Goal: Task Accomplishment & Management: Use online tool/utility

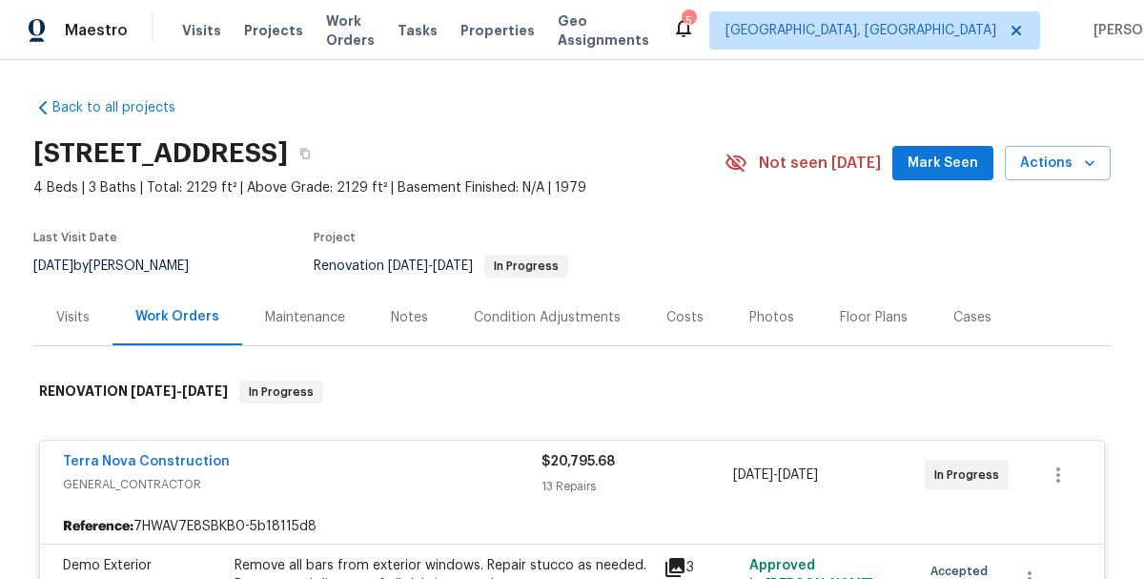
scroll to position [1739, 0]
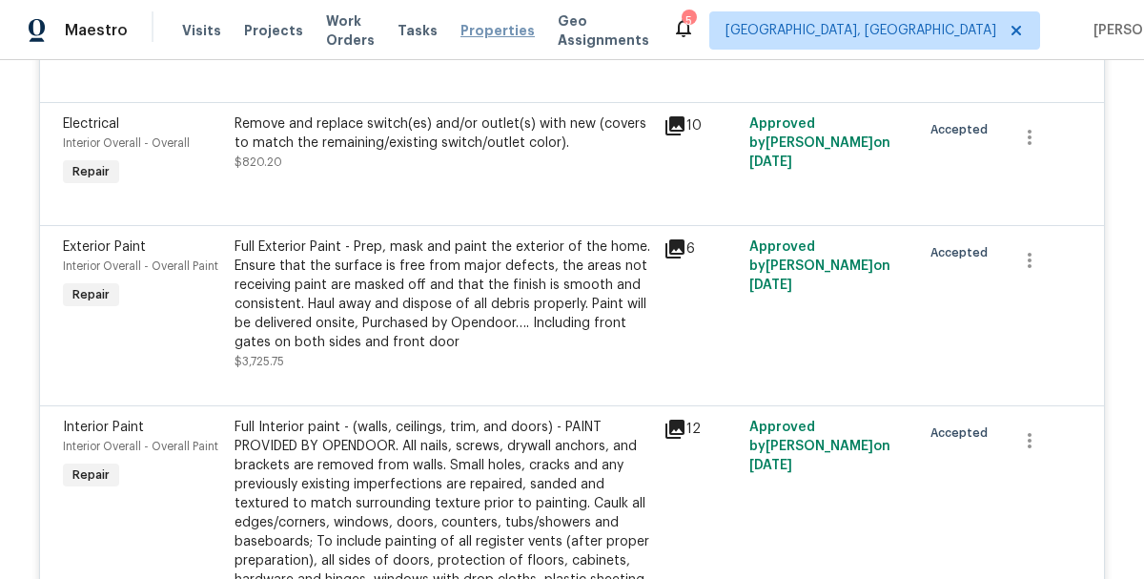
click at [489, 33] on span "Properties" at bounding box center [498, 30] width 74 height 19
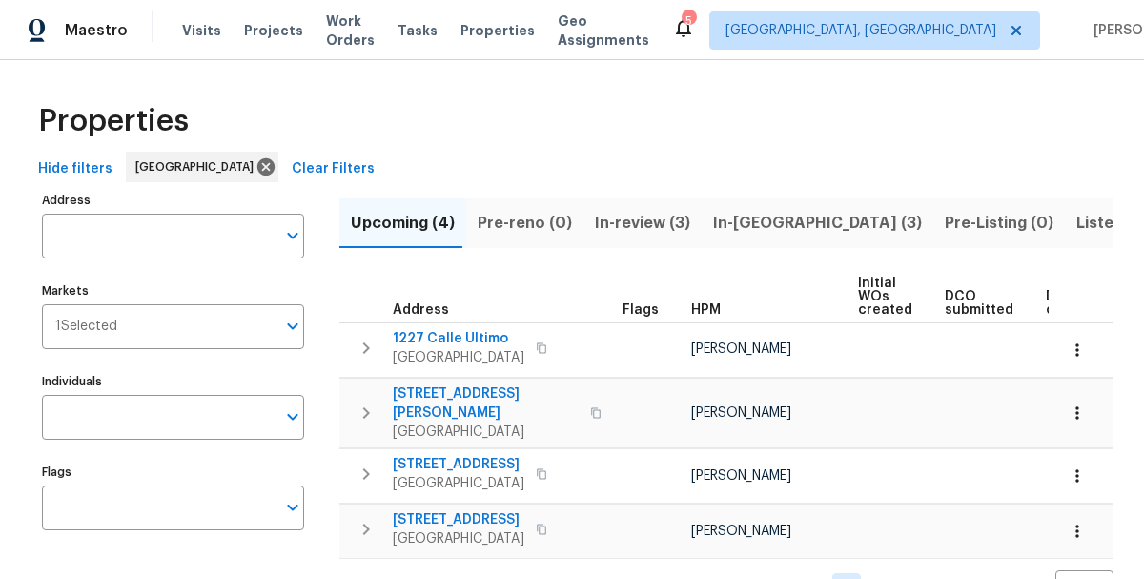
click at [735, 225] on span "In-[GEOGRAPHIC_DATA] (3)" at bounding box center [817, 223] width 209 height 27
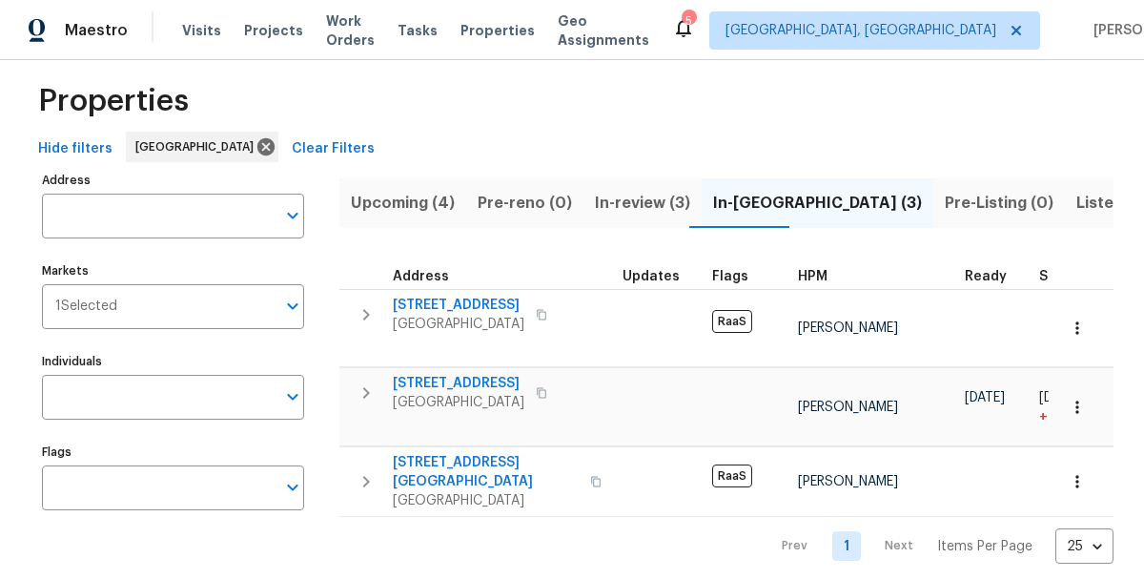
click at [630, 212] on span "In-review (3)" at bounding box center [642, 203] width 95 height 27
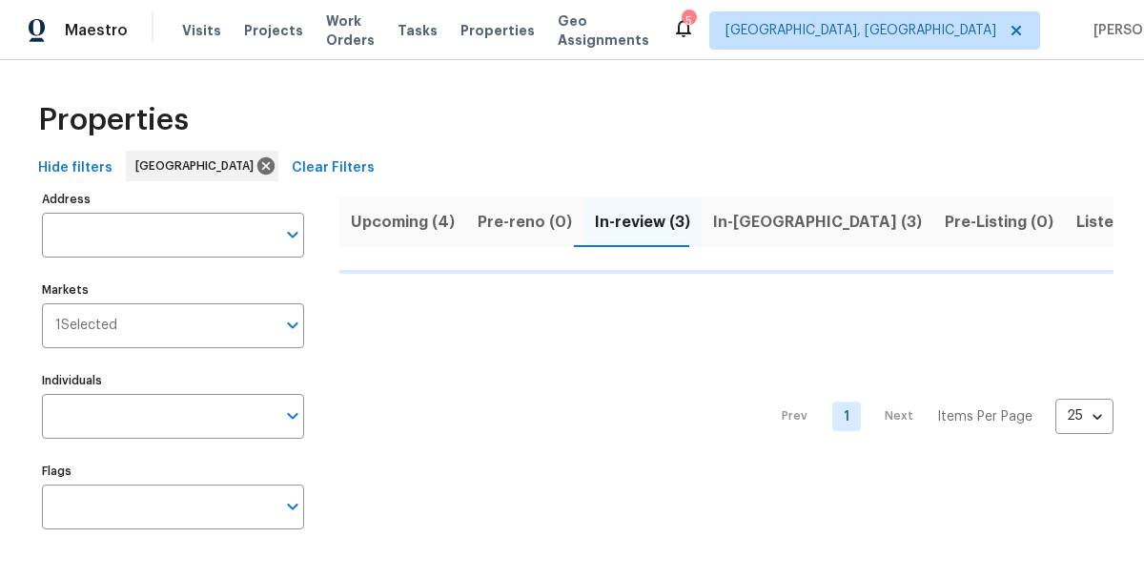
scroll to position [2, 0]
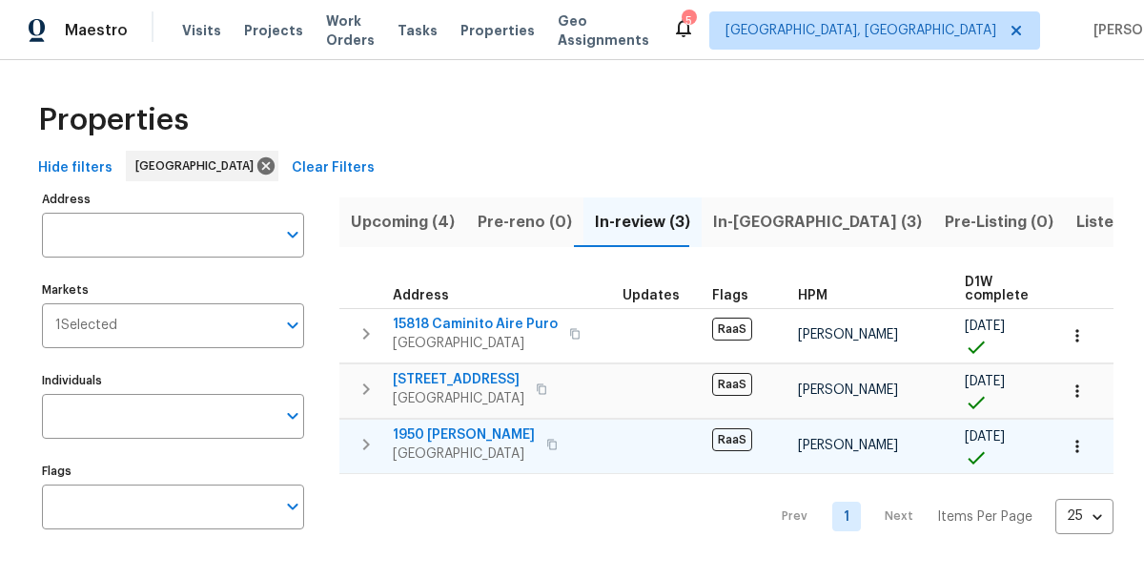
click at [465, 431] on span "1950 [PERSON_NAME]" at bounding box center [464, 434] width 142 height 19
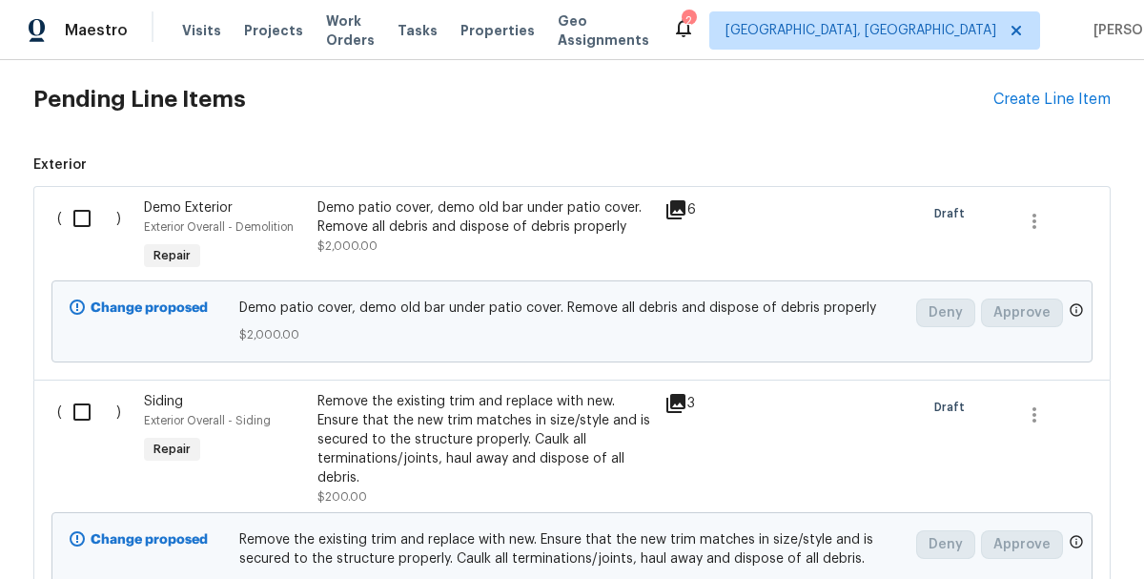
scroll to position [452, 0]
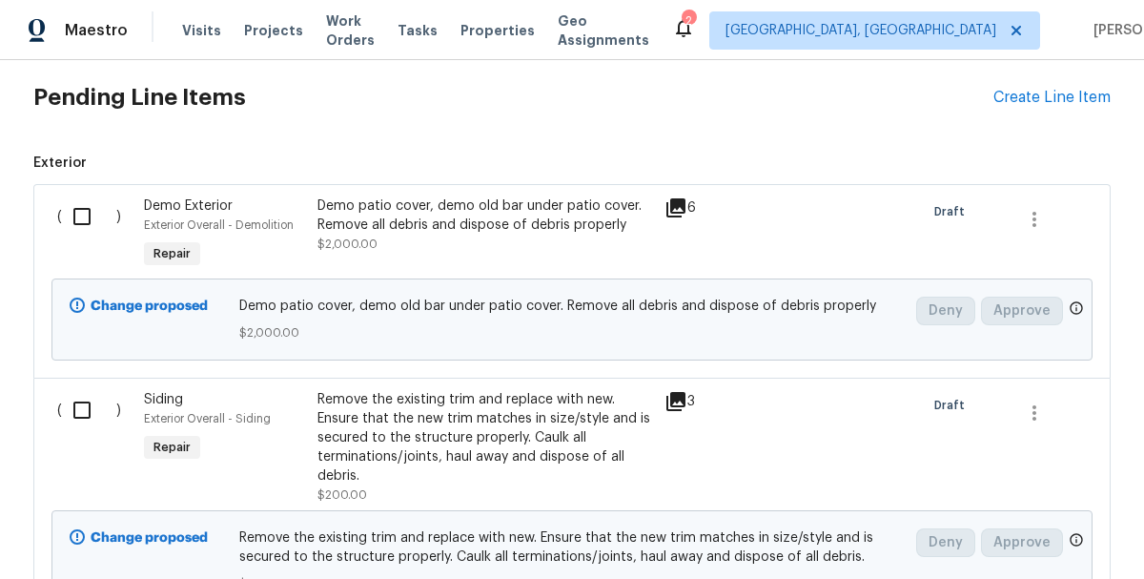
click at [80, 217] on input "checkbox" at bounding box center [89, 216] width 54 height 40
checkbox input "true"
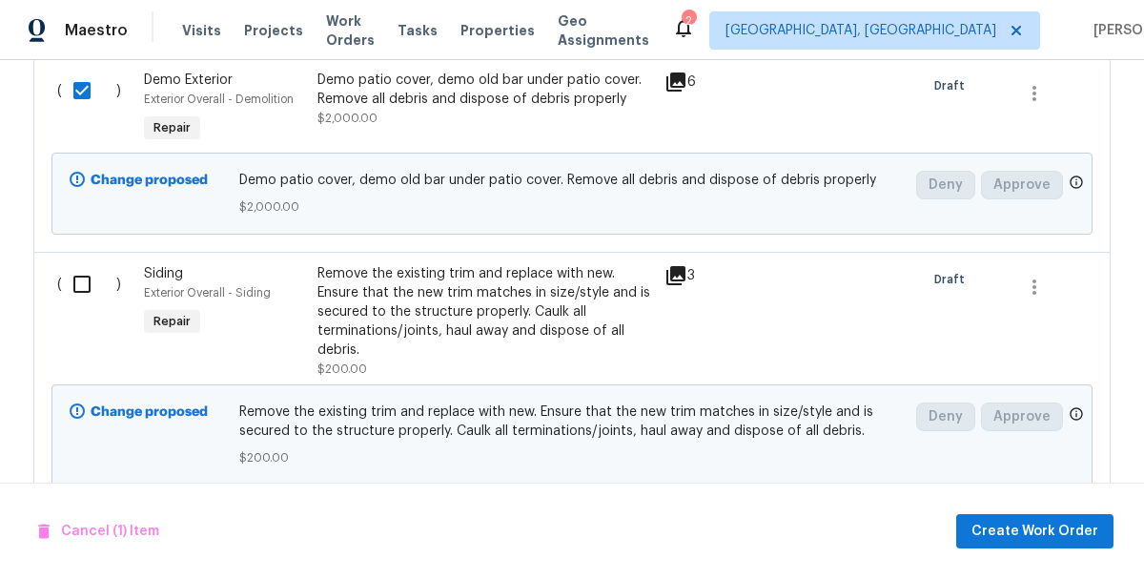
scroll to position [589, 0]
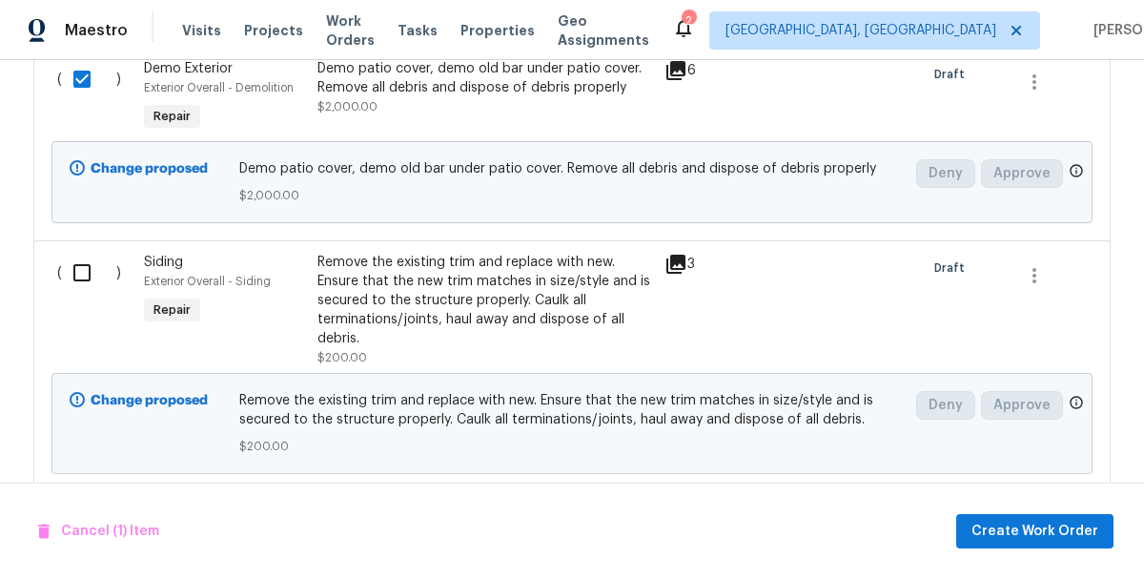
click at [85, 273] on input "checkbox" at bounding box center [89, 273] width 54 height 40
checkbox input "true"
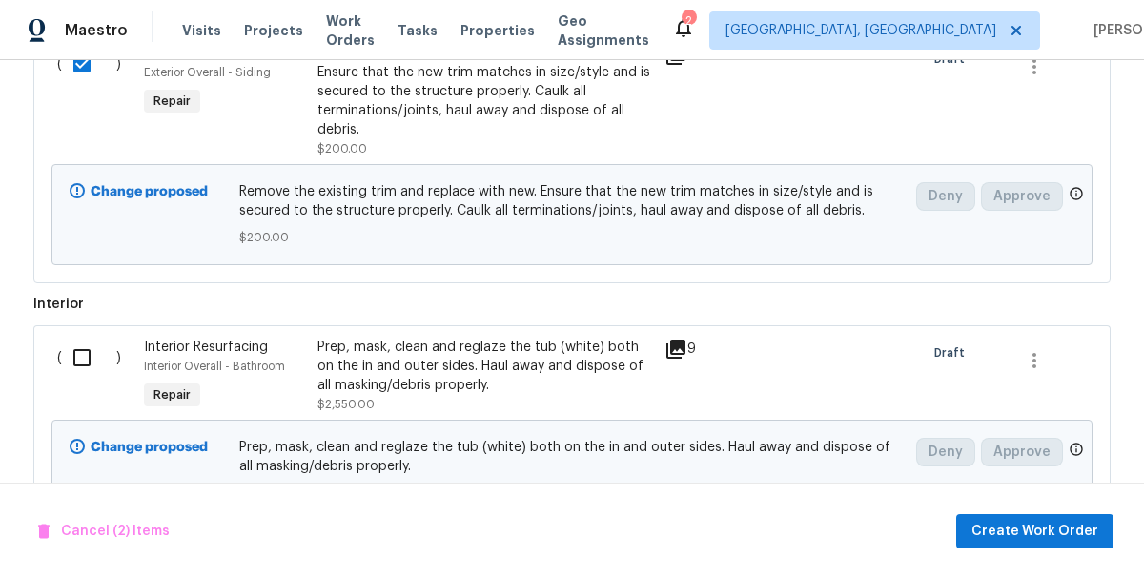
scroll to position [809, 0]
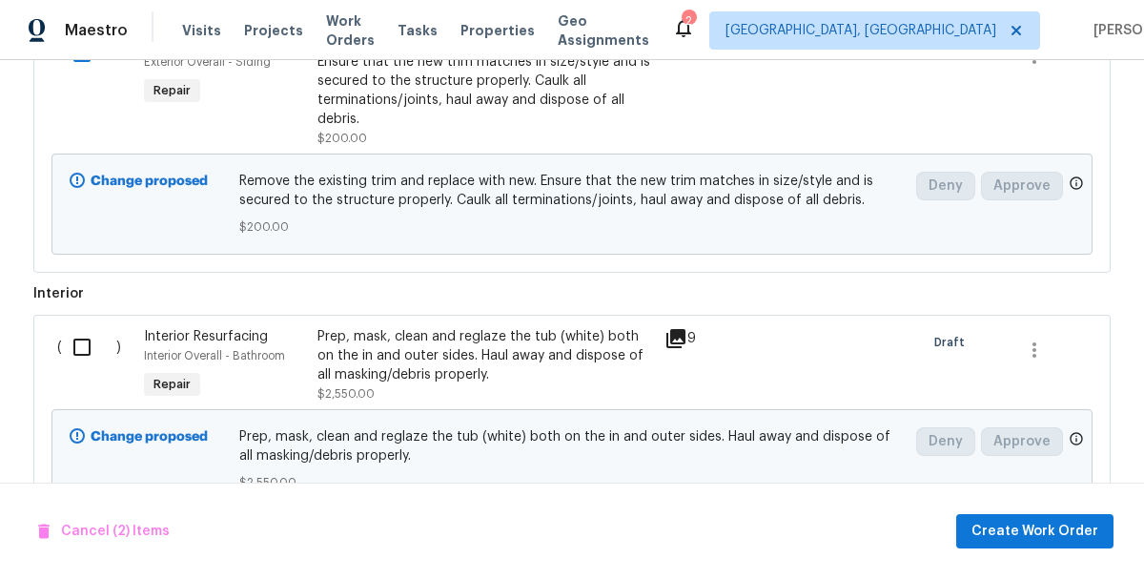
click at [90, 349] on input "checkbox" at bounding box center [89, 347] width 54 height 40
checkbox input "true"
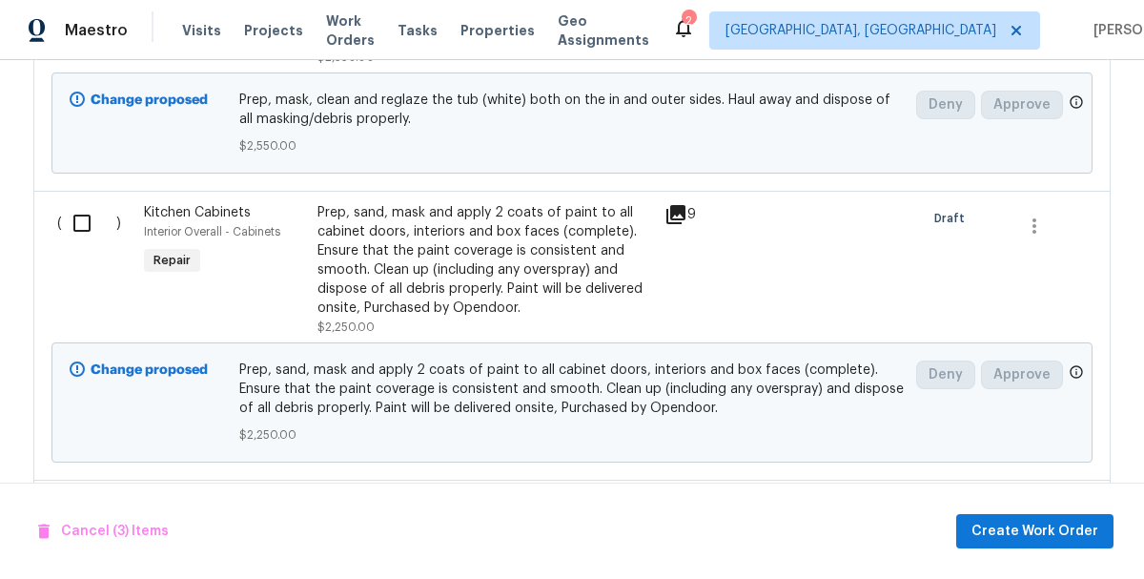
scroll to position [1161, 0]
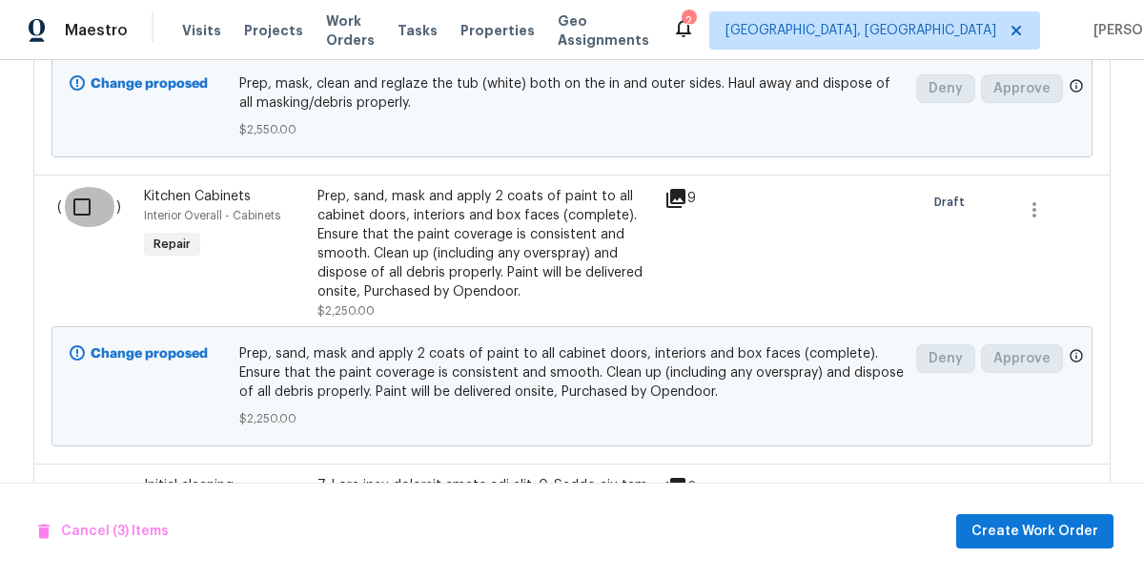
click at [78, 209] on input "checkbox" at bounding box center [89, 207] width 54 height 40
checkbox input "true"
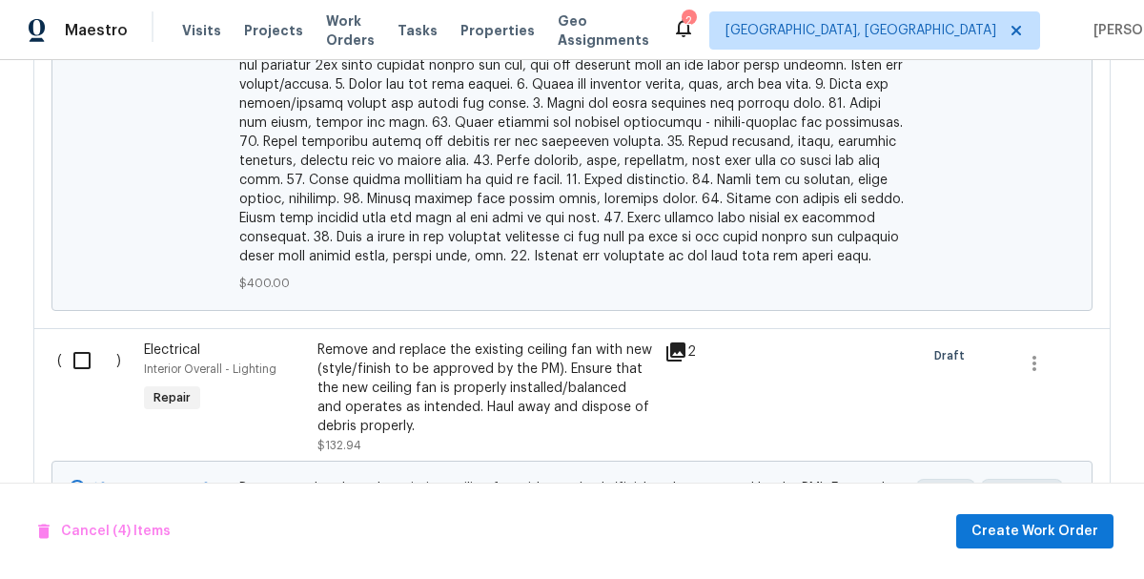
scroll to position [2183, 0]
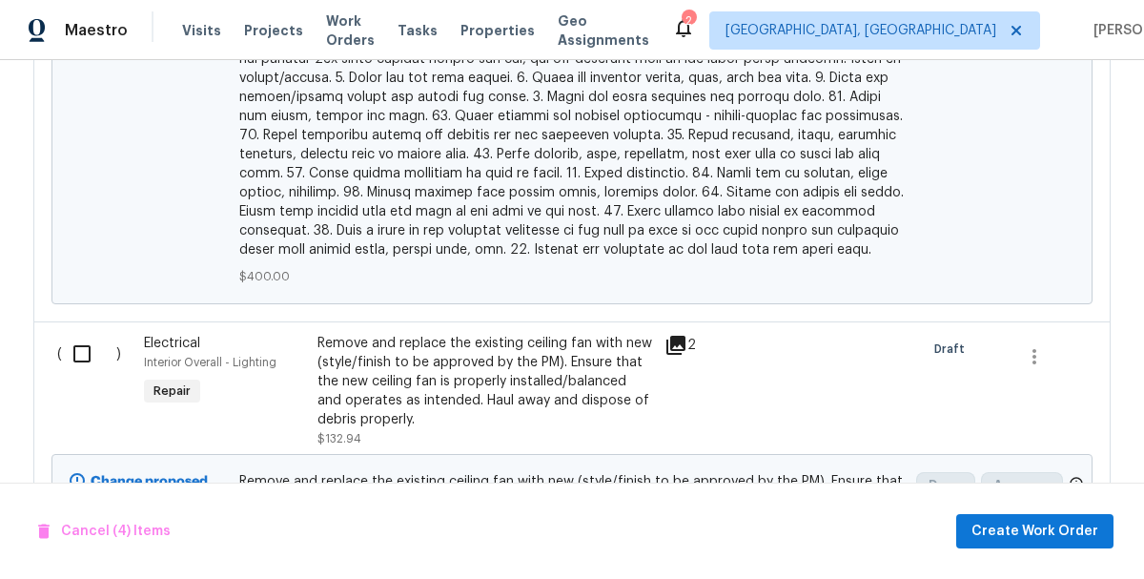
click at [94, 337] on input "checkbox" at bounding box center [89, 354] width 54 height 40
checkbox input "true"
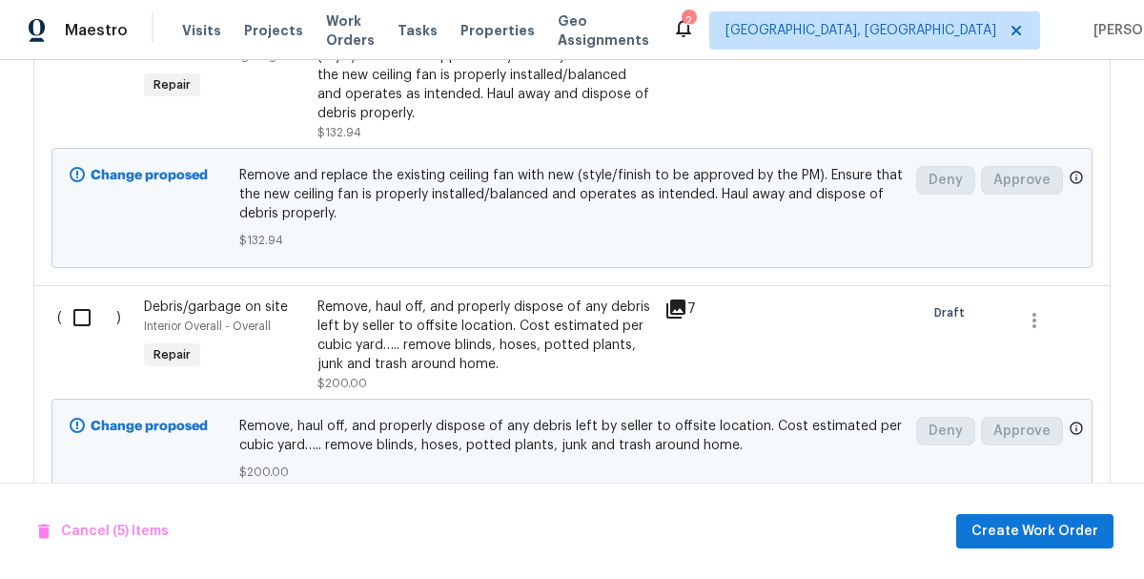
scroll to position [2495, 0]
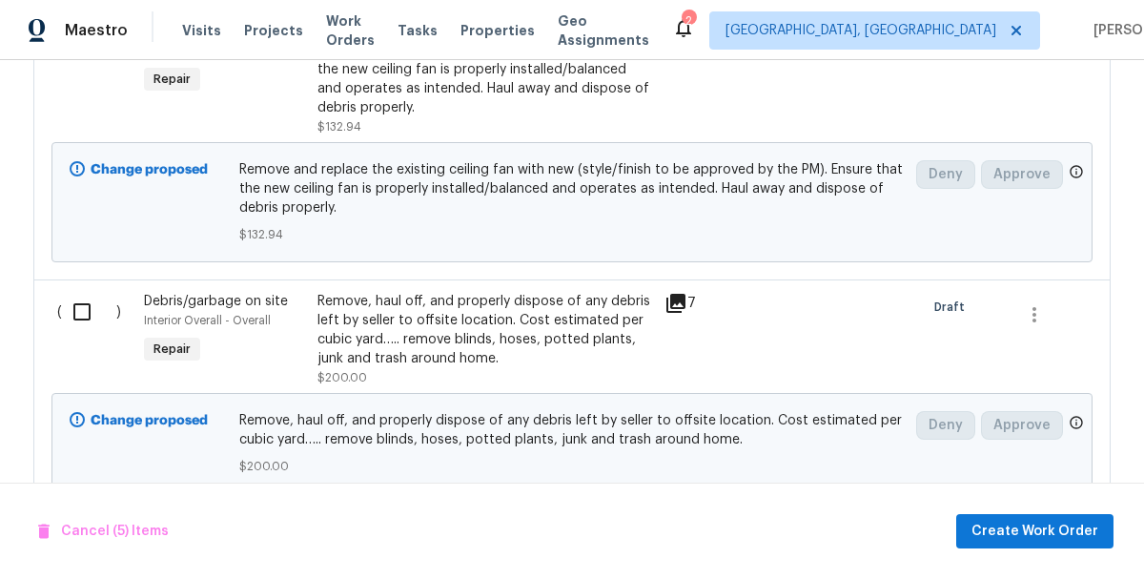
click at [76, 293] on input "checkbox" at bounding box center [89, 312] width 54 height 40
checkbox input "true"
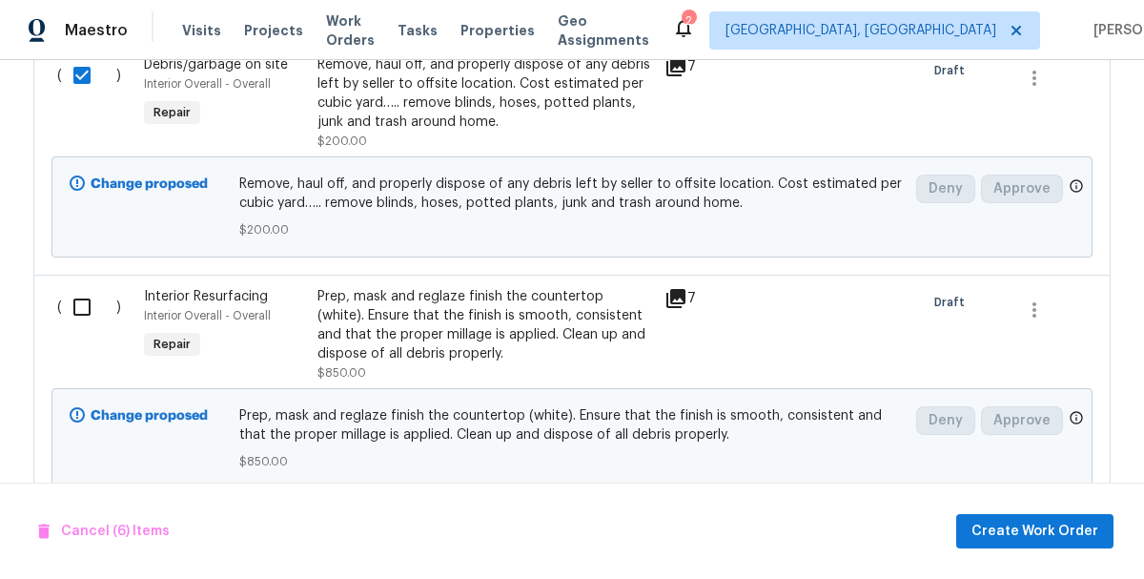
scroll to position [2765, 0]
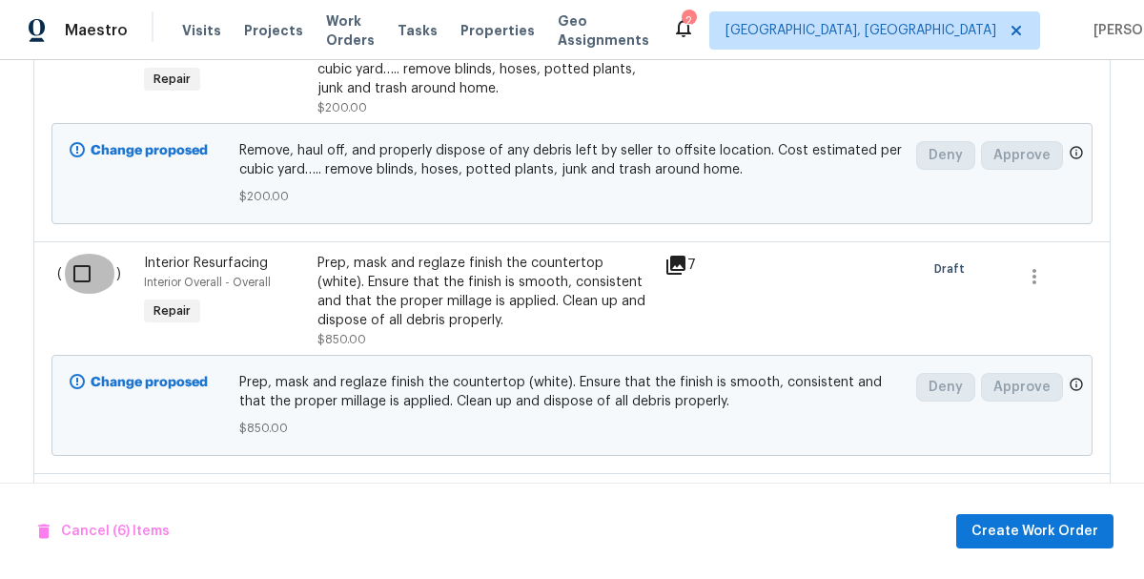
click at [80, 267] on input "checkbox" at bounding box center [89, 274] width 54 height 40
checkbox input "true"
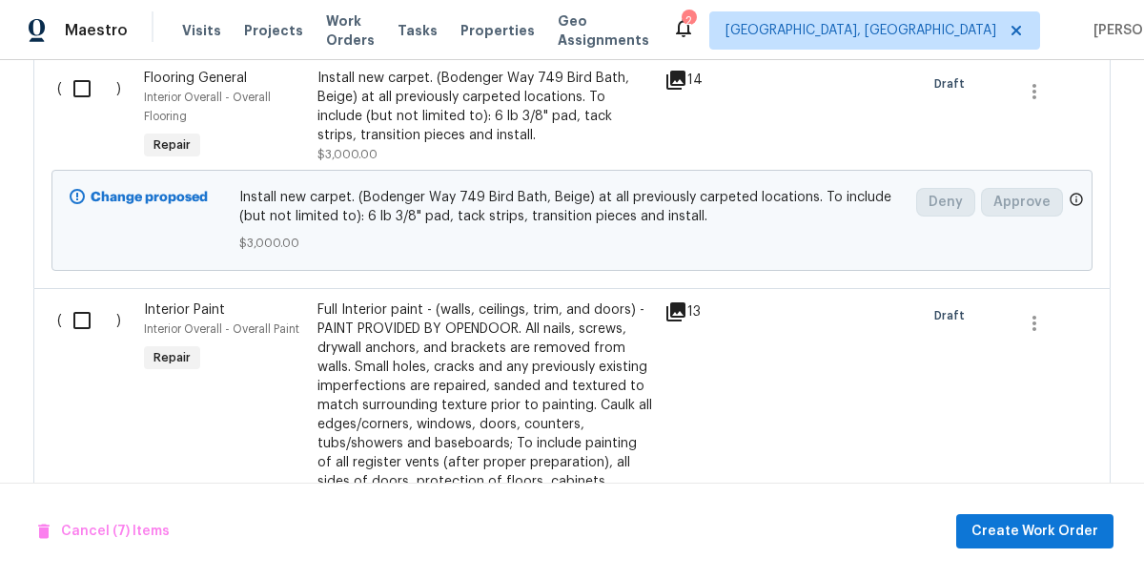
scroll to position [3200, 0]
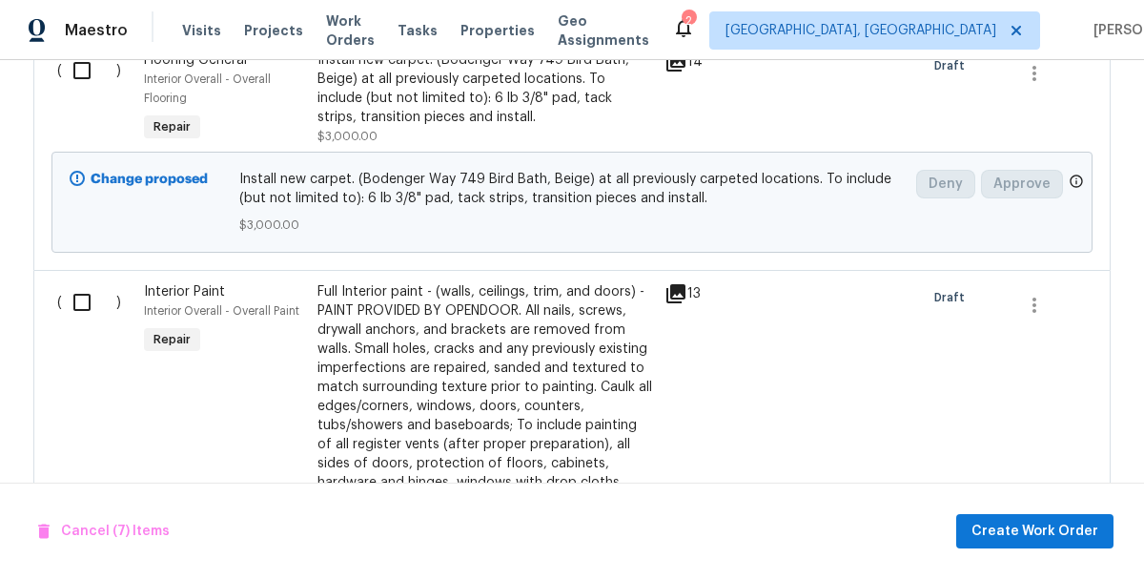
click at [82, 285] on input "checkbox" at bounding box center [89, 302] width 54 height 40
checkbox input "true"
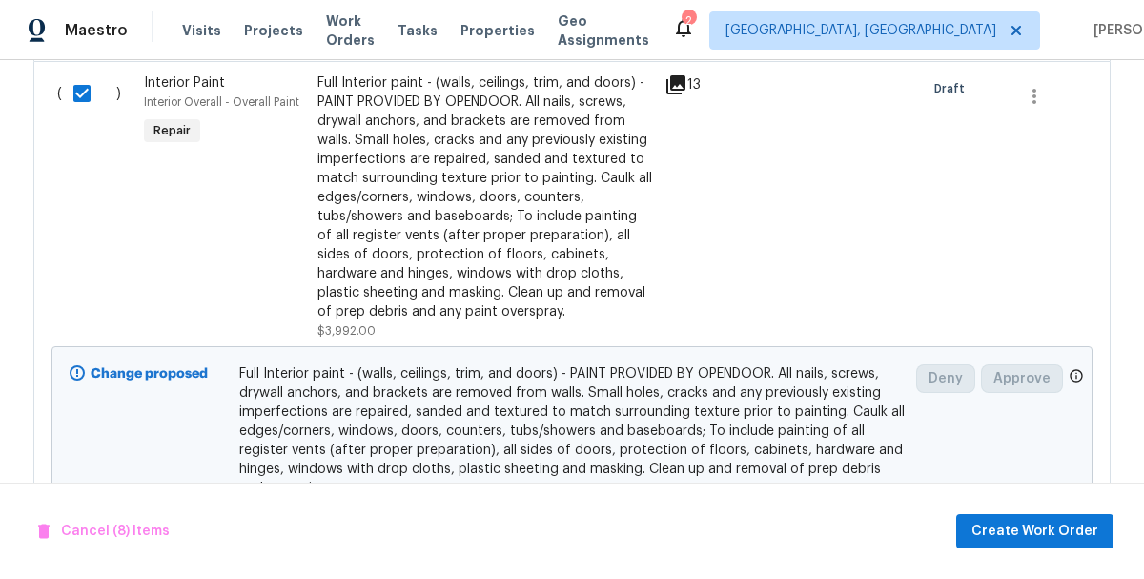
scroll to position [3506, 0]
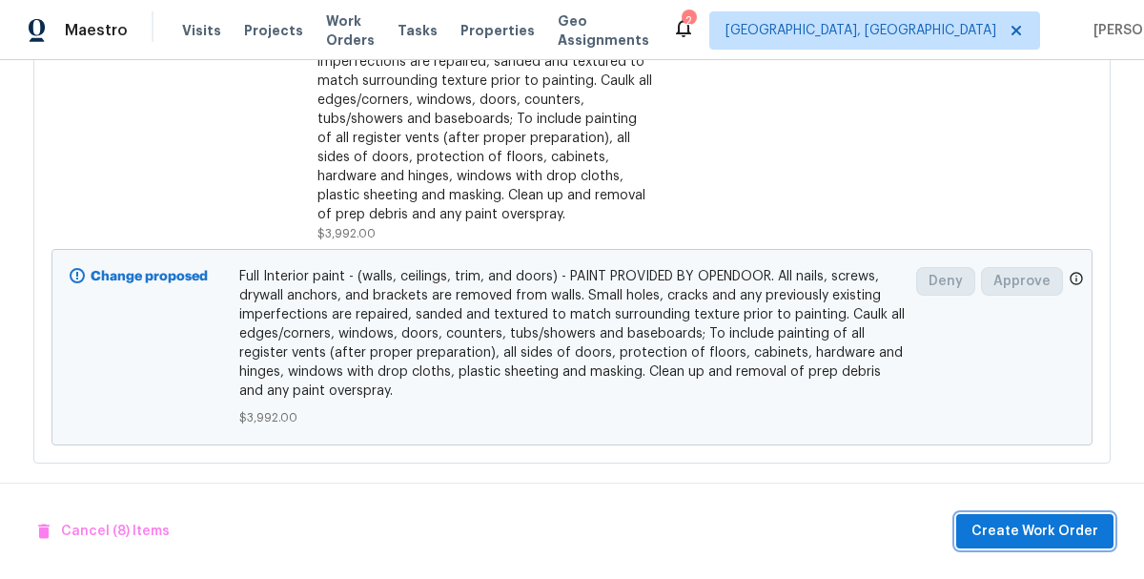
click at [1039, 533] on span "Create Work Order" at bounding box center [1035, 532] width 127 height 24
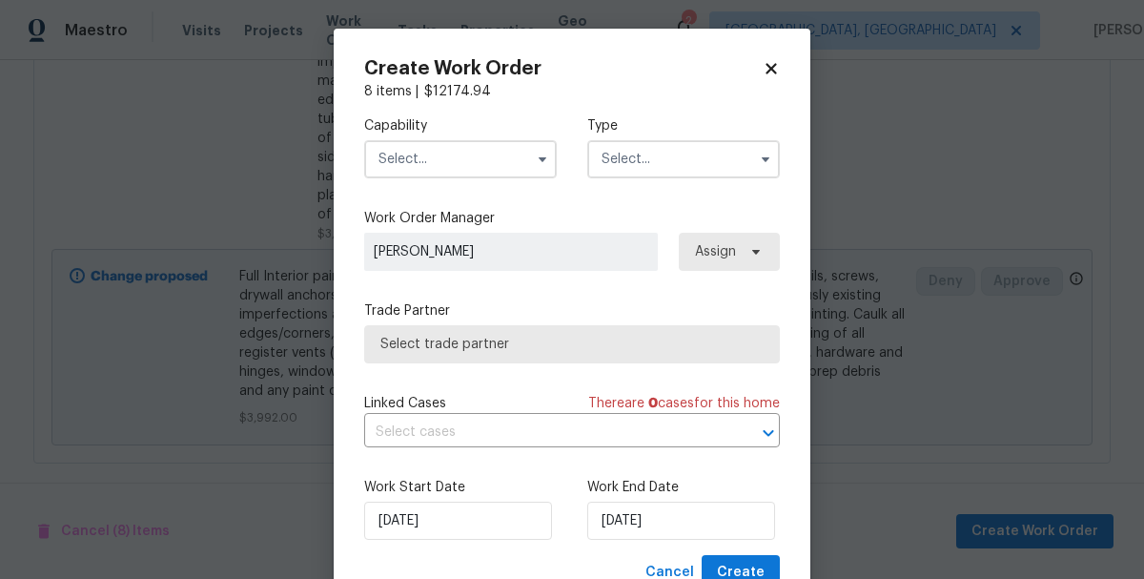
click at [447, 171] on input "text" at bounding box center [460, 159] width 193 height 38
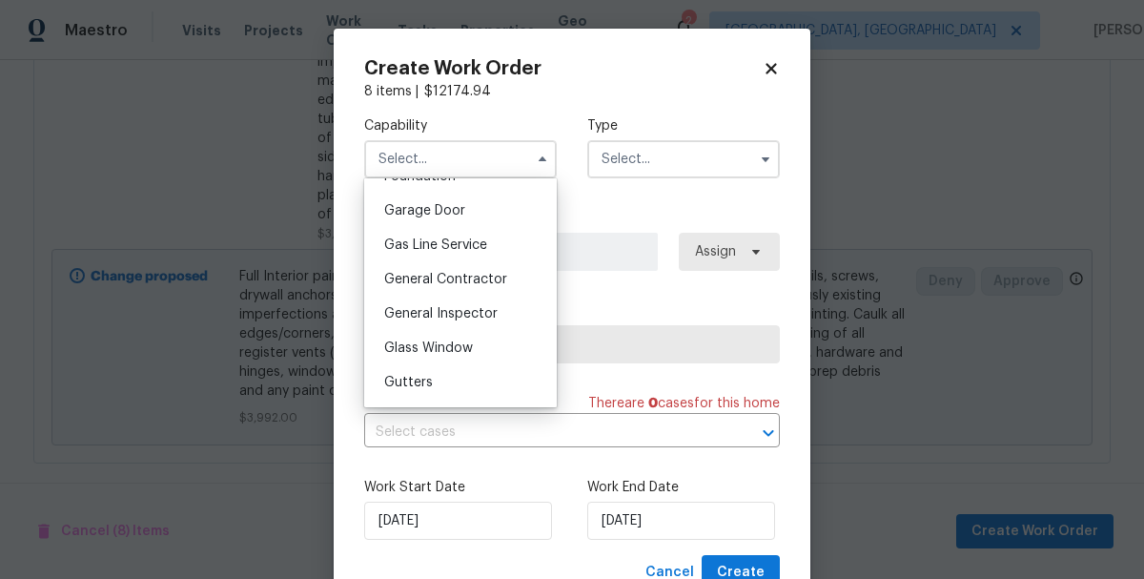
scroll to position [833, 0]
click at [417, 277] on span "General Contractor" at bounding box center [445, 278] width 123 height 13
type input "General Contractor"
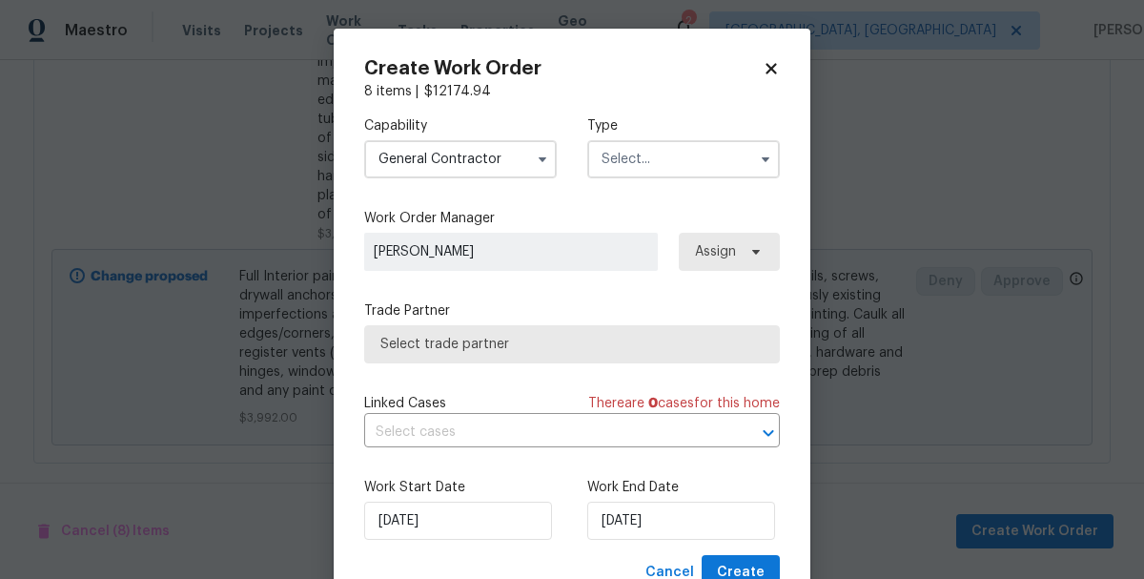
click at [669, 162] on input "text" at bounding box center [683, 159] width 193 height 38
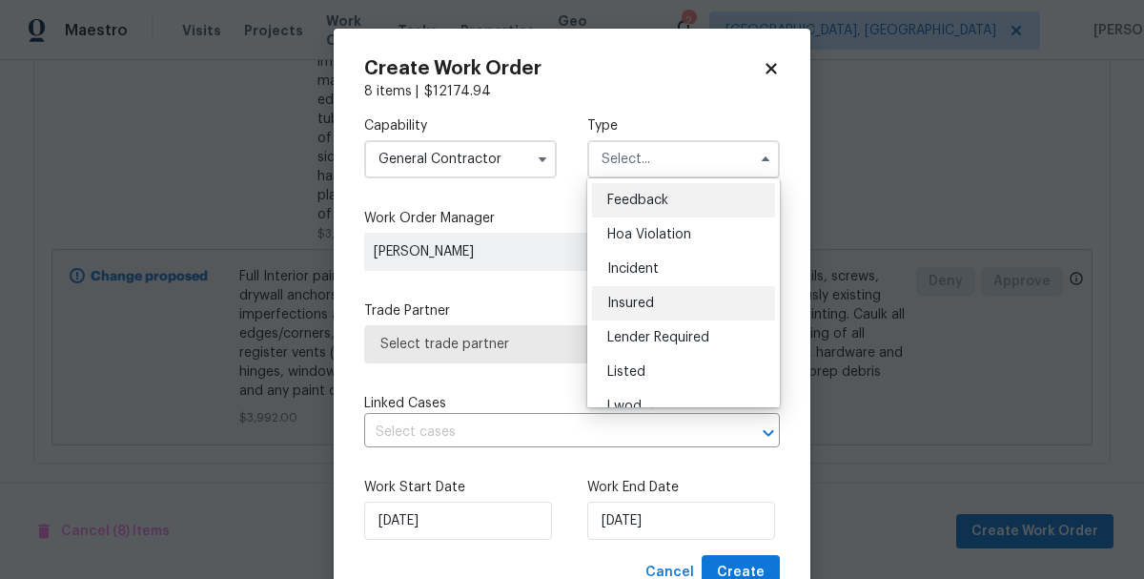
scroll to position [227, 0]
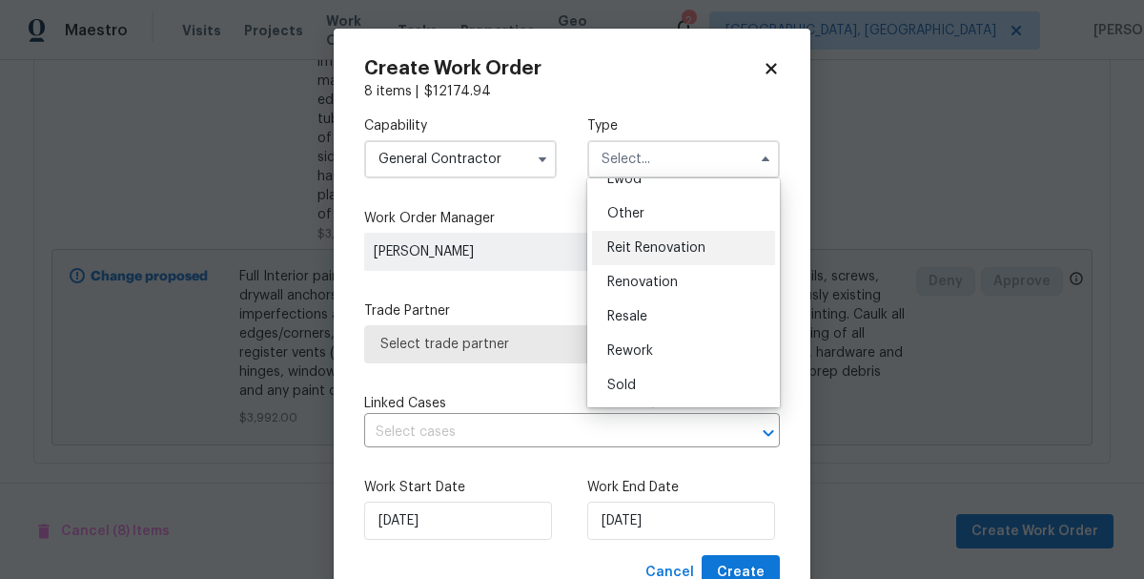
click at [642, 245] on span "Reit Renovation" at bounding box center [656, 247] width 98 height 13
type input "Reit Renovation"
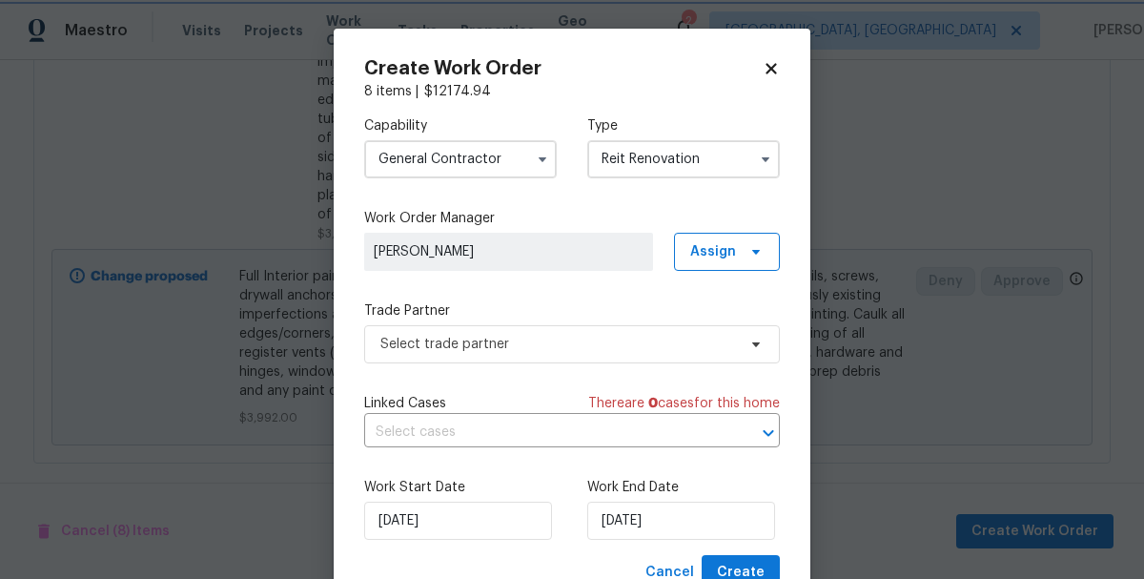
scroll to position [0, 0]
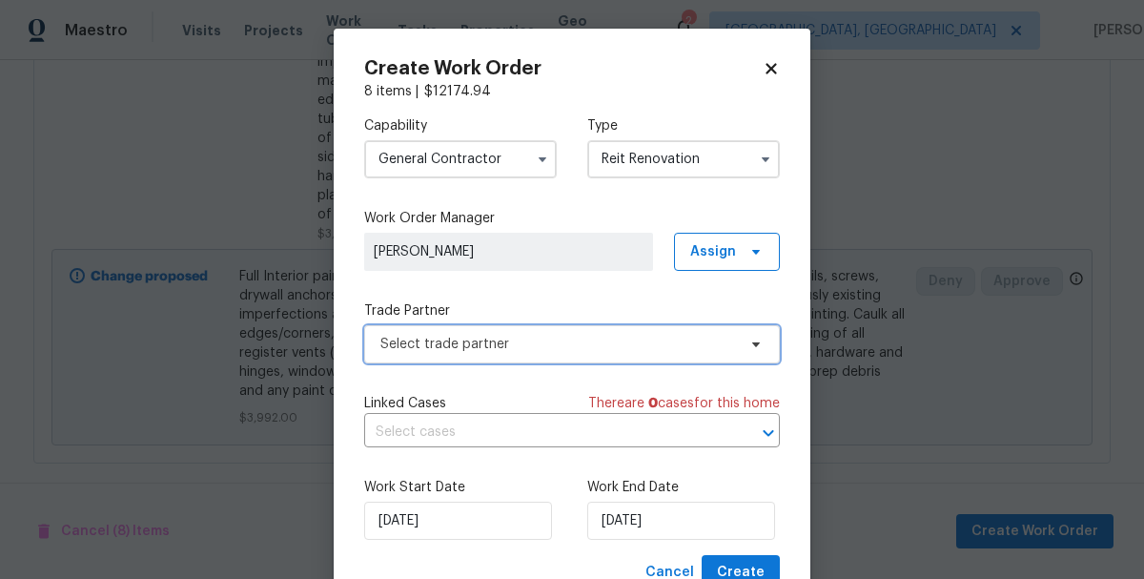
click at [396, 347] on span "Select trade partner" at bounding box center [558, 344] width 356 height 19
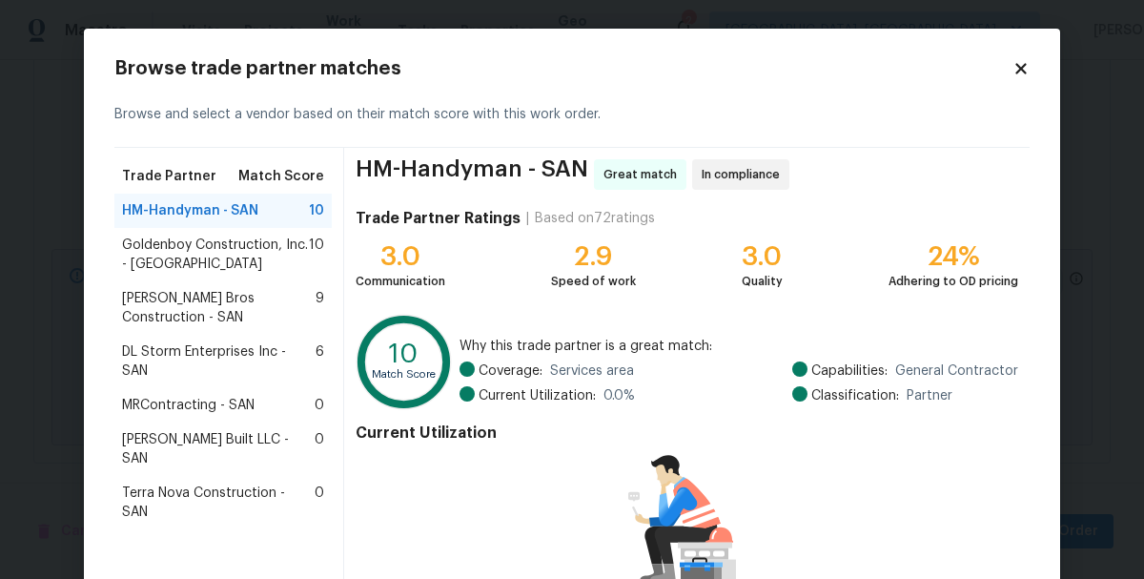
click at [174, 283] on div "Bailey Bros Construction - SAN 9" at bounding box center [222, 307] width 217 height 53
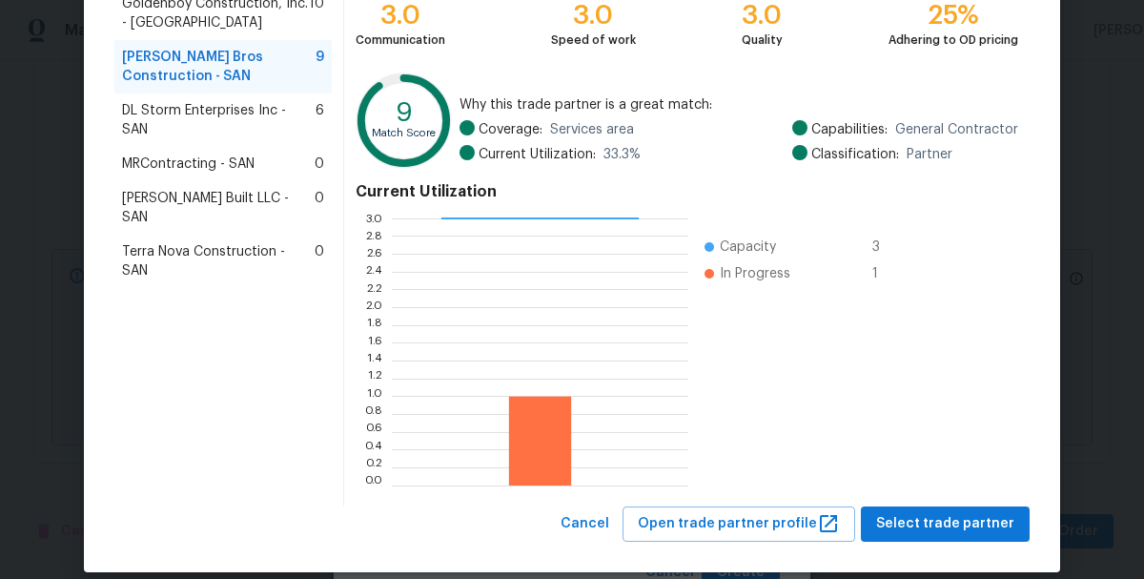
scroll to position [262, 0]
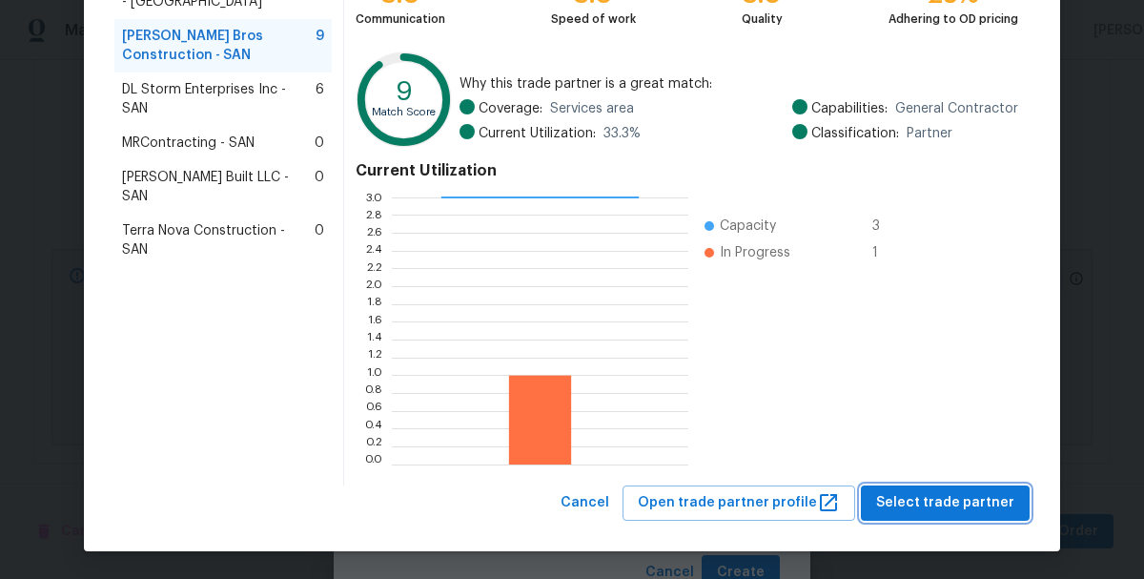
click at [933, 511] on span "Select trade partner" at bounding box center [945, 503] width 138 height 24
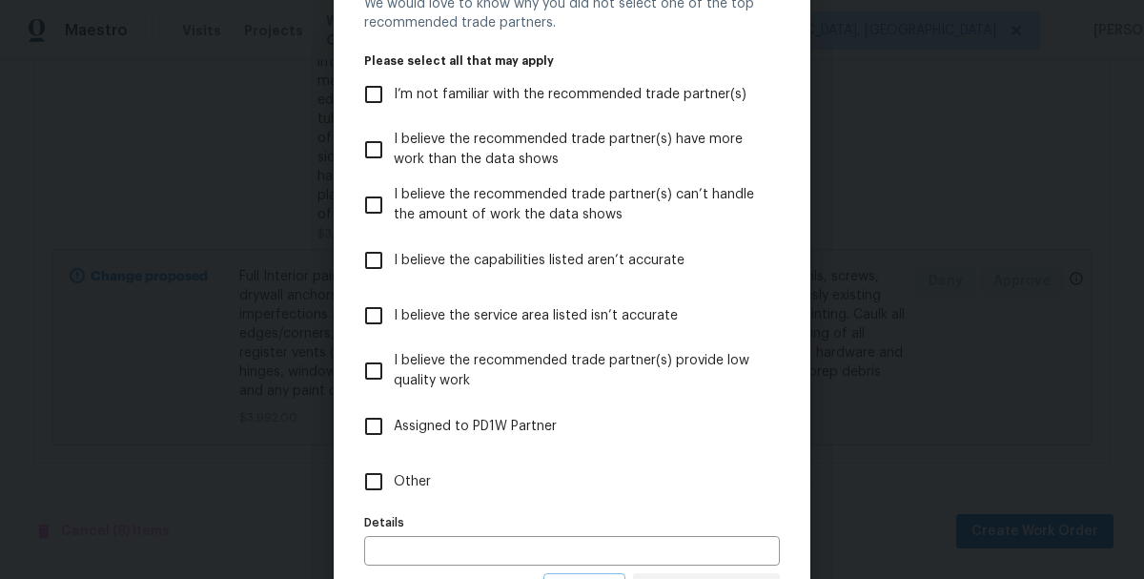
scroll to position [176, 0]
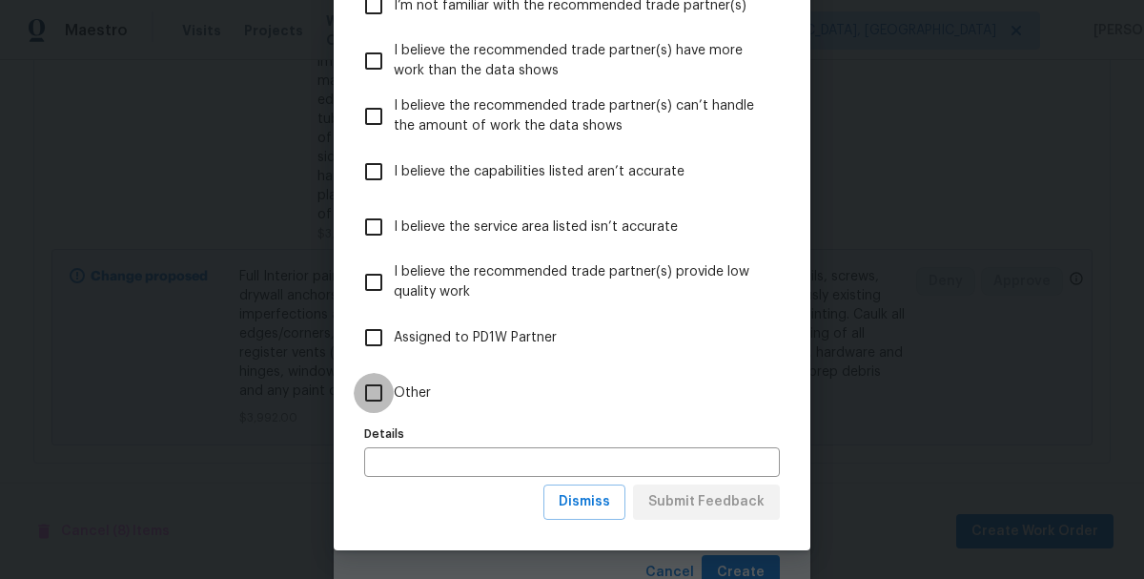
click at [368, 396] on input "Other" at bounding box center [374, 393] width 40 height 40
checkbox input "true"
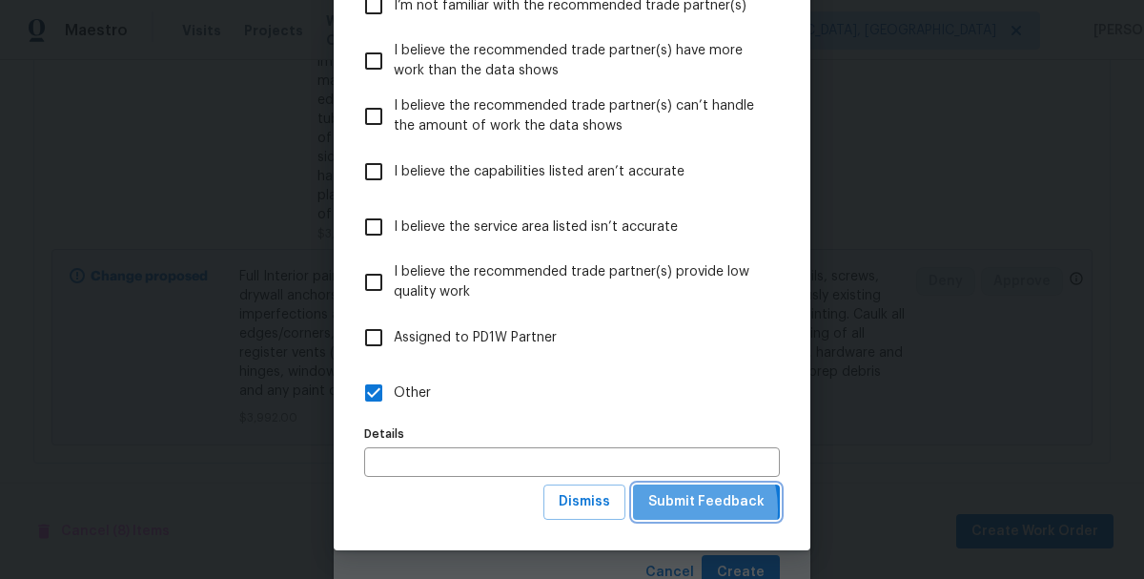
click at [670, 509] on span "Submit Feedback" at bounding box center [706, 502] width 116 height 24
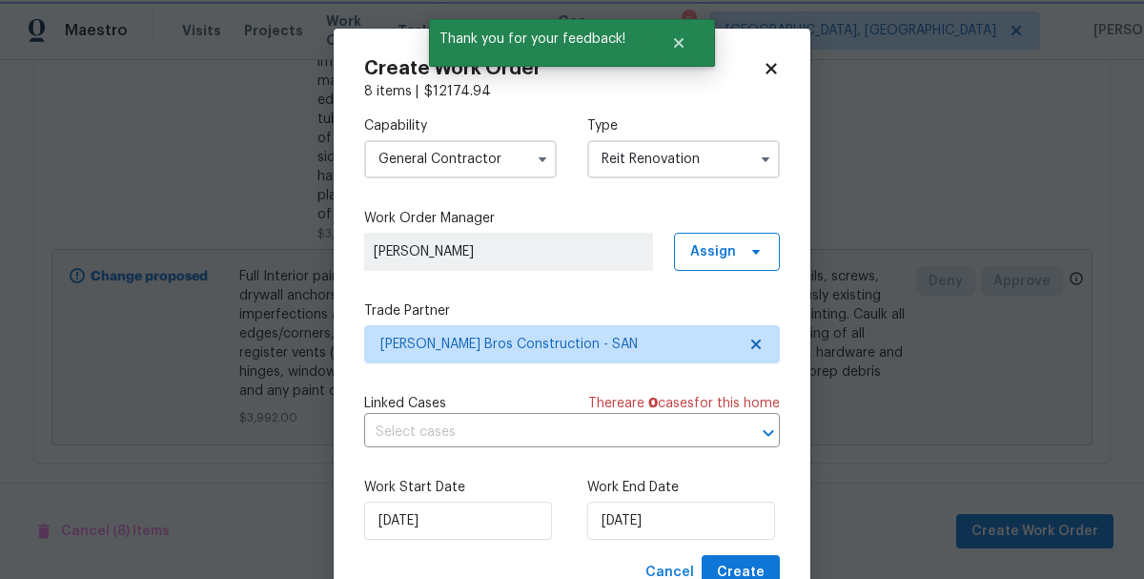
scroll to position [71, 0]
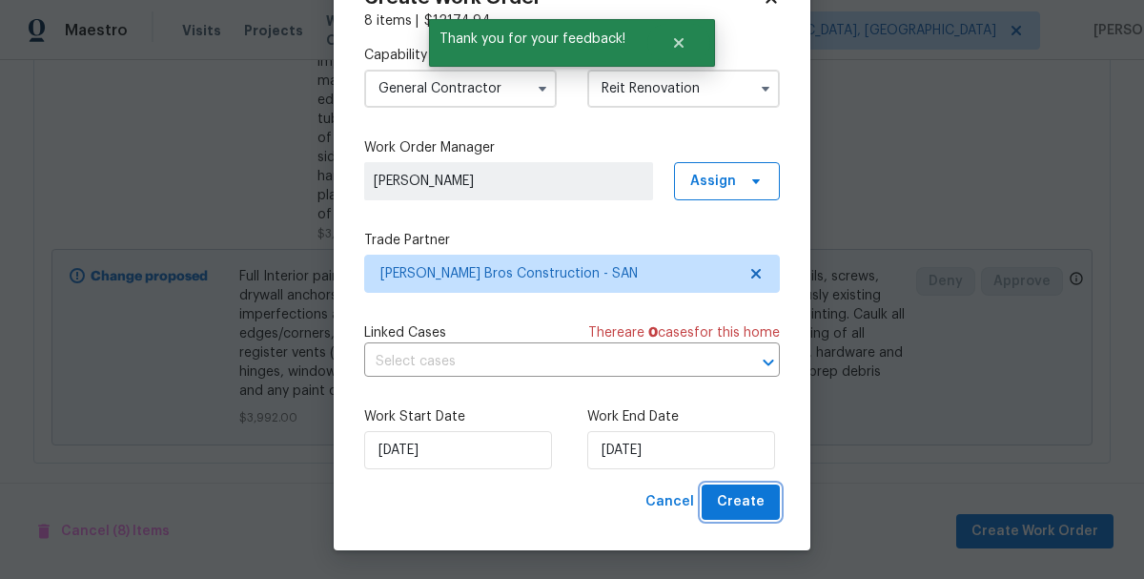
click at [727, 513] on span "Create" at bounding box center [741, 502] width 48 height 24
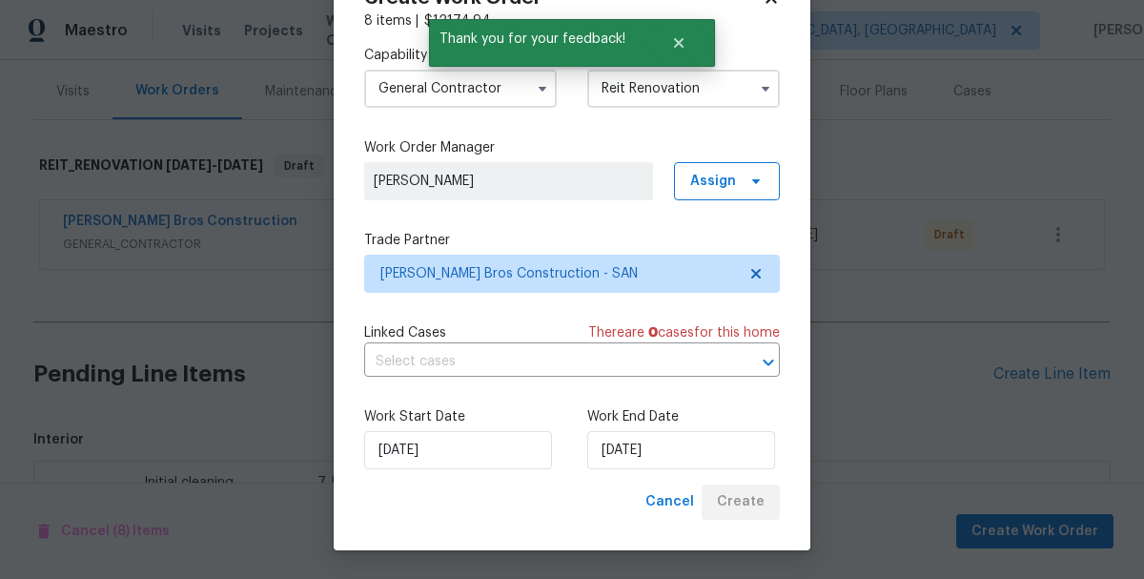
scroll to position [1332, 0]
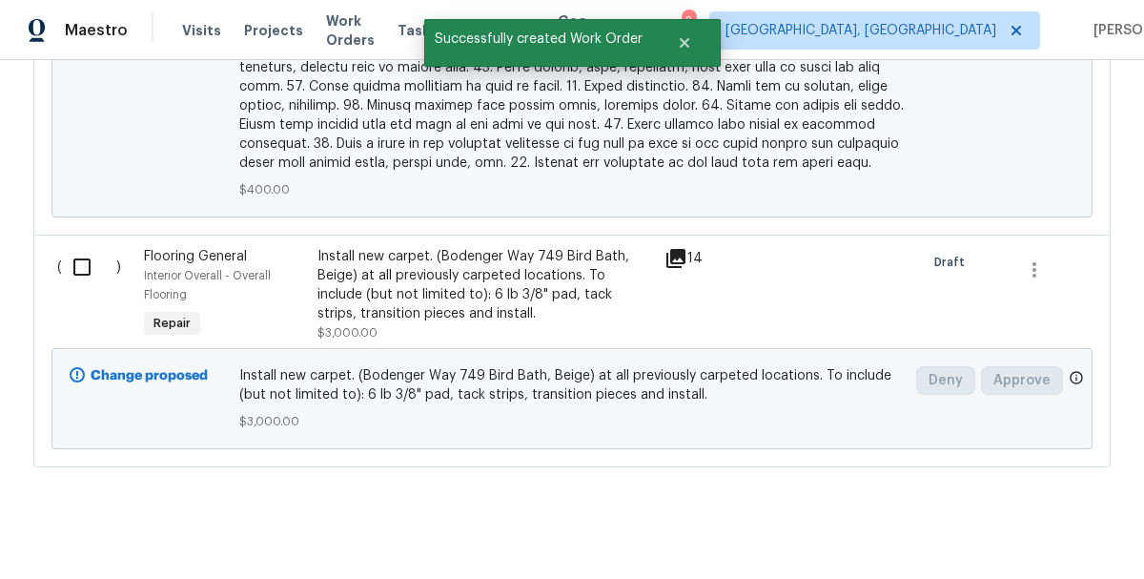
click at [85, 254] on input "checkbox" at bounding box center [89, 267] width 54 height 40
checkbox input "true"
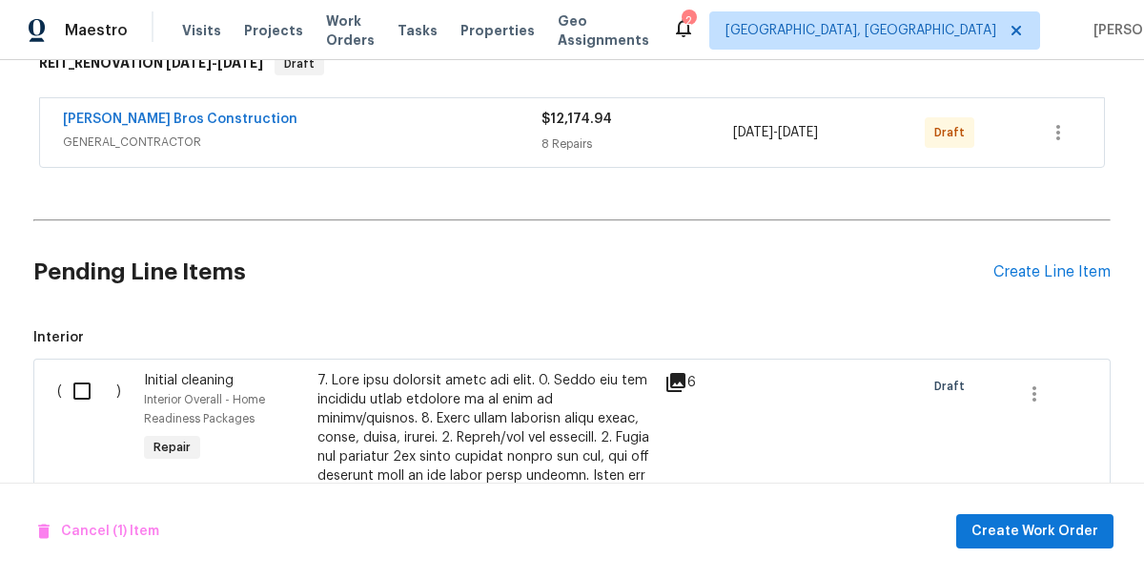
scroll to position [330, 0]
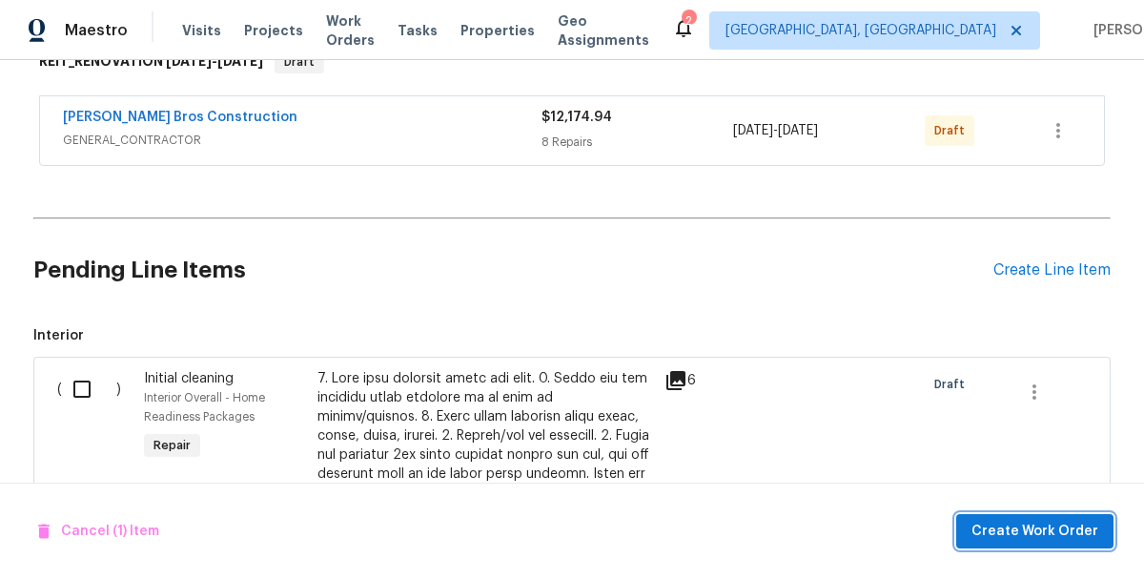
click at [1025, 528] on span "Create Work Order" at bounding box center [1035, 532] width 127 height 24
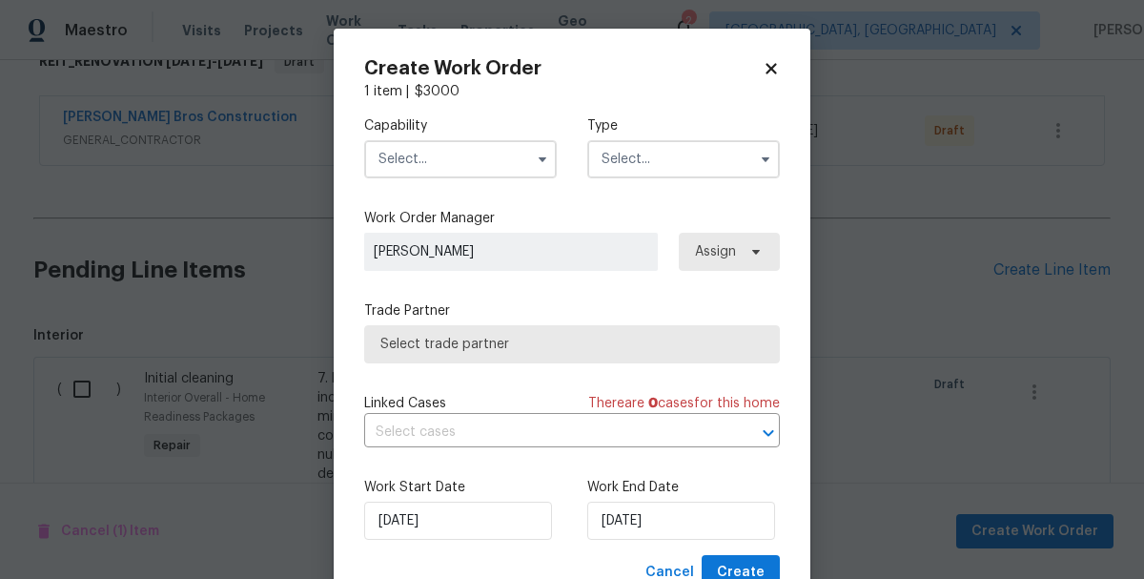
click at [416, 153] on input "text" at bounding box center [460, 159] width 193 height 38
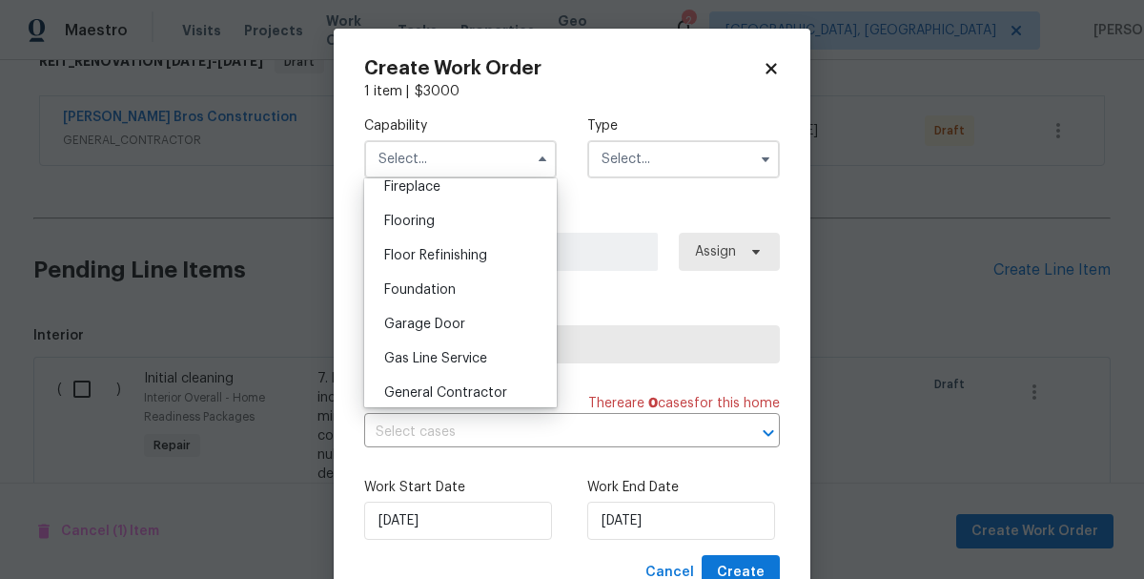
scroll to position [722, 0]
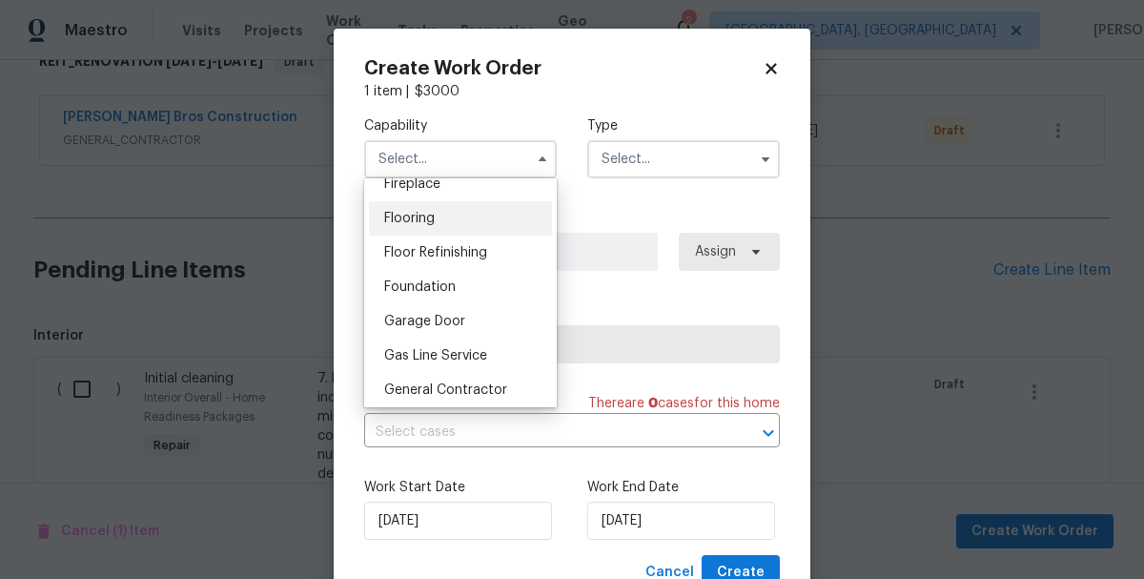
click at [397, 212] on span "Flooring" at bounding box center [409, 218] width 51 height 13
type input "Flooring"
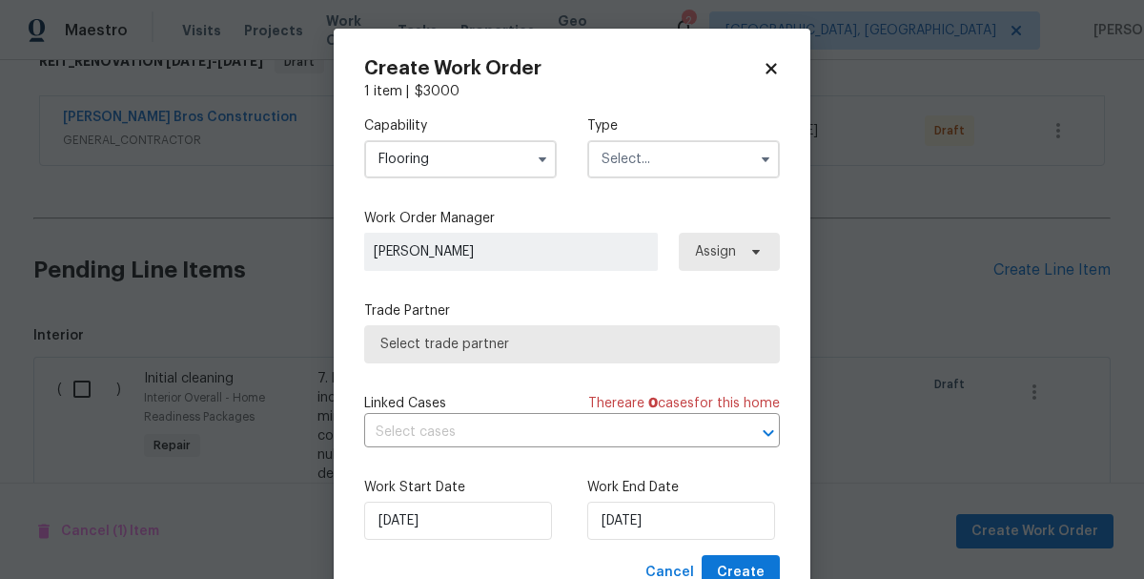
click at [641, 164] on input "text" at bounding box center [683, 159] width 193 height 38
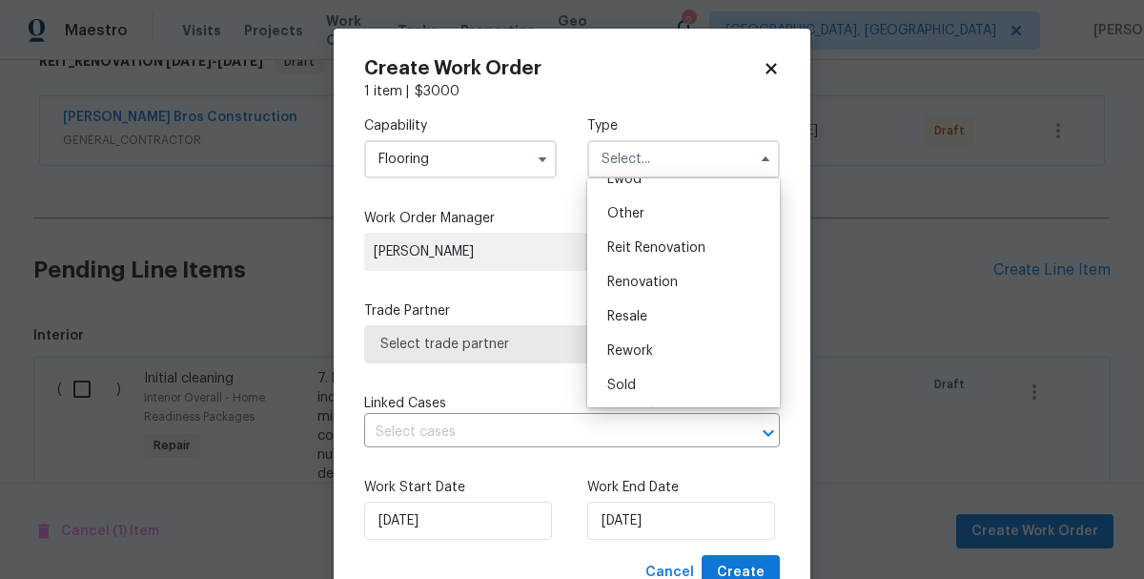
scroll to position [71, 0]
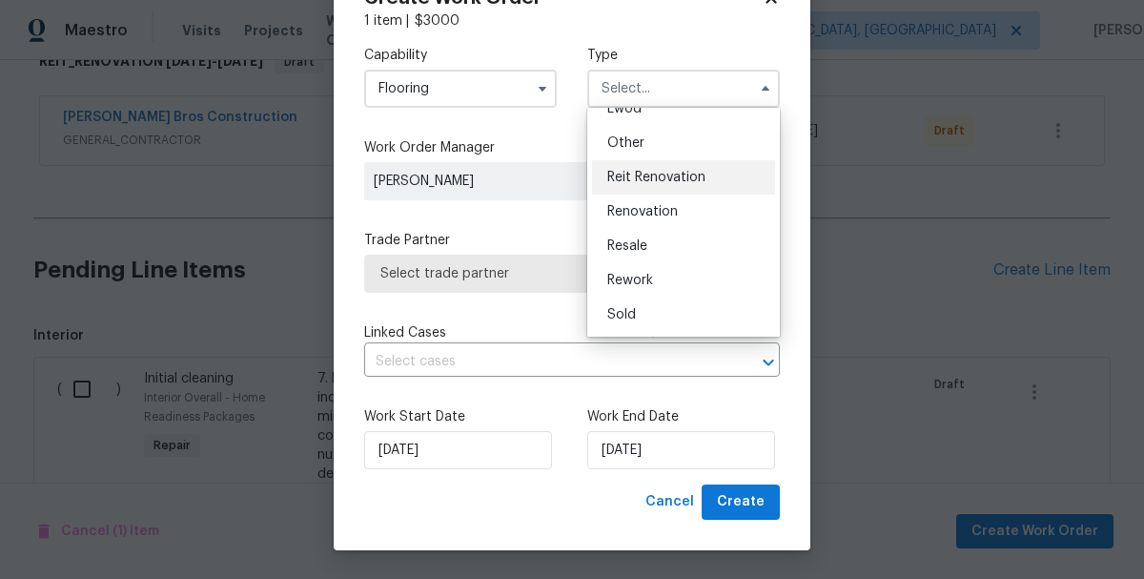
click at [626, 176] on span "Reit Renovation" at bounding box center [656, 177] width 98 height 13
type input "Reit Renovation"
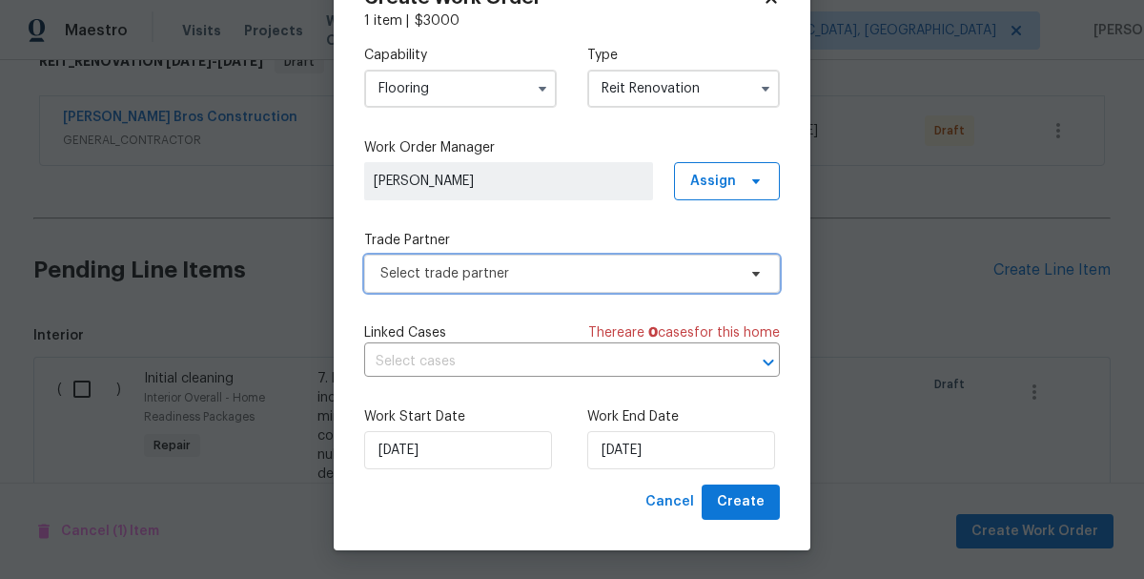
click at [425, 279] on span "Select trade partner" at bounding box center [558, 273] width 356 height 19
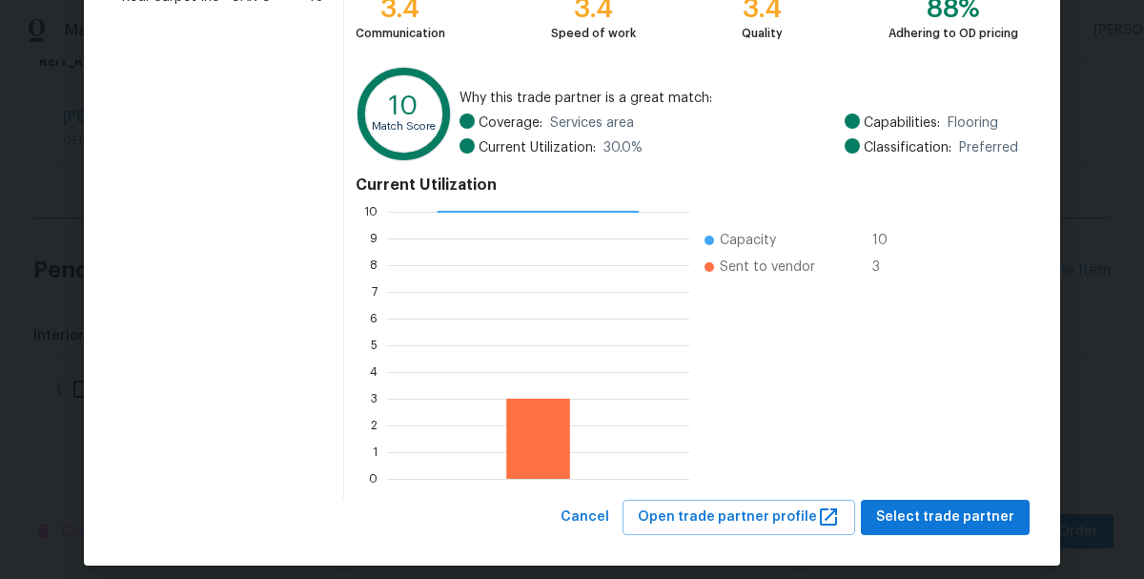
scroll to position [250, 0]
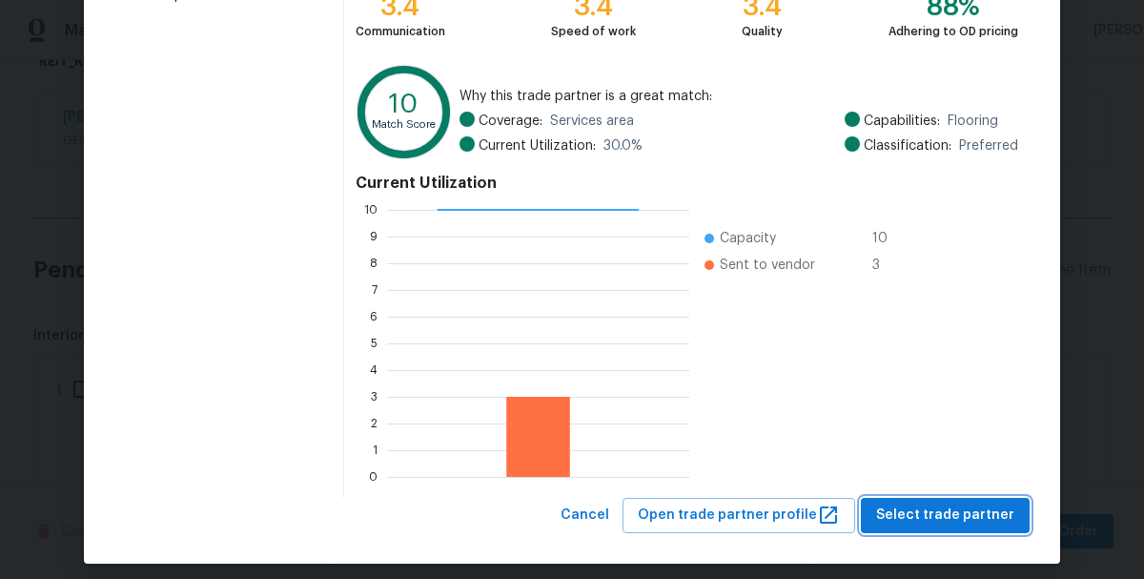
click at [933, 518] on span "Select trade partner" at bounding box center [945, 515] width 138 height 24
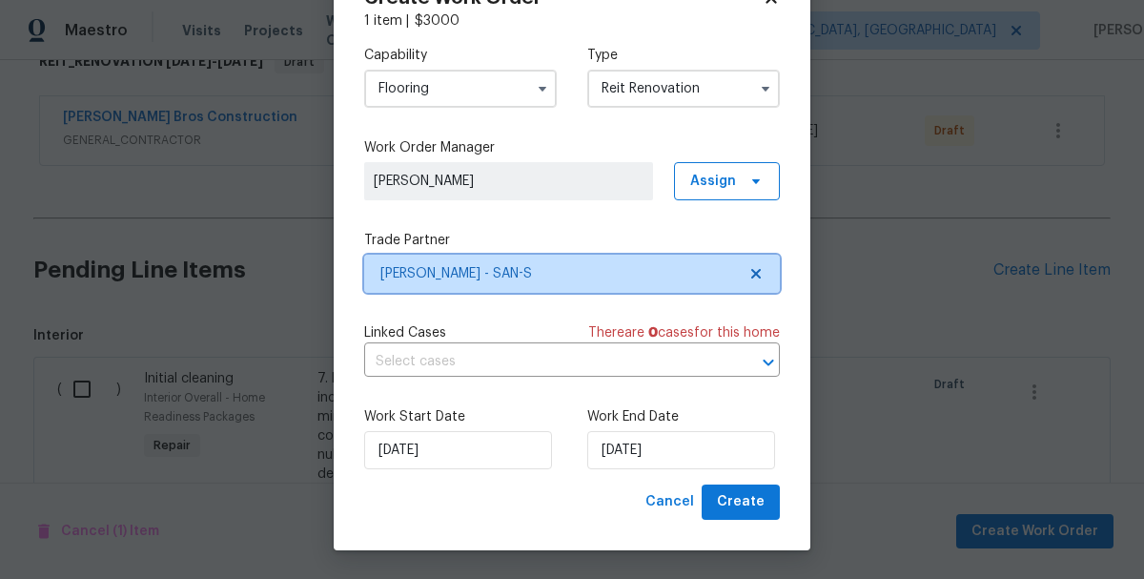
scroll to position [0, 0]
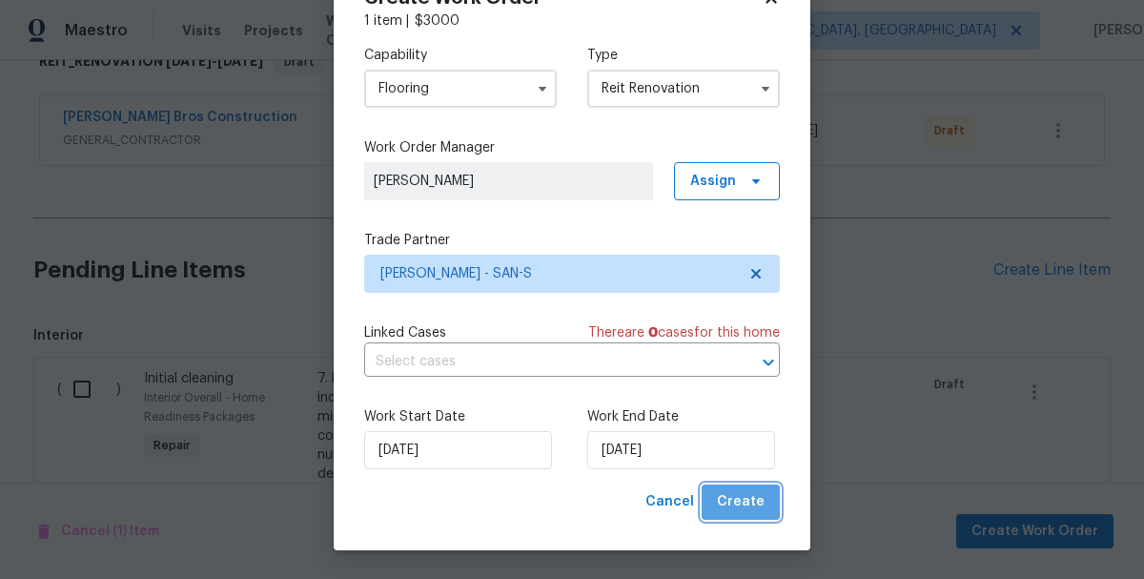
click at [754, 506] on span "Create" at bounding box center [741, 502] width 48 height 24
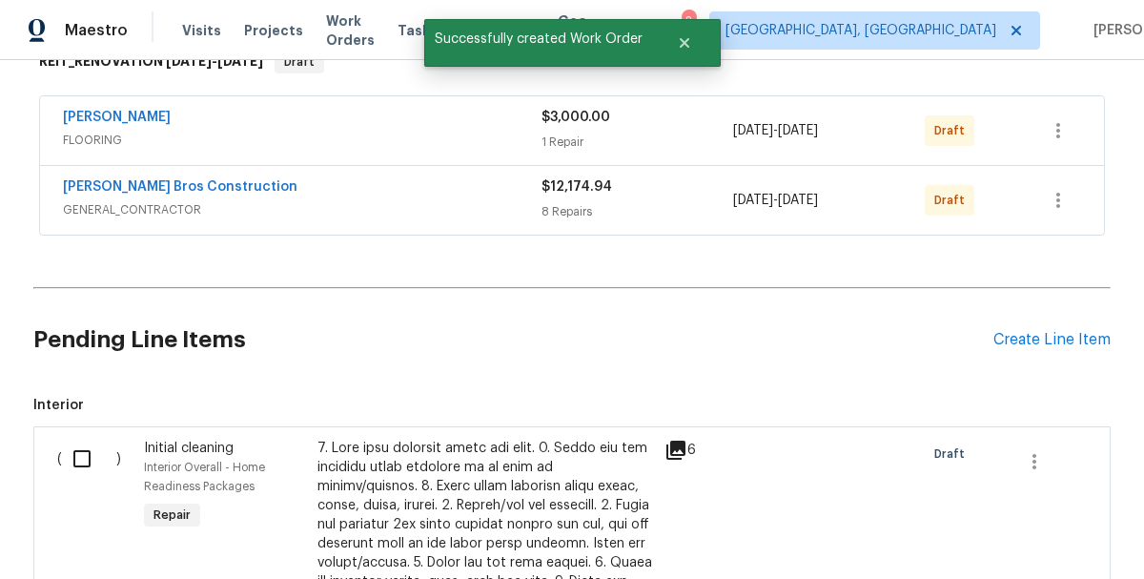
scroll to position [590, 0]
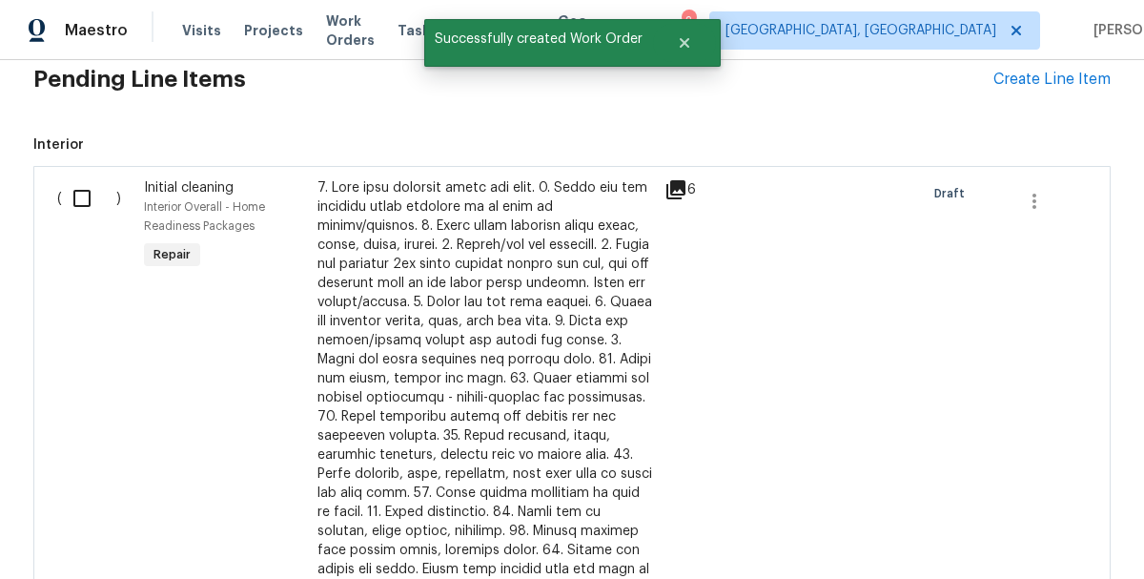
click at [84, 204] on input "checkbox" at bounding box center [89, 198] width 54 height 40
checkbox input "true"
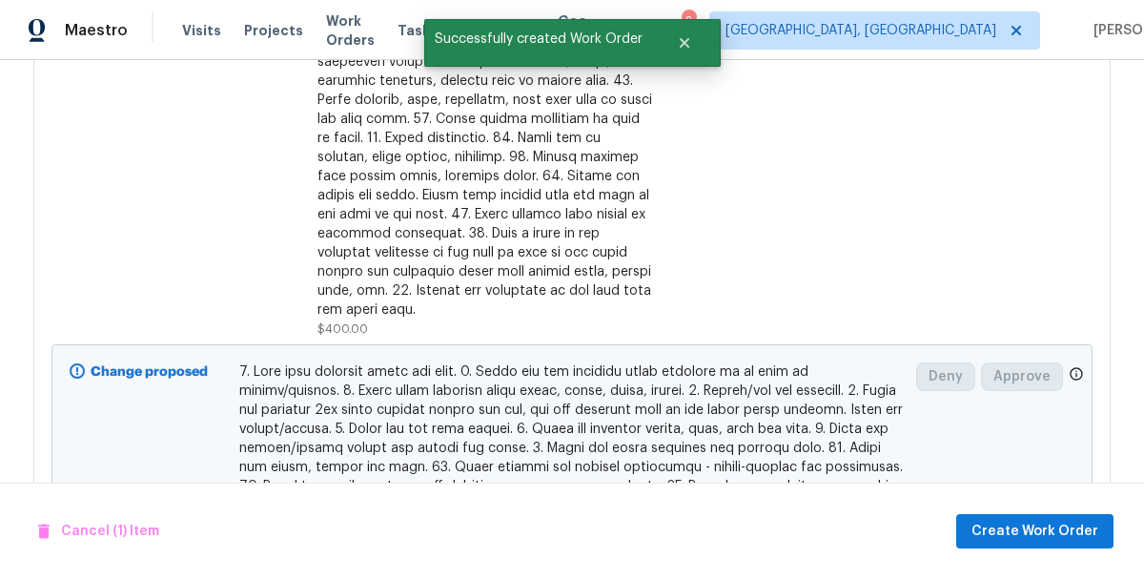
scroll to position [1169, 0]
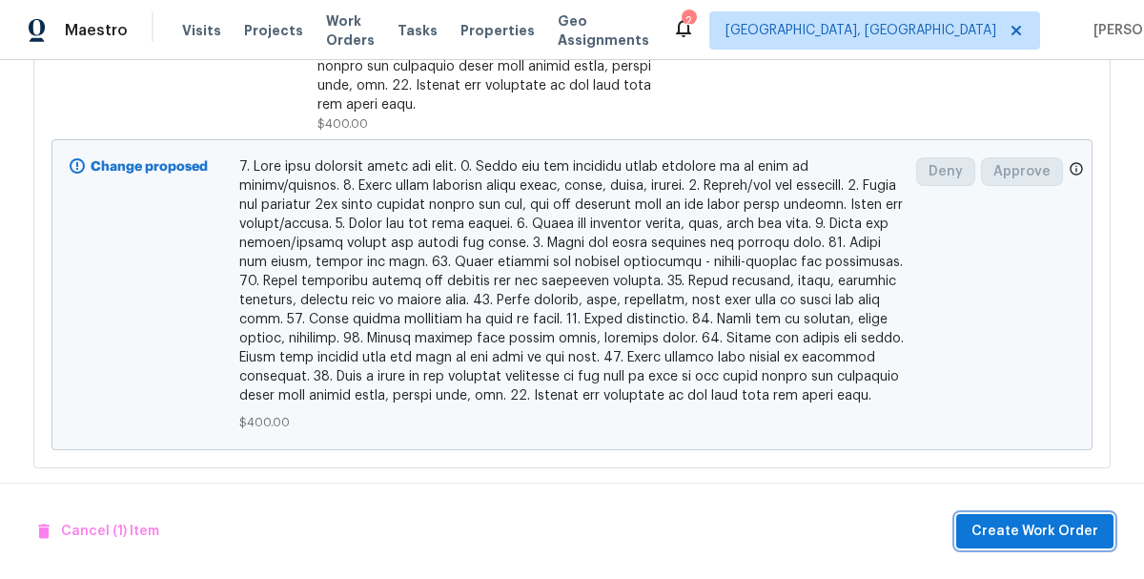
click at [1060, 541] on span "Create Work Order" at bounding box center [1035, 532] width 127 height 24
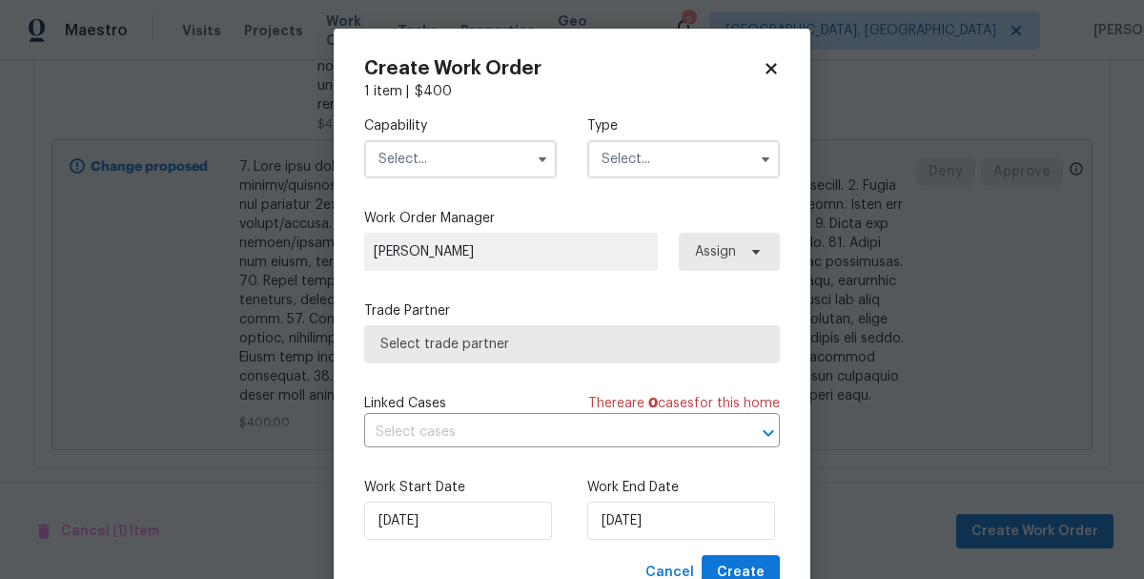
click at [405, 163] on input "text" at bounding box center [460, 159] width 193 height 38
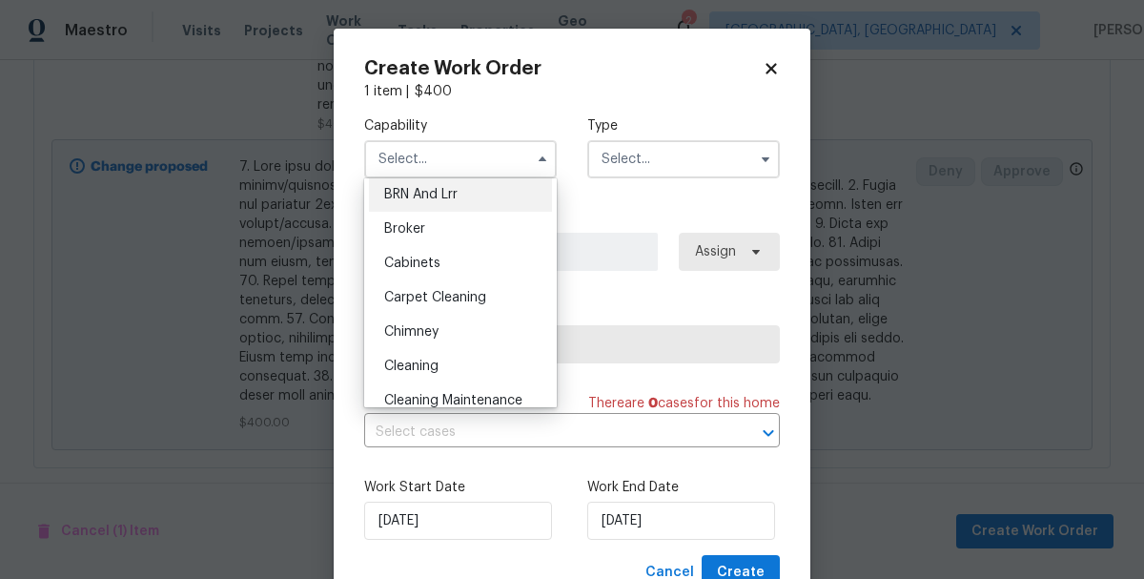
scroll to position [124, 0]
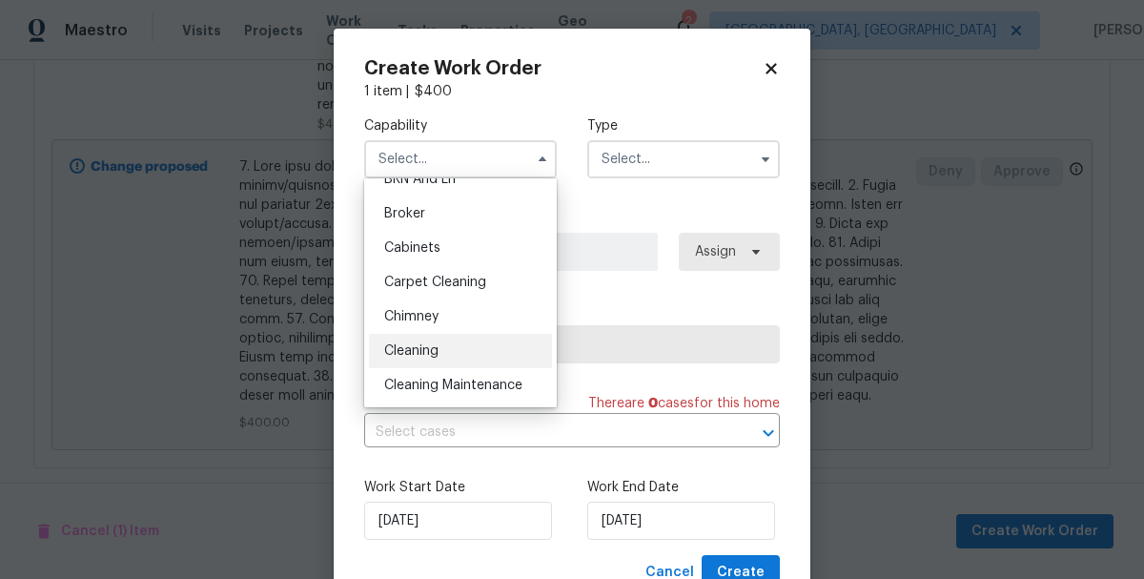
click at [407, 356] on span "Cleaning" at bounding box center [411, 350] width 54 height 13
type input "Cleaning"
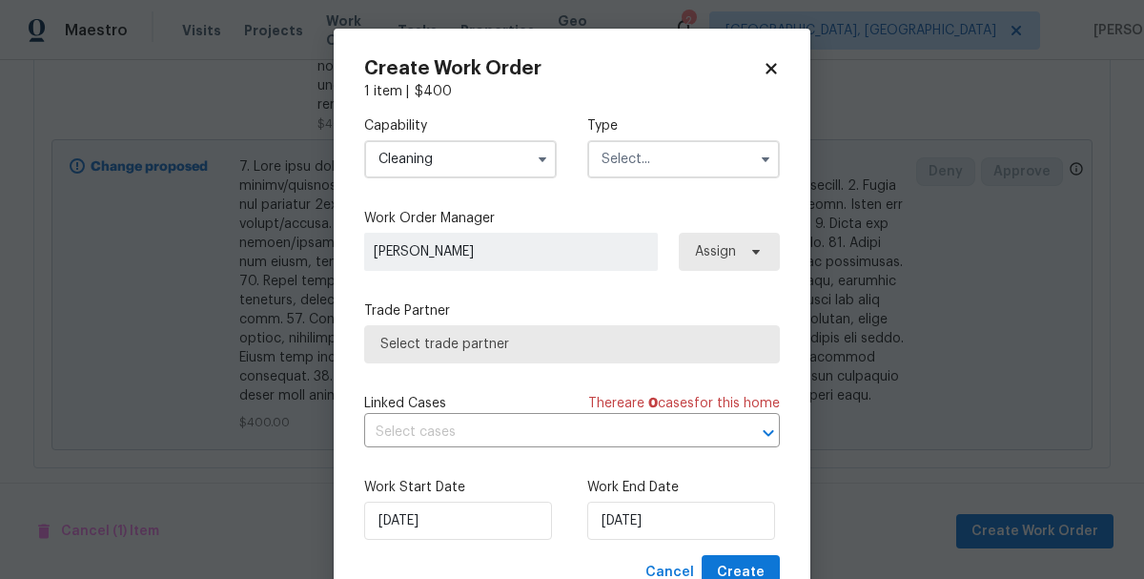
click at [609, 157] on input "text" at bounding box center [683, 159] width 193 height 38
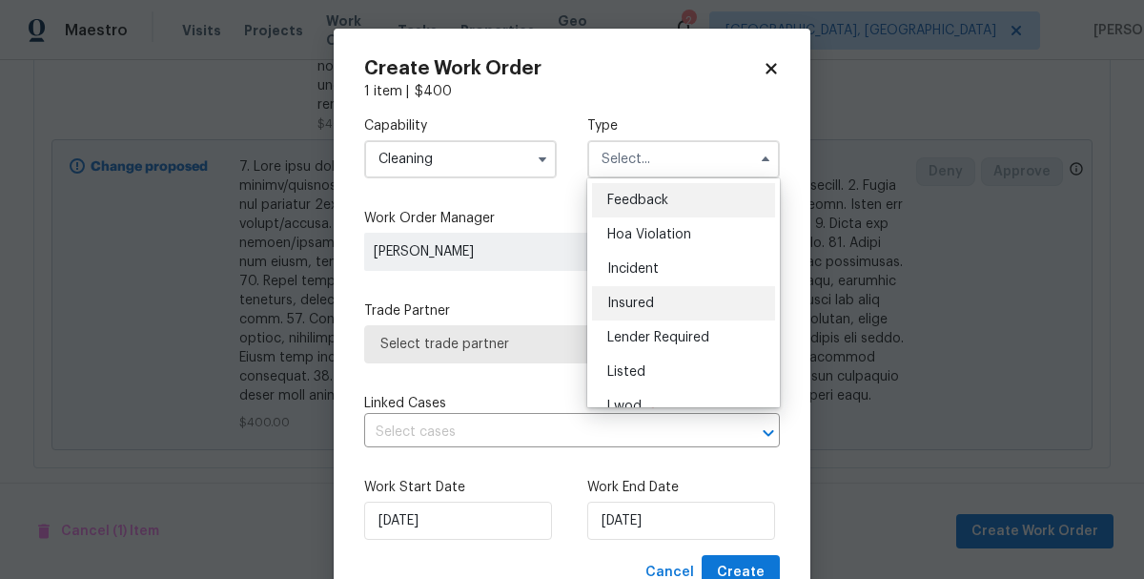
scroll to position [227, 0]
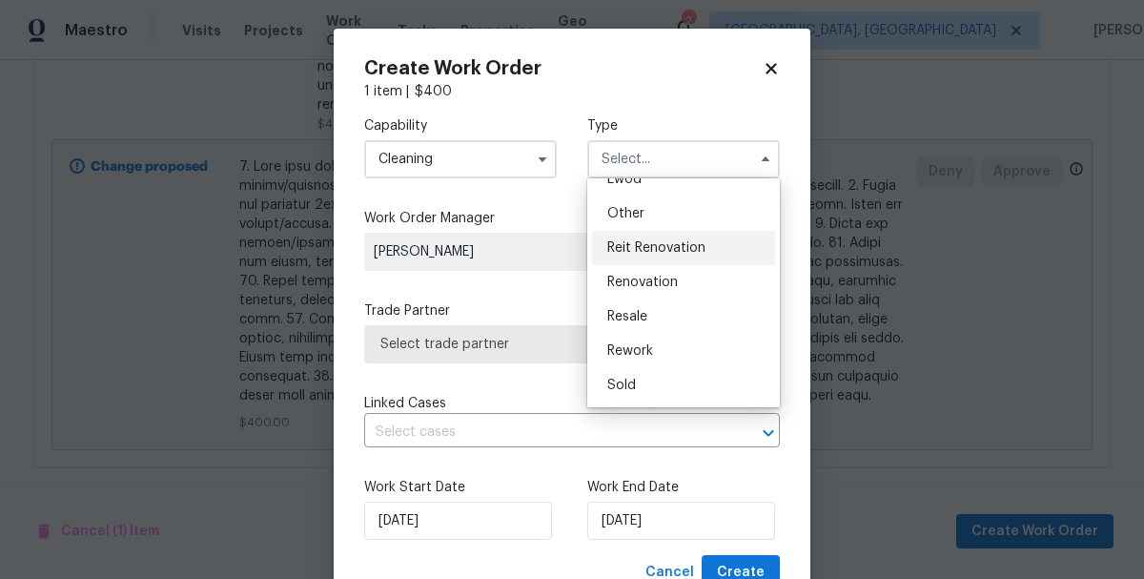
click at [622, 245] on span "Reit Renovation" at bounding box center [656, 247] width 98 height 13
type input "Reit Renovation"
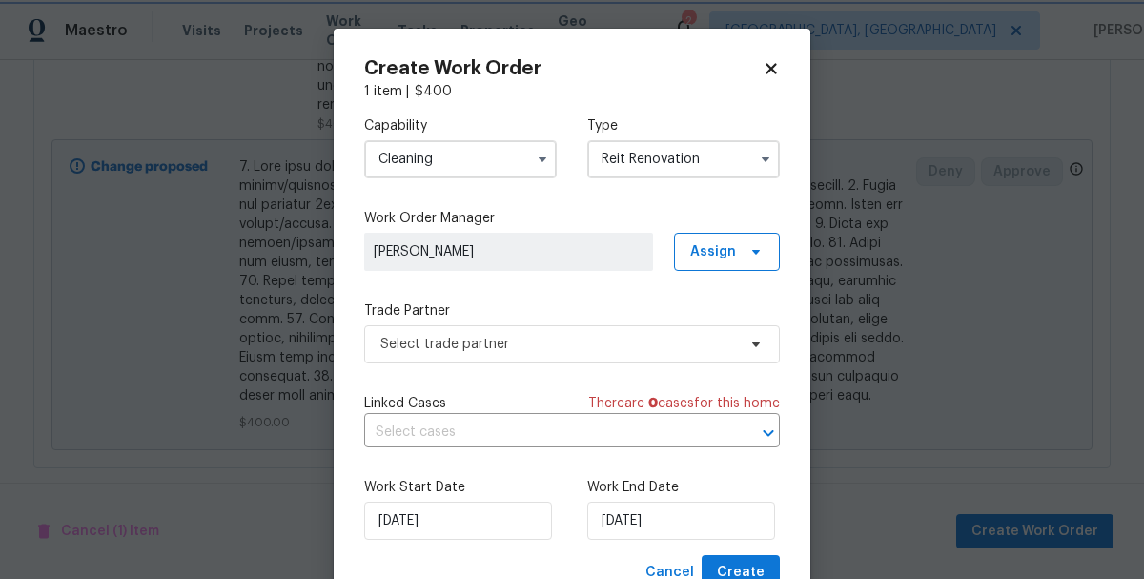
scroll to position [0, 0]
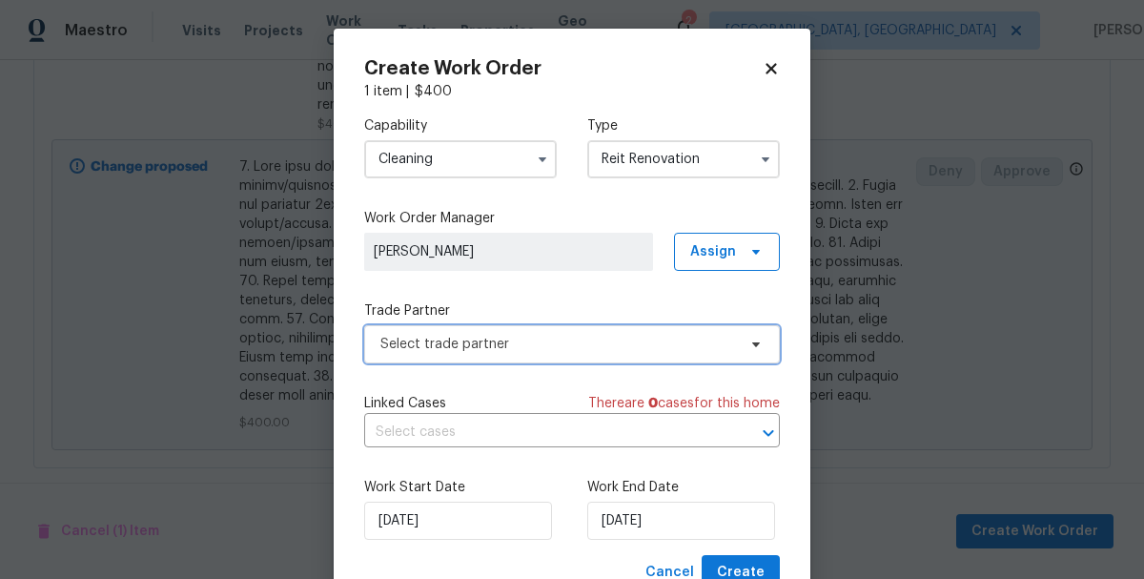
click at [396, 352] on span "Select trade partner" at bounding box center [558, 344] width 356 height 19
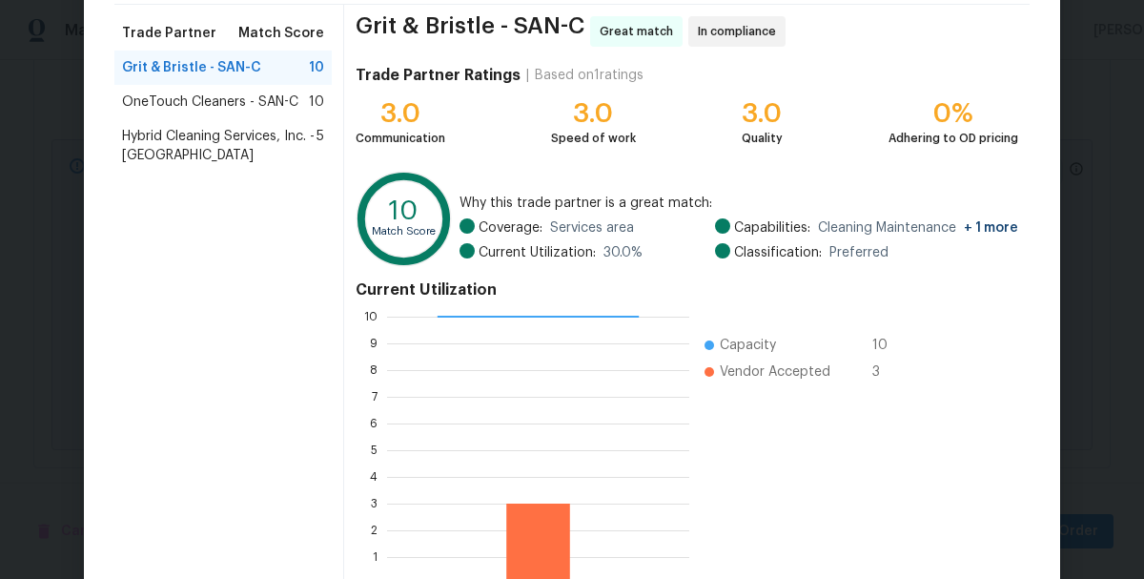
scroll to position [262, 0]
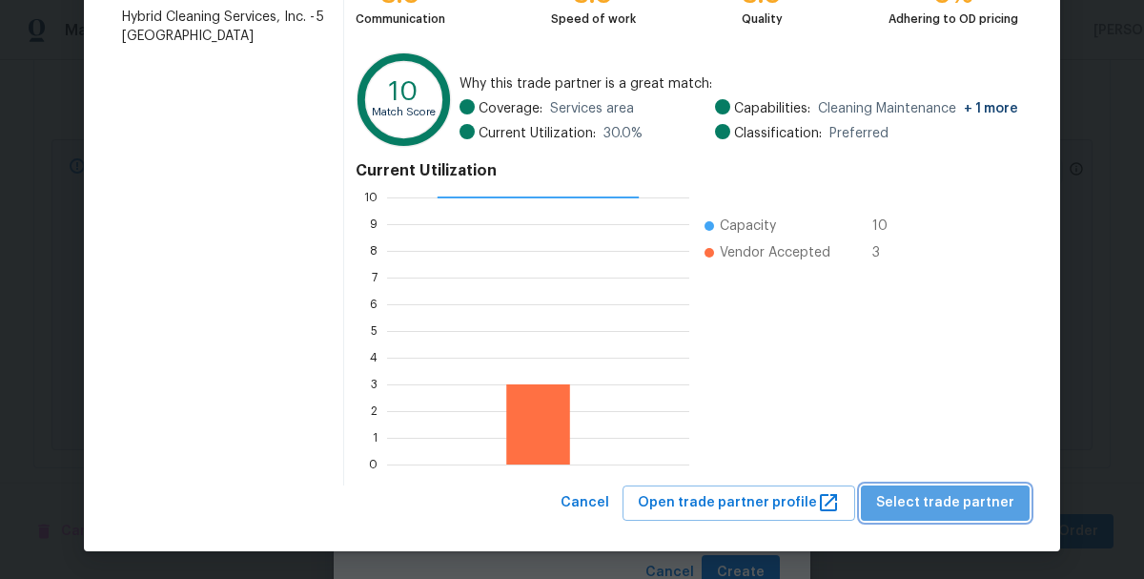
click at [960, 497] on span "Select trade partner" at bounding box center [945, 503] width 138 height 24
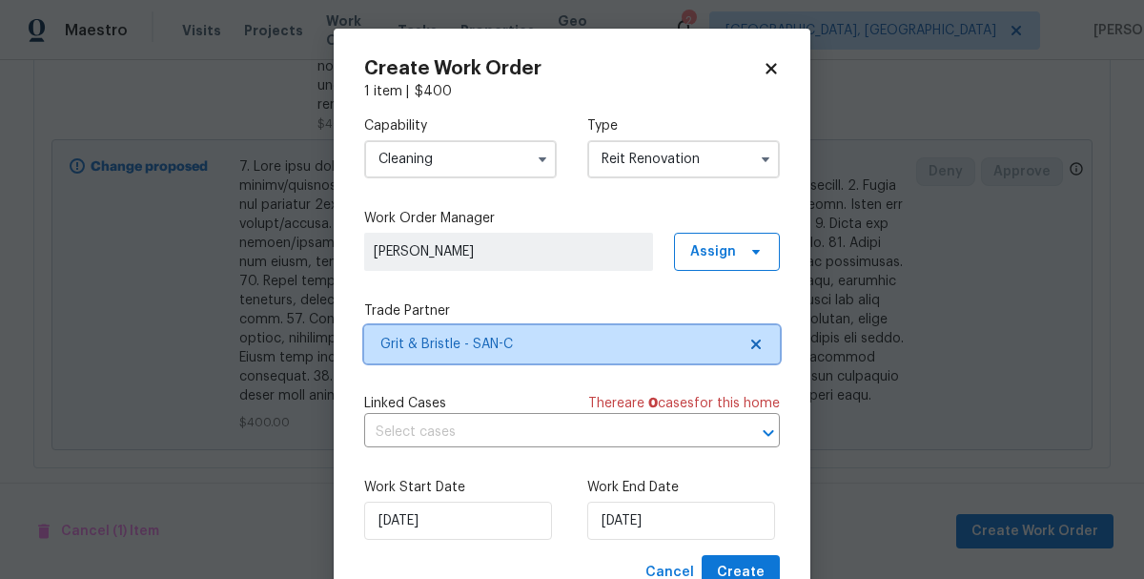
scroll to position [0, 0]
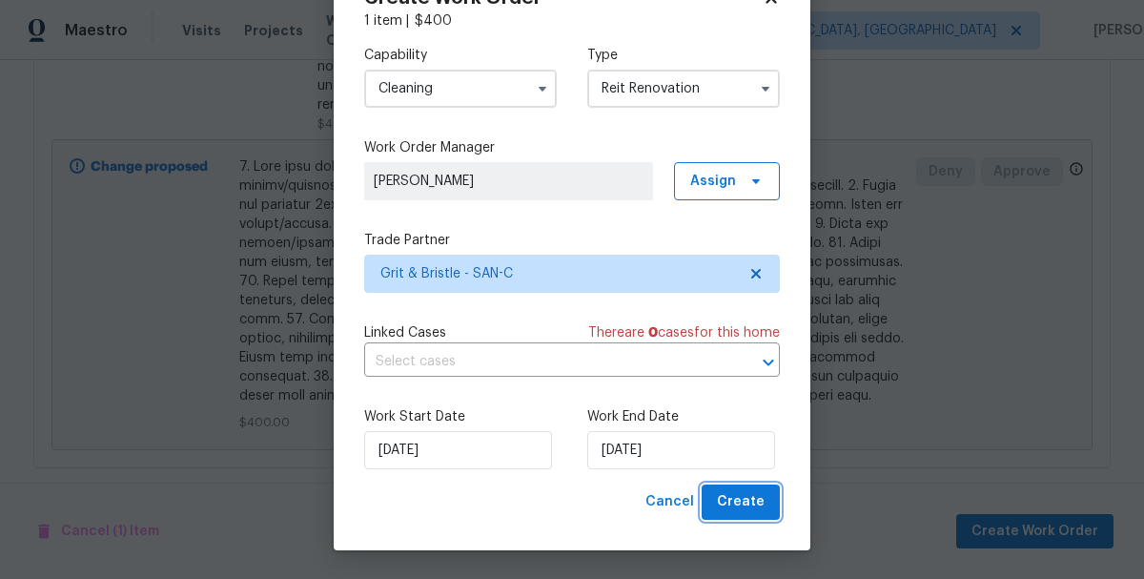
click at [733, 502] on span "Create" at bounding box center [741, 502] width 48 height 24
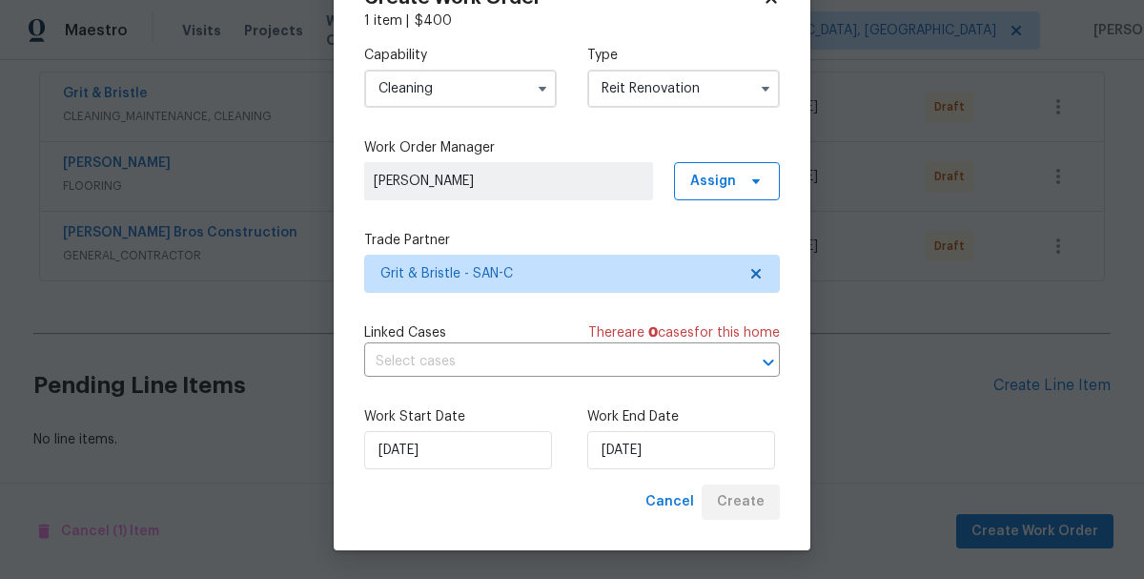
scroll to position [354, 0]
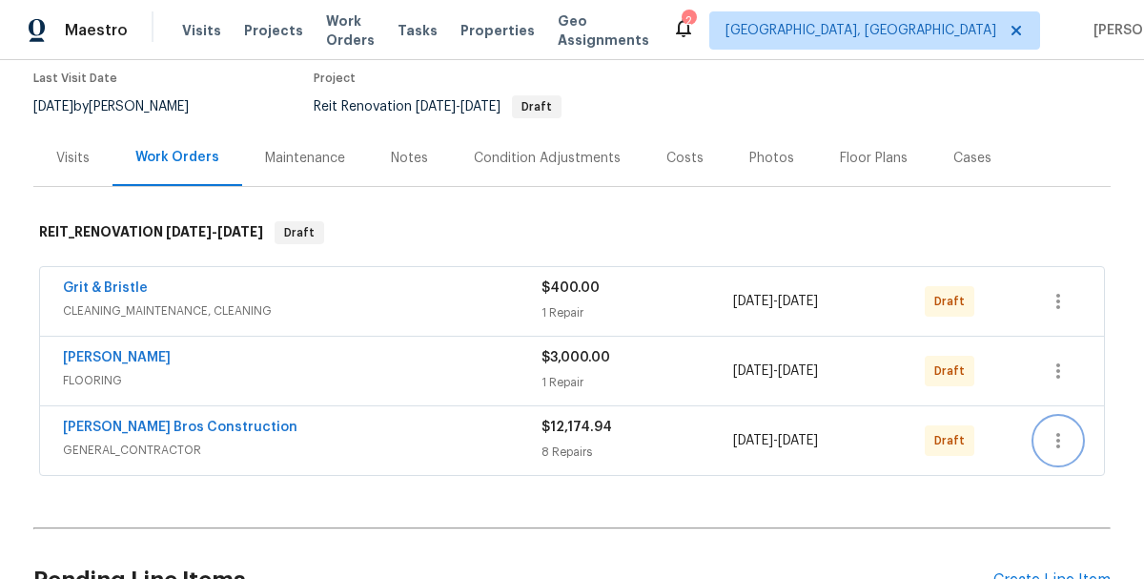
click at [1043, 444] on button "button" at bounding box center [1058, 441] width 46 height 46
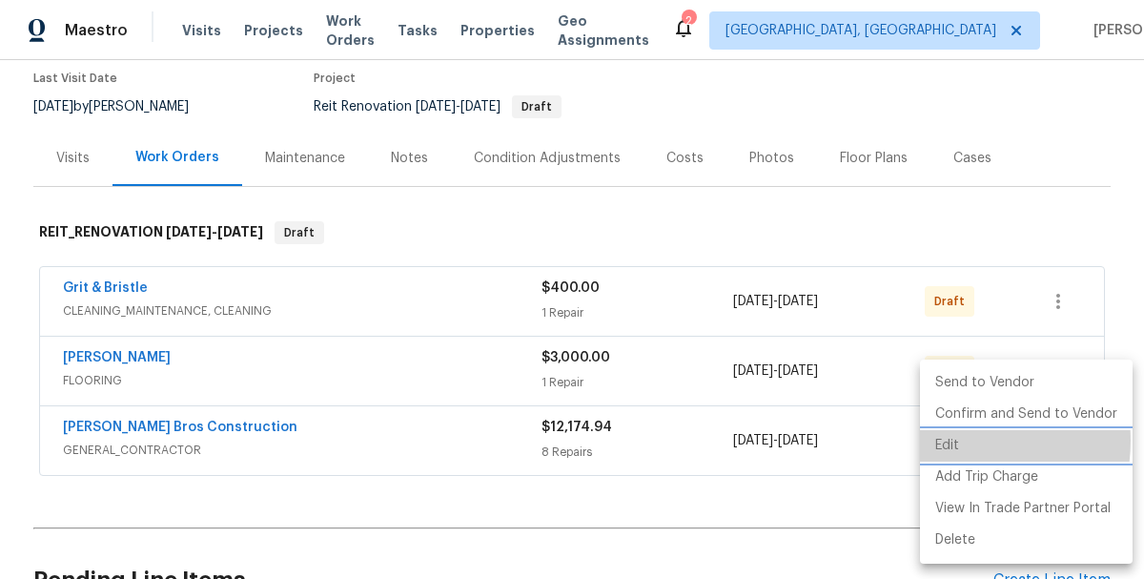
click at [950, 440] on li "Edit" at bounding box center [1026, 445] width 213 height 31
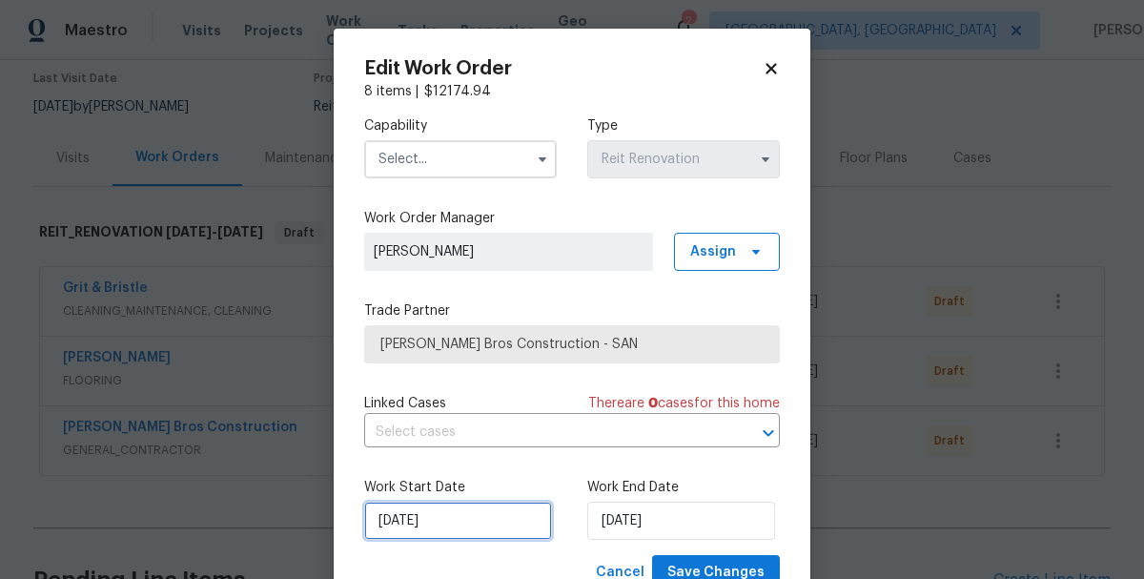
click at [435, 531] on input "[DATE]" at bounding box center [458, 521] width 188 height 38
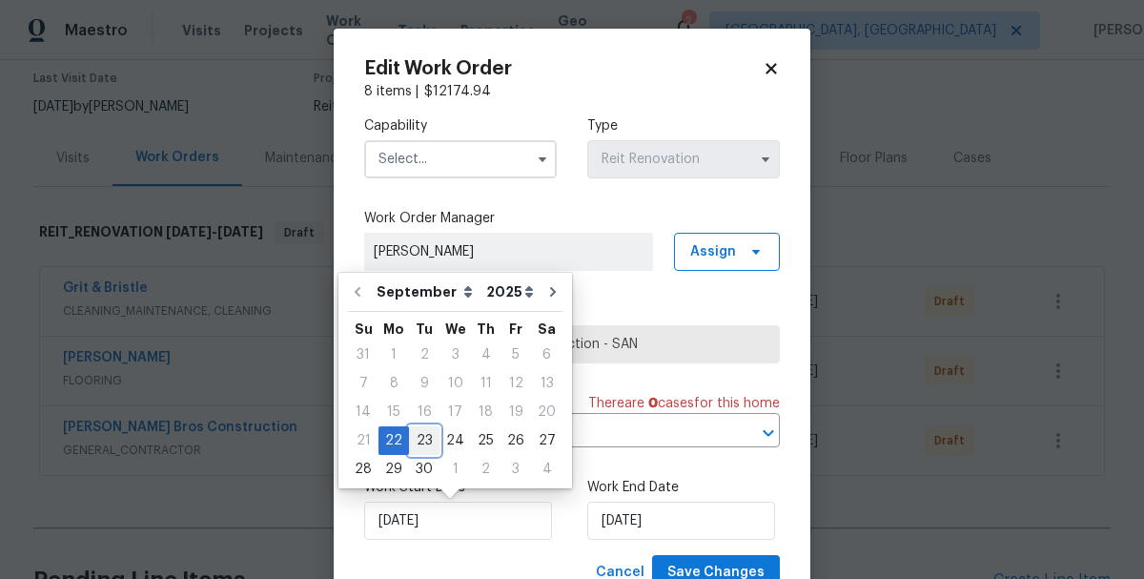
click at [420, 440] on div "23" at bounding box center [424, 440] width 31 height 27
type input "9/23/2025"
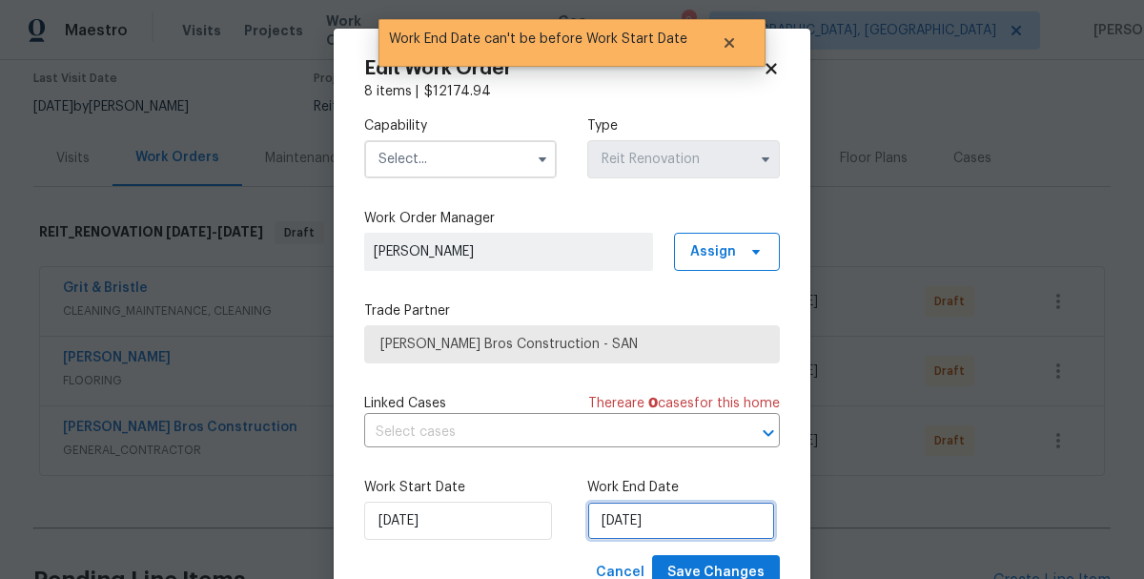
click at [654, 520] on input "9/23/2025" at bounding box center [681, 521] width 188 height 38
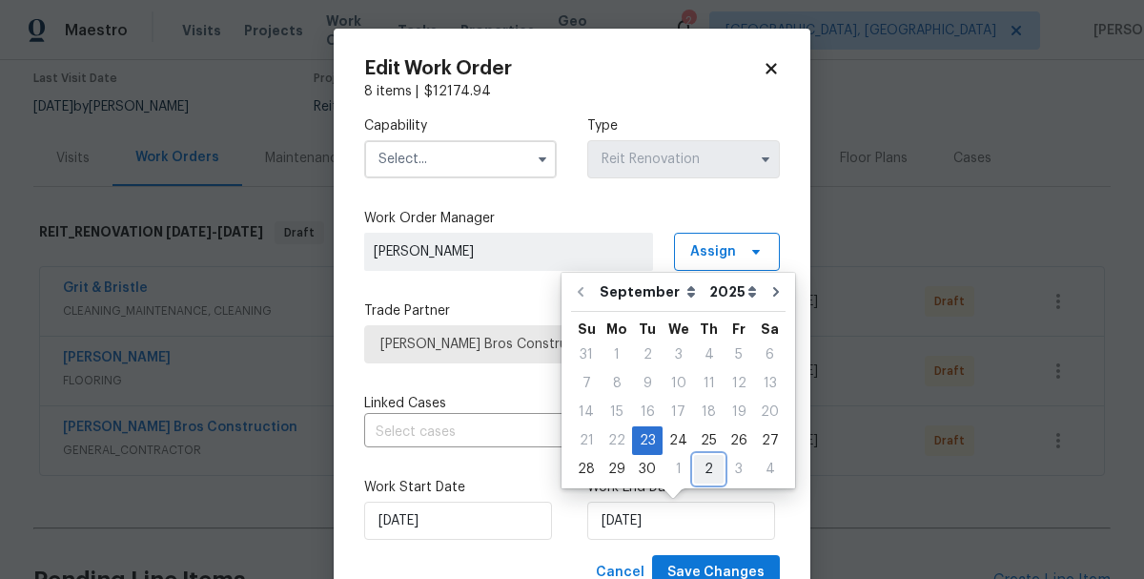
click at [694, 467] on div "2" at bounding box center [709, 469] width 30 height 27
type input "10/2/2025"
select select "9"
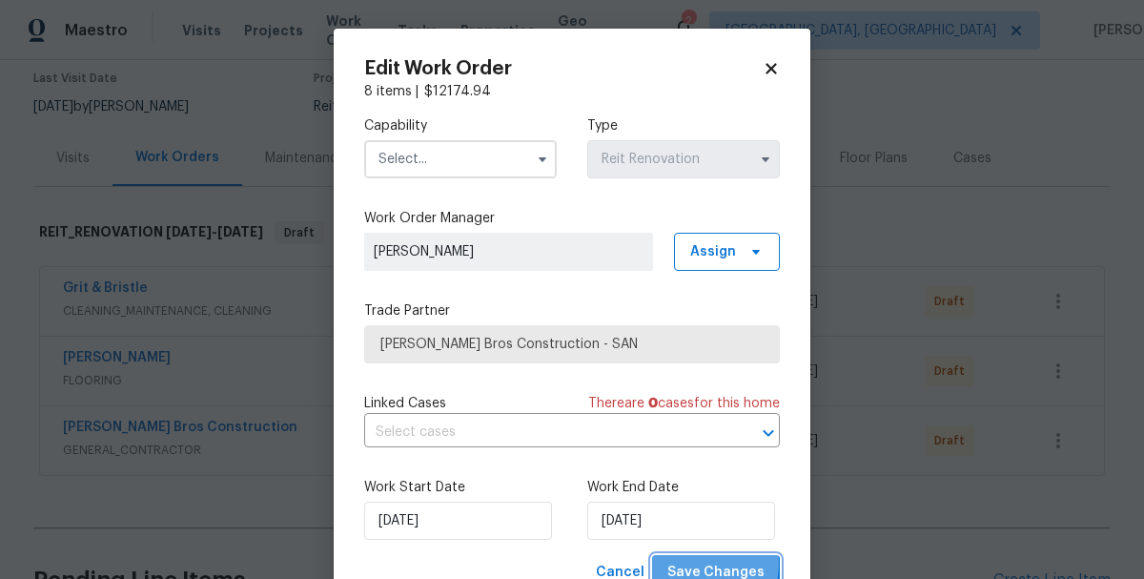
click at [705, 564] on span "Save Changes" at bounding box center [715, 573] width 97 height 24
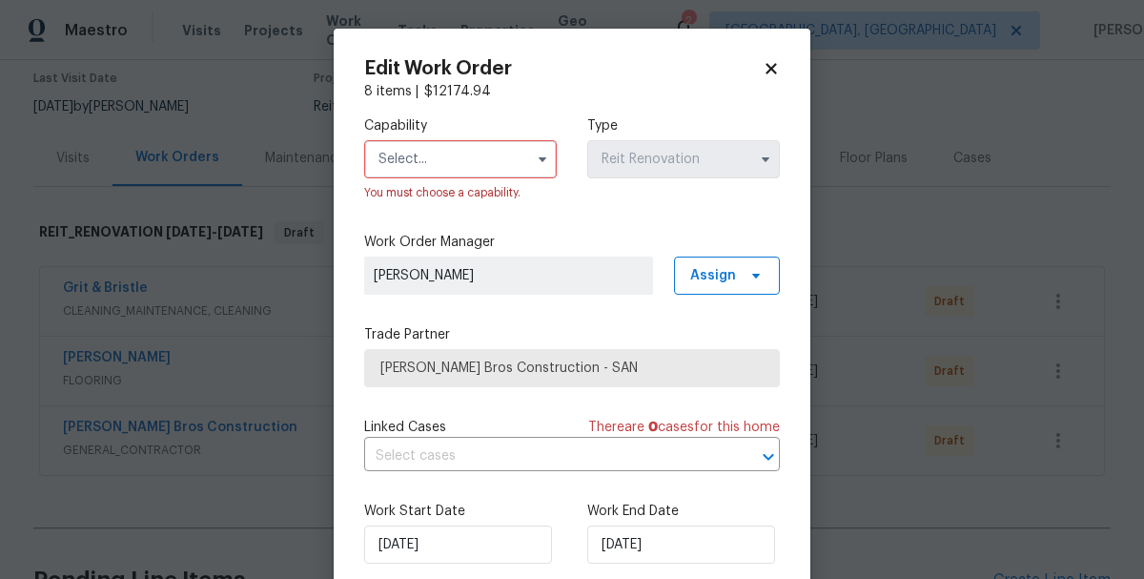
click at [434, 170] on input "text" at bounding box center [460, 159] width 193 height 38
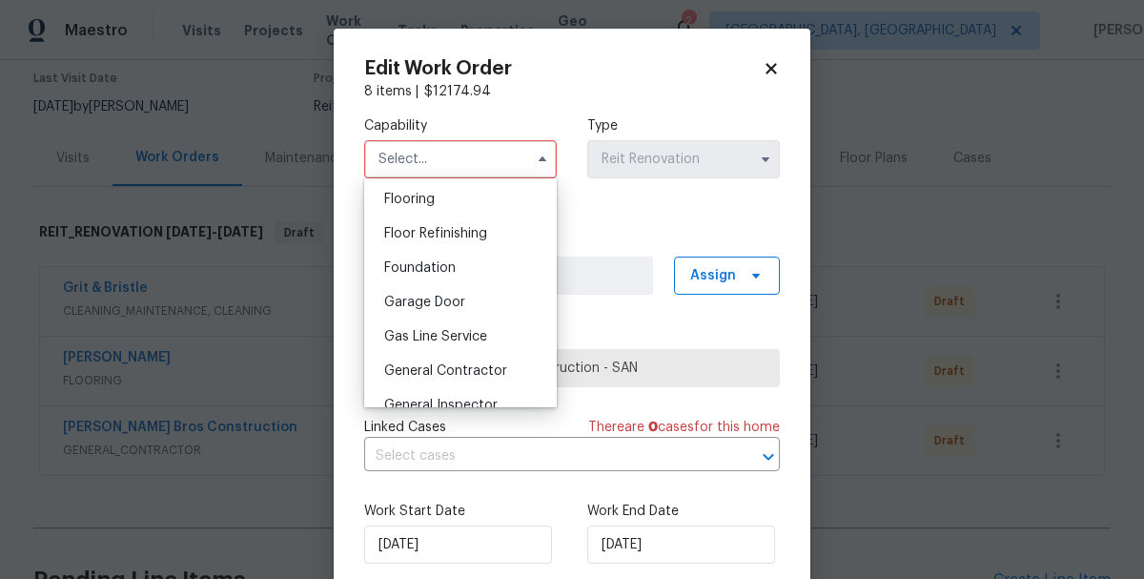
scroll to position [744, 0]
click at [429, 370] on span "General Contractor" at bounding box center [445, 367] width 123 height 13
type input "General Contractor"
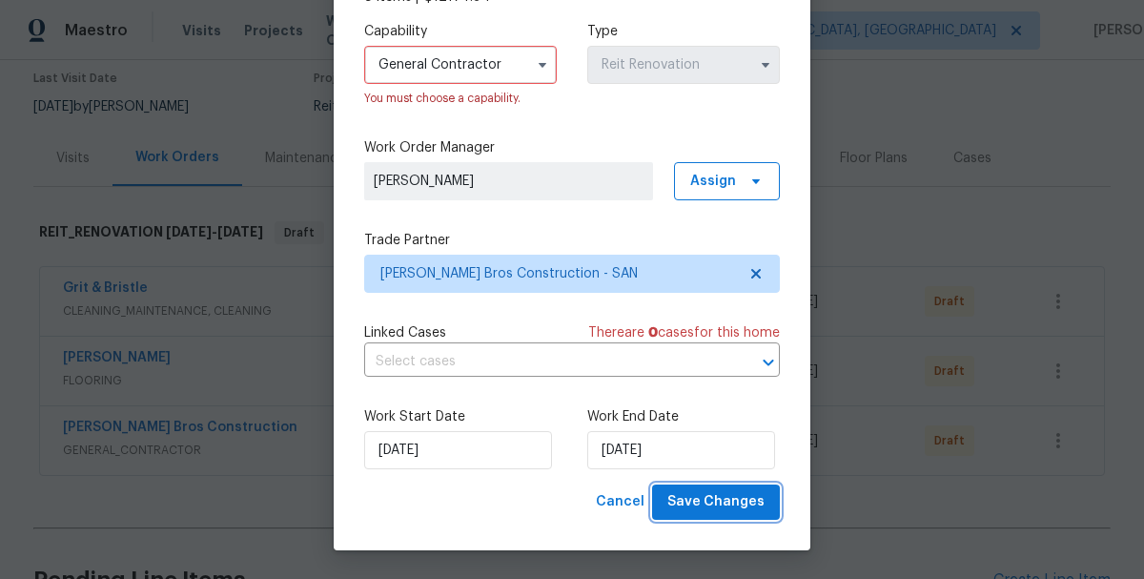
click at [686, 503] on span "Save Changes" at bounding box center [715, 502] width 97 height 24
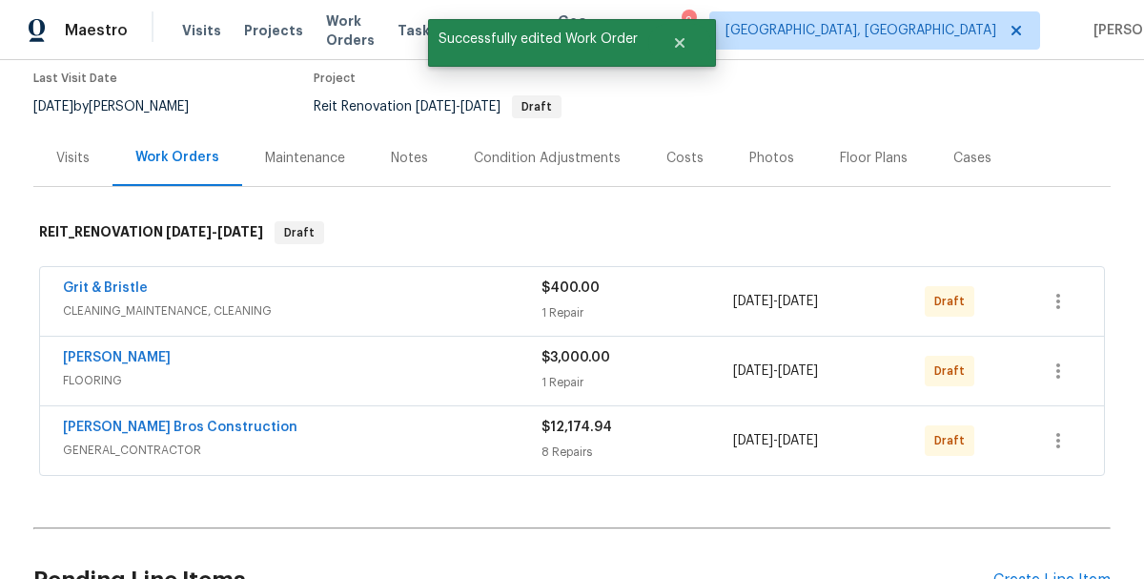
scroll to position [0, 0]
click at [1056, 377] on icon "button" at bounding box center [1058, 370] width 4 height 15
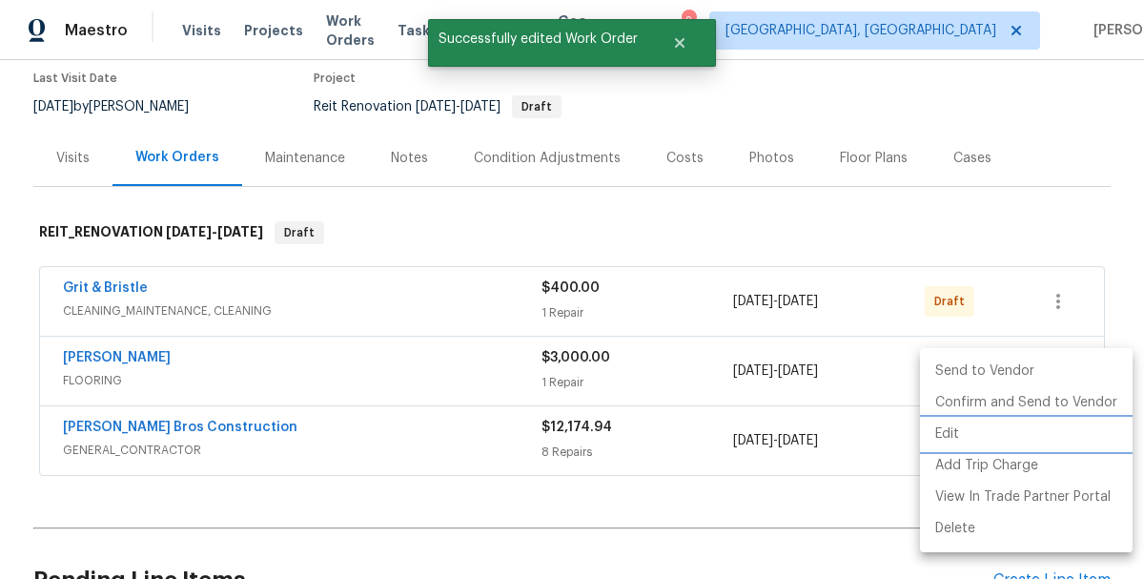
click at [953, 434] on li "Edit" at bounding box center [1026, 434] width 213 height 31
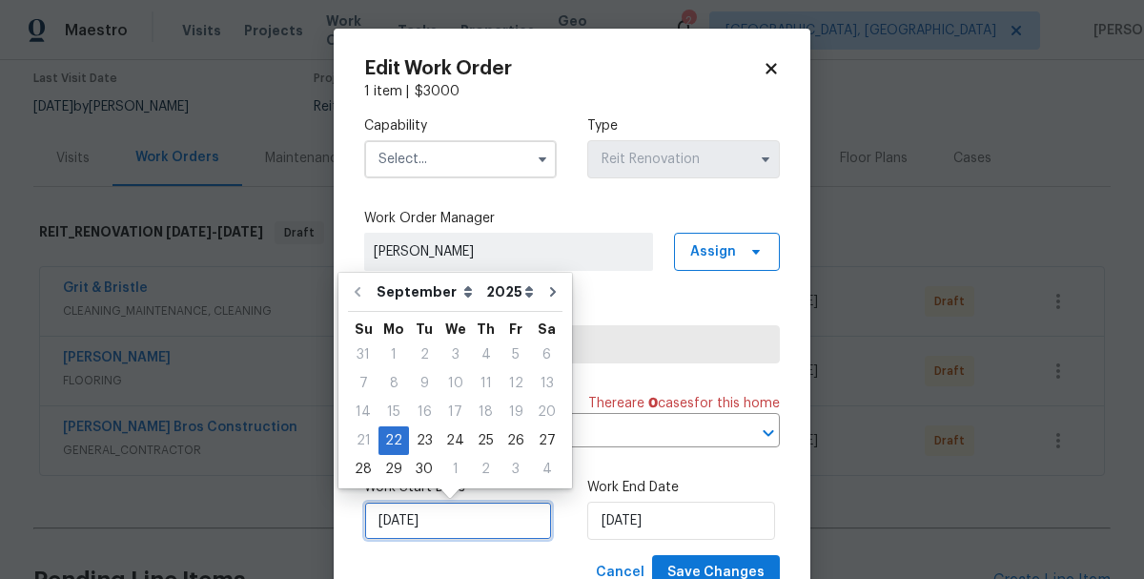
click at [436, 518] on input "[DATE]" at bounding box center [458, 521] width 188 height 38
click at [453, 467] on div "1" at bounding box center [455, 469] width 31 height 27
type input "[DATE]"
select select "9"
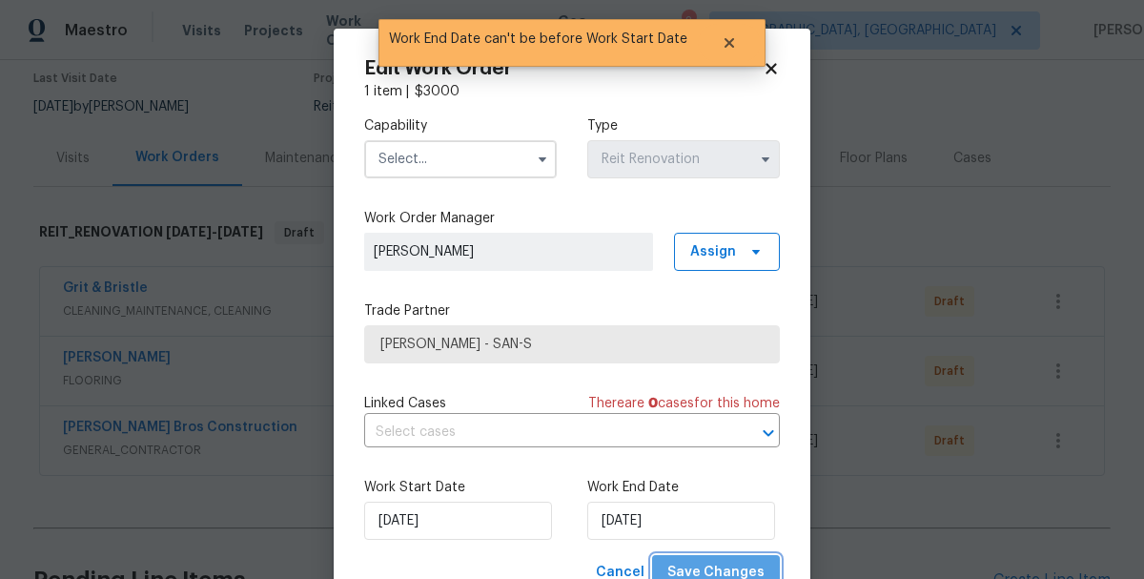
click at [724, 568] on span "Save Changes" at bounding box center [715, 573] width 97 height 24
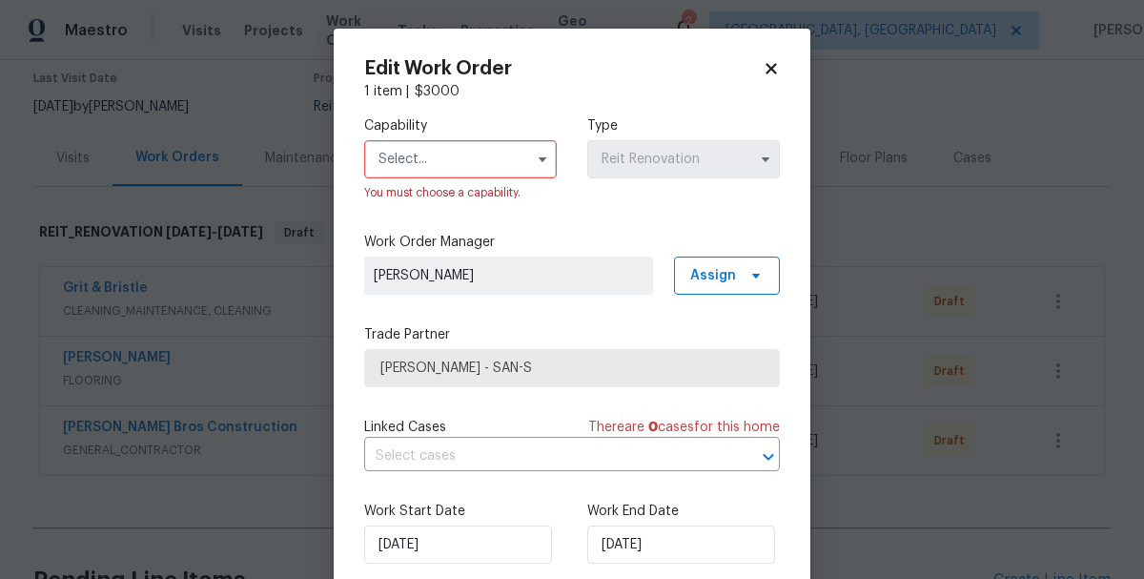
click at [427, 165] on input "text" at bounding box center [460, 159] width 193 height 38
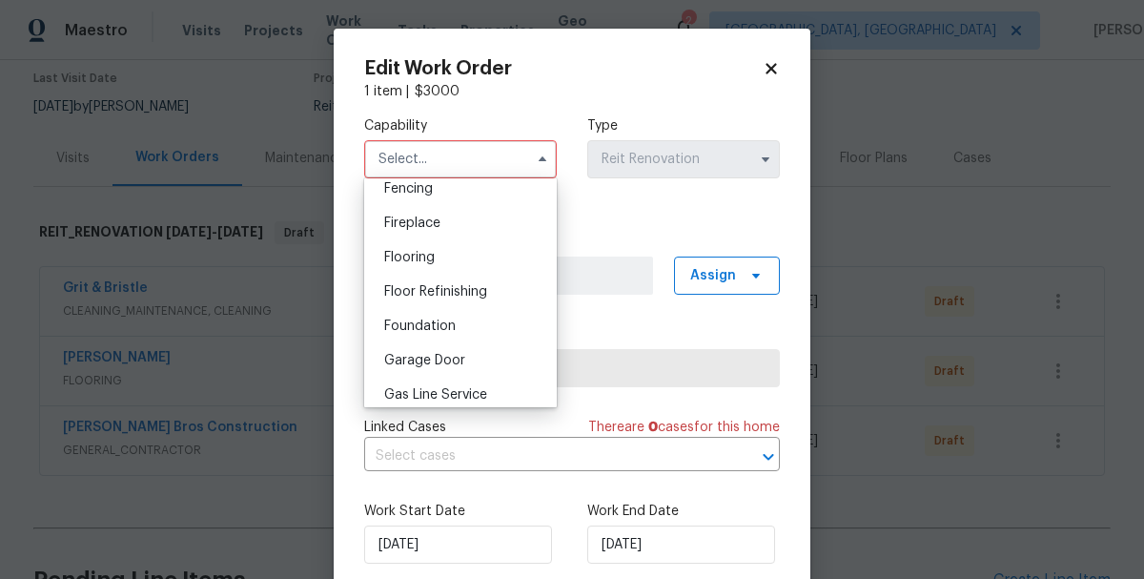
scroll to position [684, 0]
click at [405, 250] on span "Flooring" at bounding box center [409, 256] width 51 height 13
type input "Flooring"
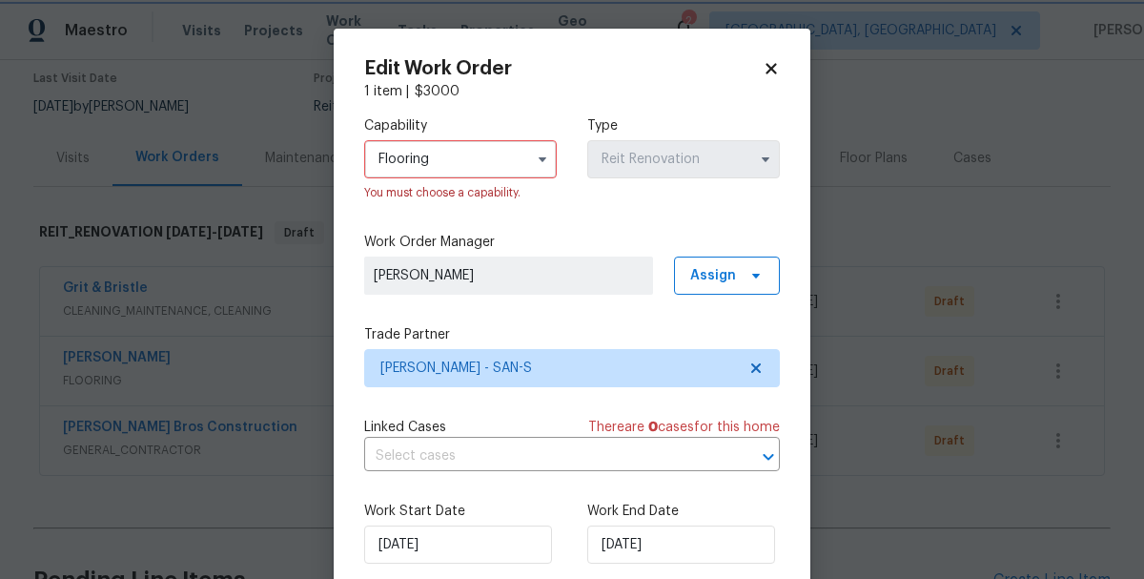
scroll to position [94, 0]
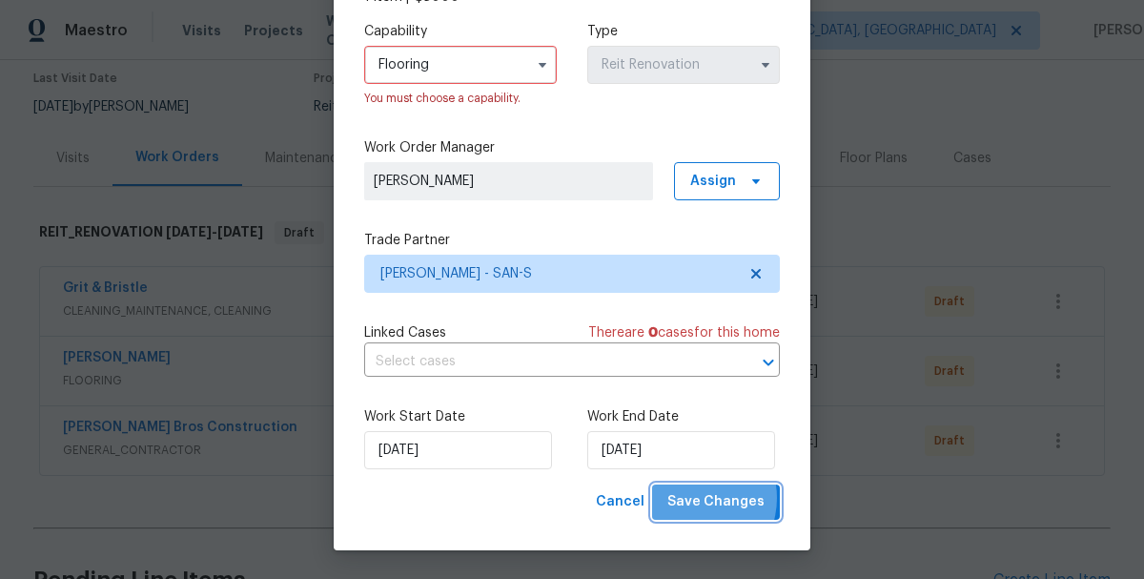
click at [695, 498] on span "Save Changes" at bounding box center [715, 502] width 97 height 24
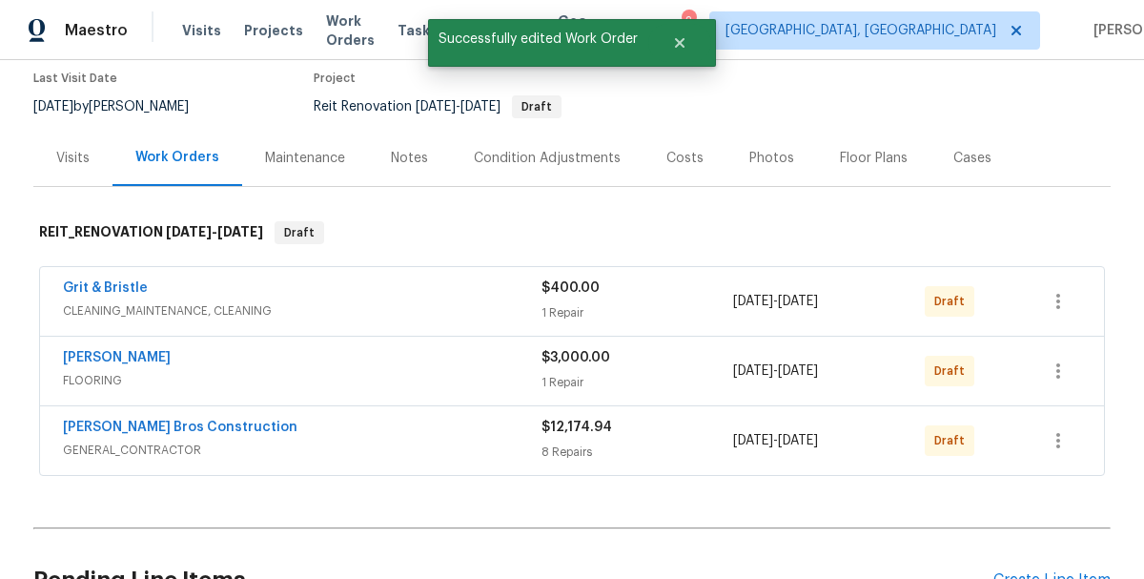
scroll to position [0, 0]
click at [1050, 315] on button "button" at bounding box center [1058, 301] width 46 height 46
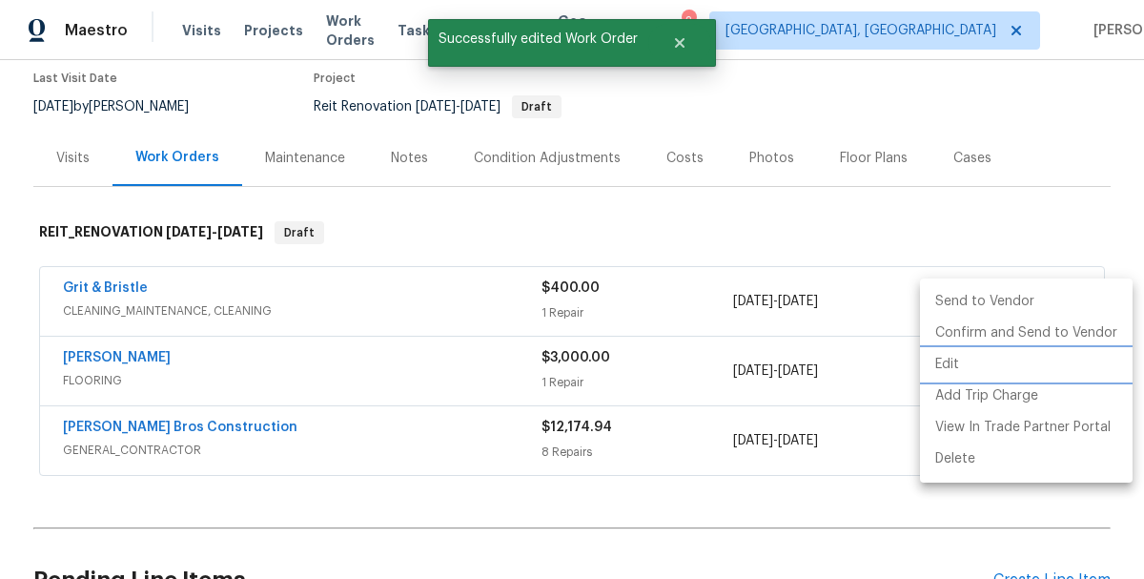
click at [952, 364] on li "Edit" at bounding box center [1026, 364] width 213 height 31
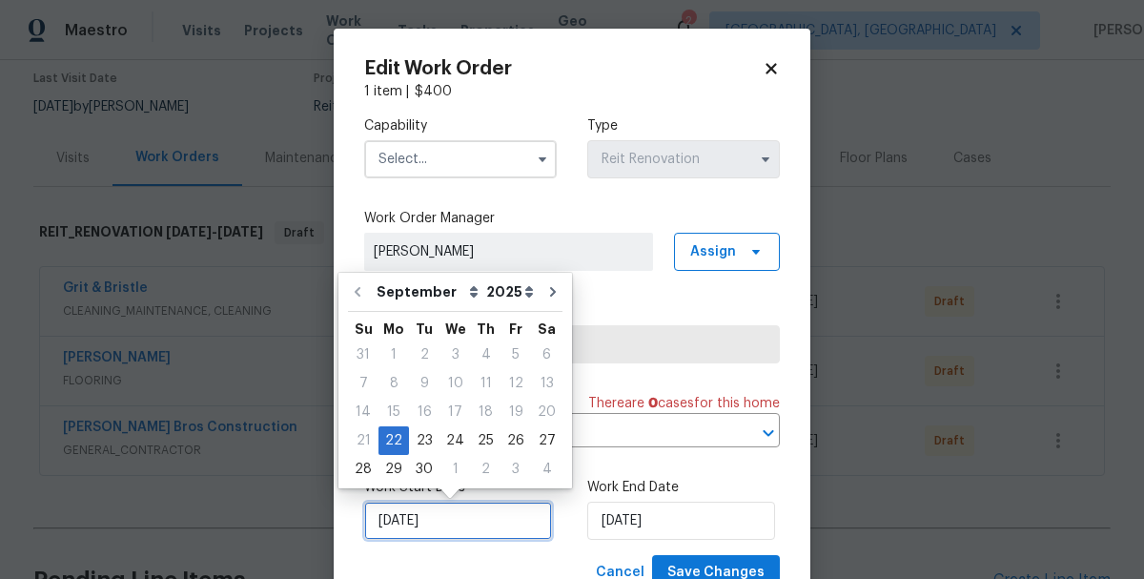
click at [445, 510] on input "[DATE]" at bounding box center [458, 521] width 188 height 38
click at [504, 469] on div "3" at bounding box center [516, 469] width 31 height 27
type input "10/3/2025"
select select "9"
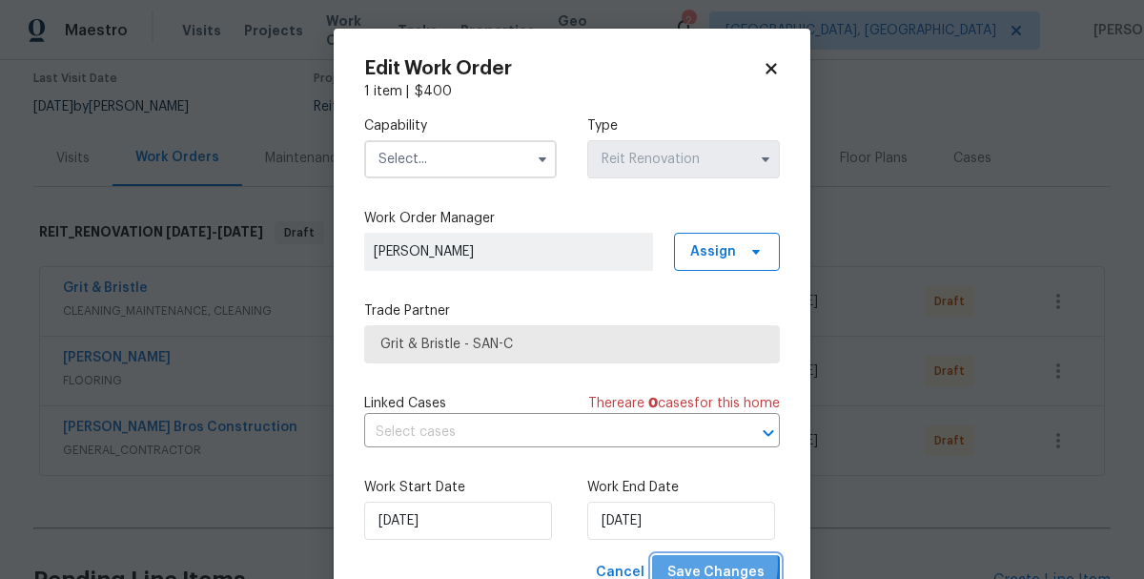
click at [690, 564] on span "Save Changes" at bounding box center [715, 573] width 97 height 24
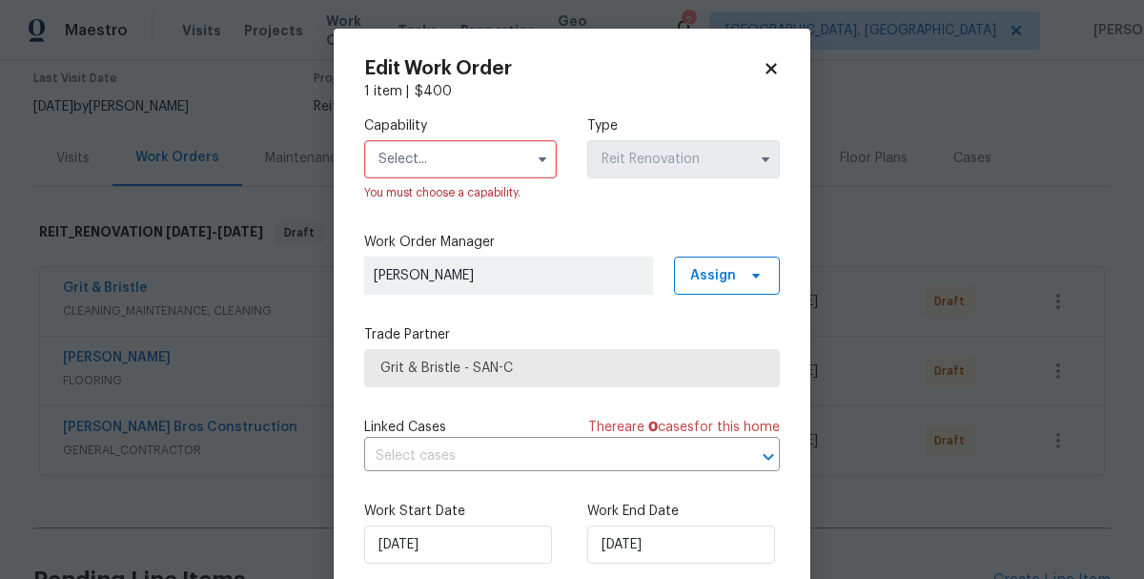
click at [424, 165] on input "text" at bounding box center [460, 159] width 193 height 38
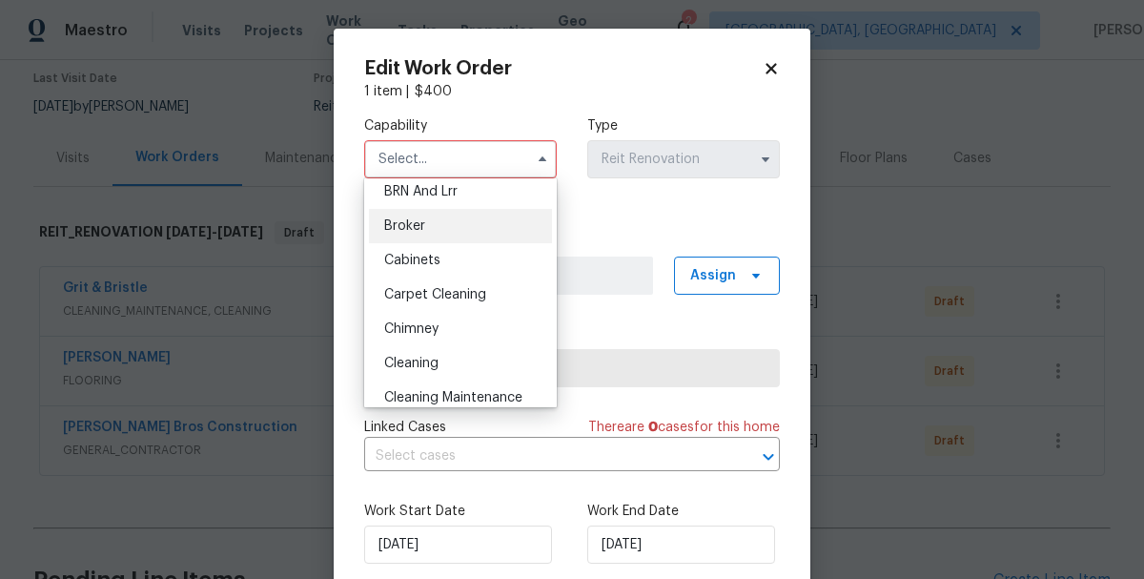
scroll to position [114, 0]
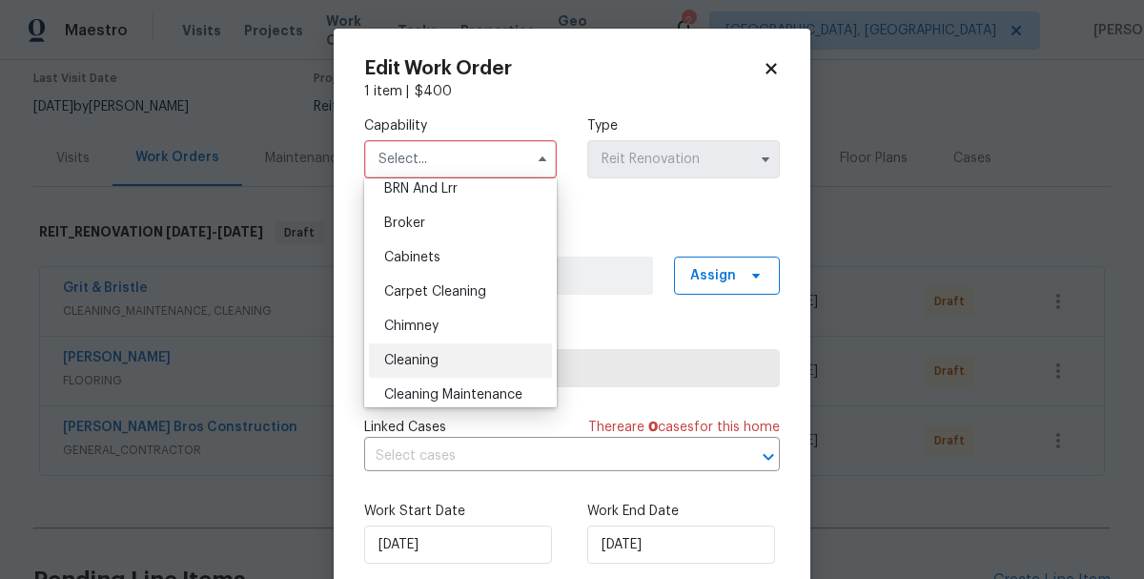
click at [415, 356] on span "Cleaning" at bounding box center [411, 360] width 54 height 13
type input "Cleaning"
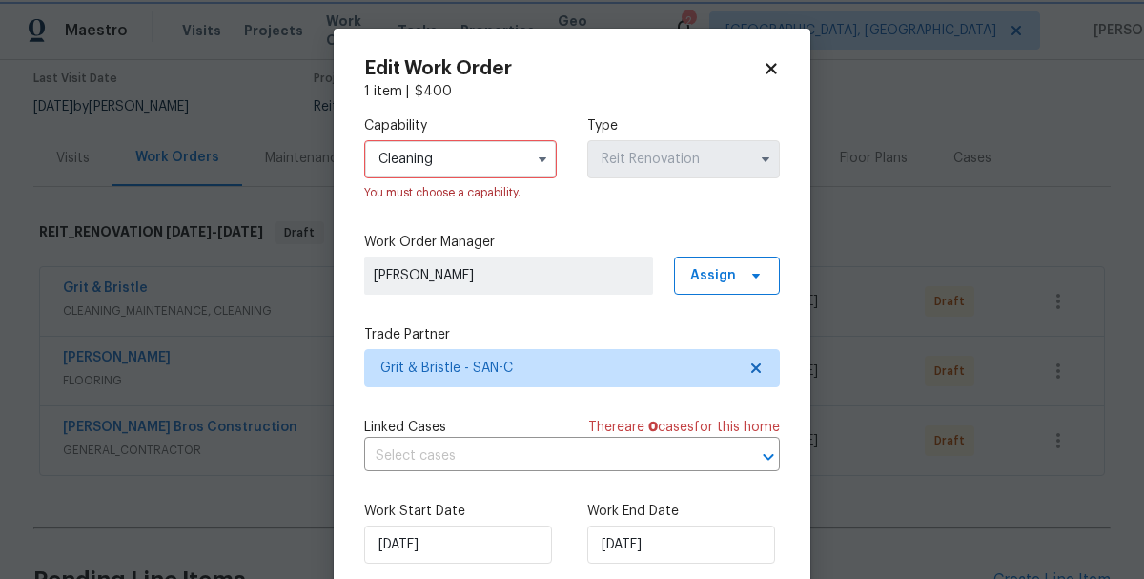
scroll to position [94, 0]
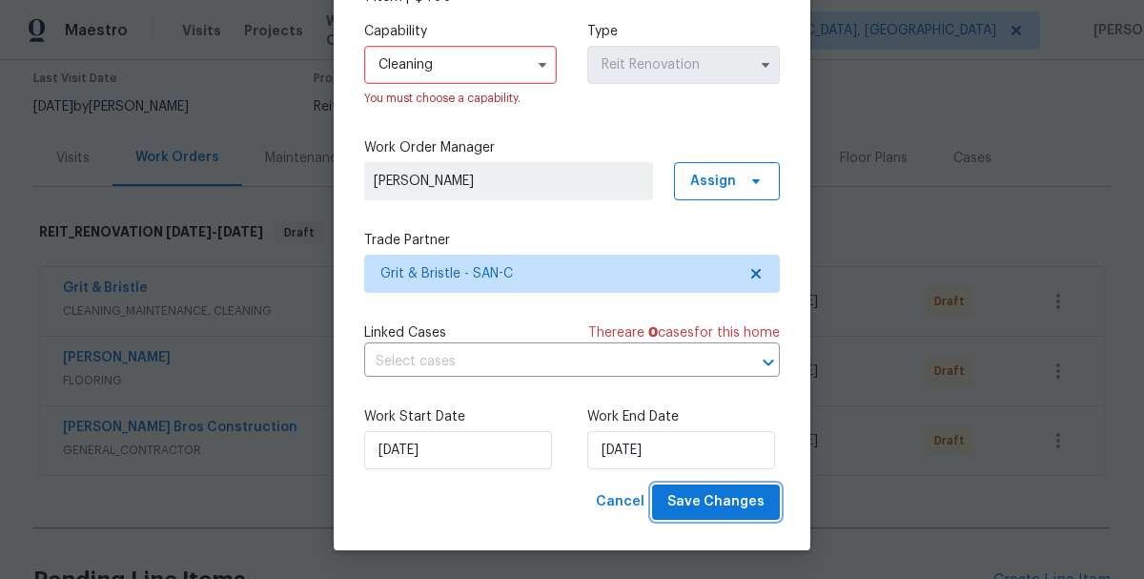
click at [690, 495] on span "Save Changes" at bounding box center [715, 502] width 97 height 24
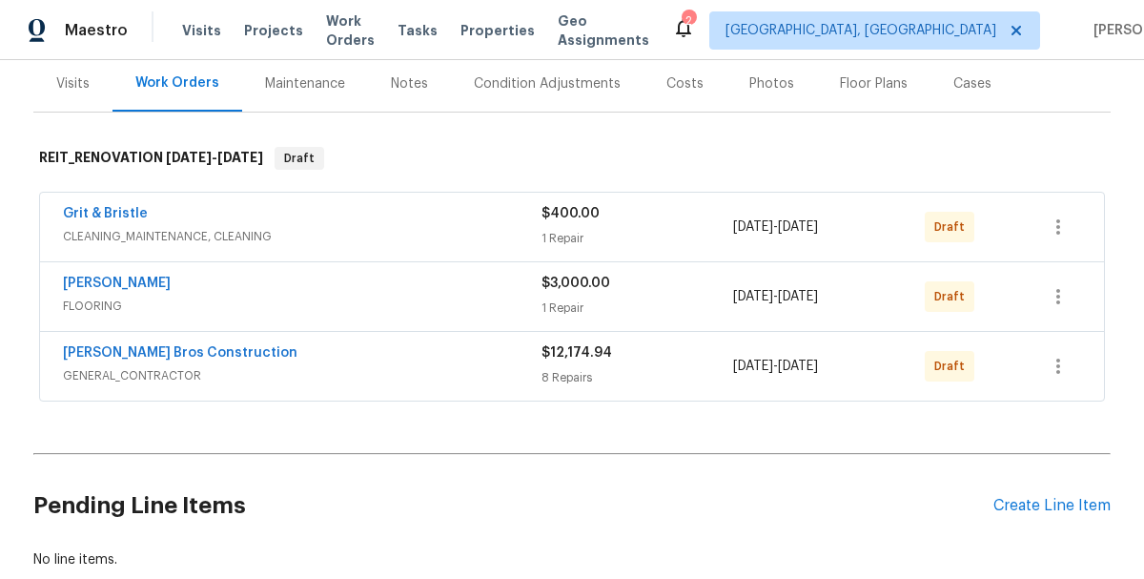
scroll to position [250, 0]
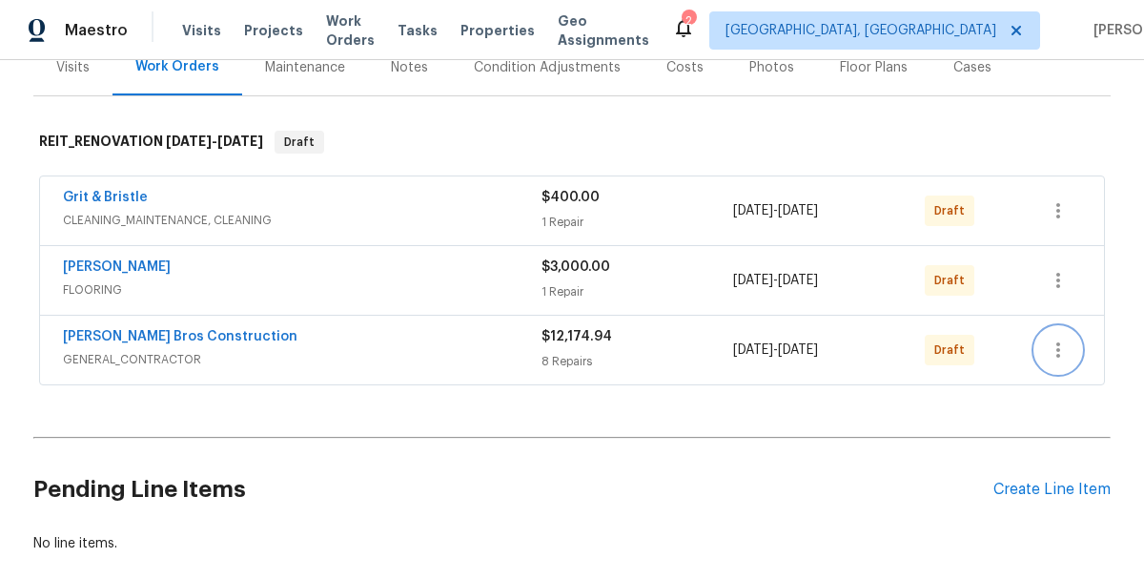
click at [1058, 348] on icon "button" at bounding box center [1058, 349] width 4 height 15
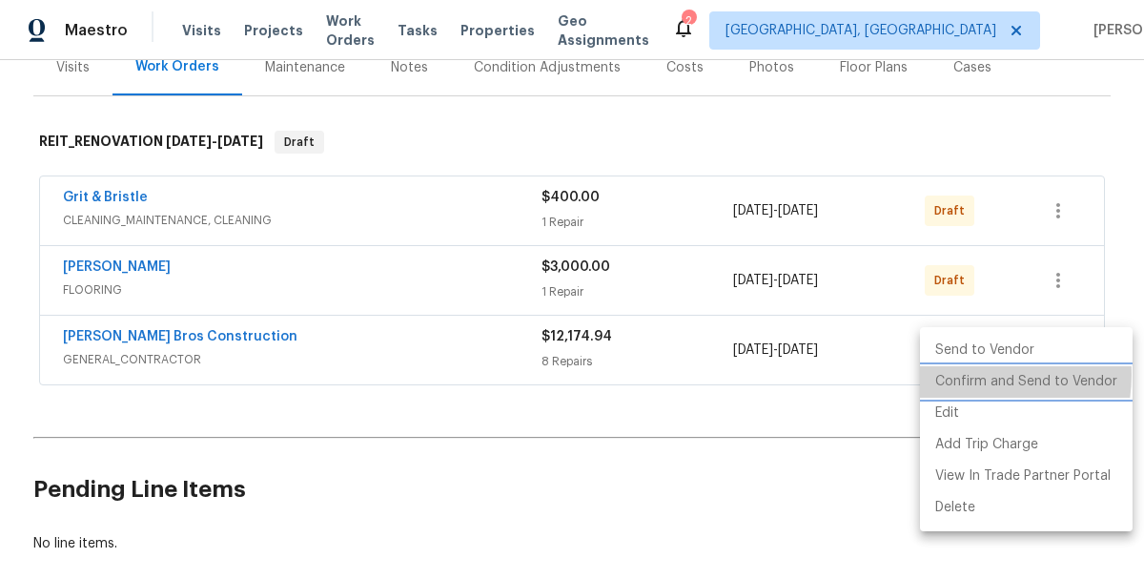
click at [964, 375] on li "Confirm and Send to Vendor" at bounding box center [1026, 381] width 213 height 31
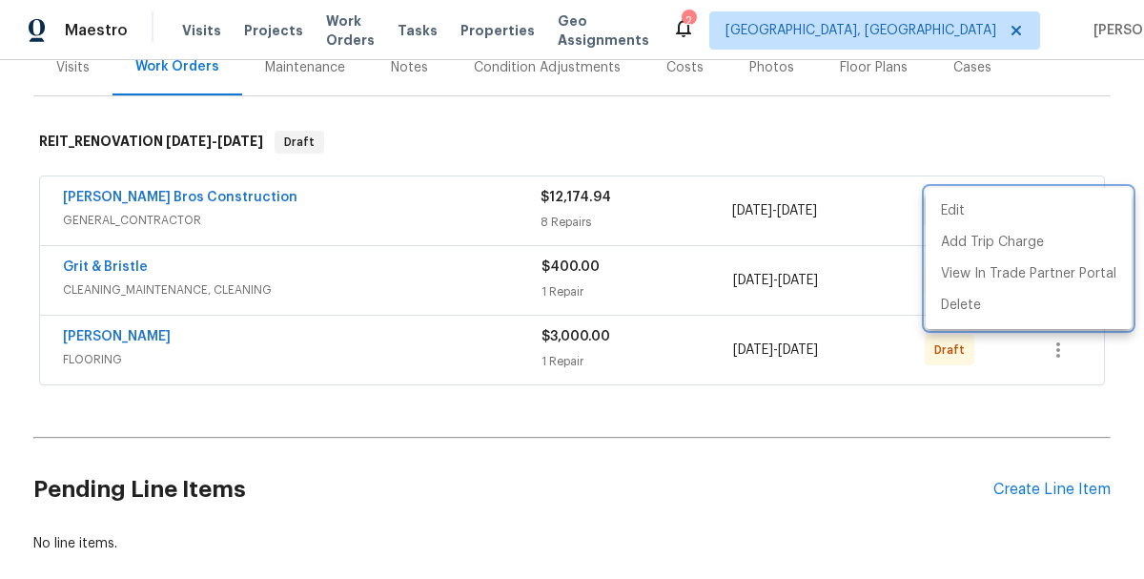
click at [867, 295] on div at bounding box center [572, 289] width 1144 height 579
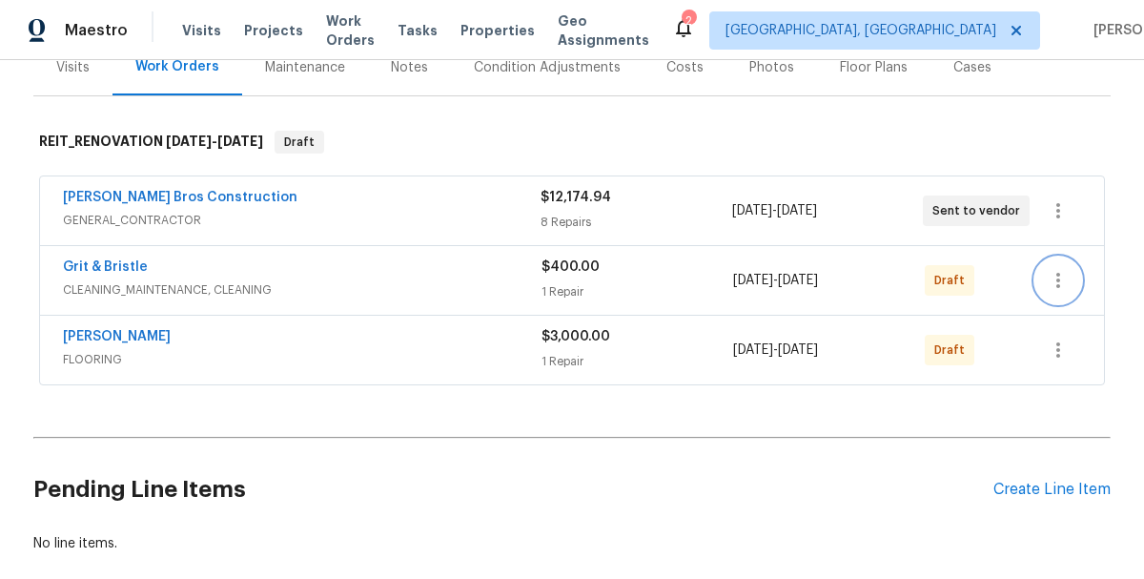
click at [1055, 277] on icon "button" at bounding box center [1058, 280] width 23 height 23
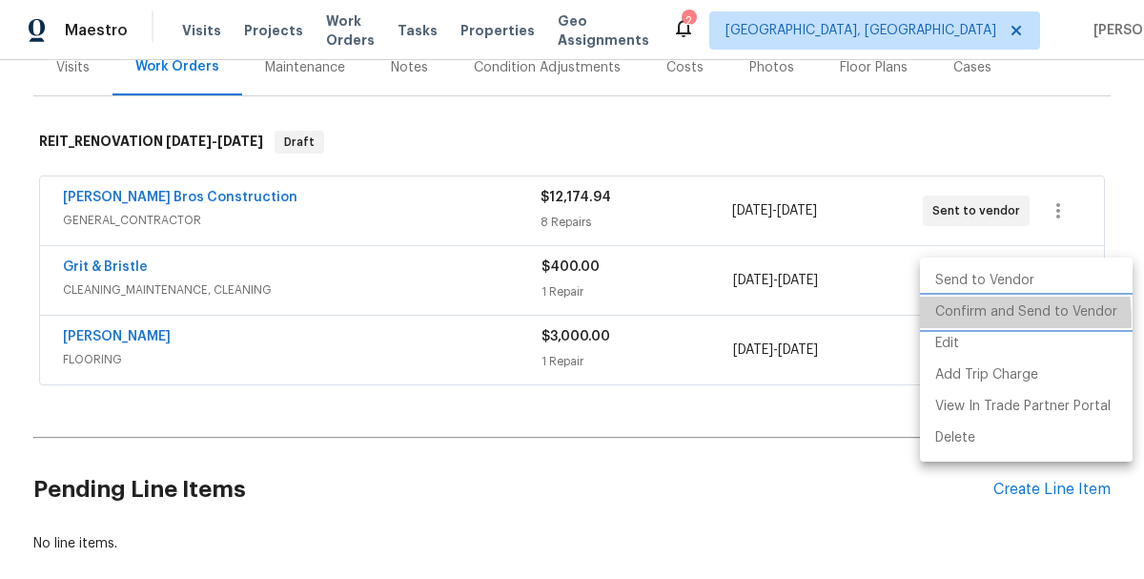
click at [951, 320] on li "Confirm and Send to Vendor" at bounding box center [1026, 312] width 213 height 31
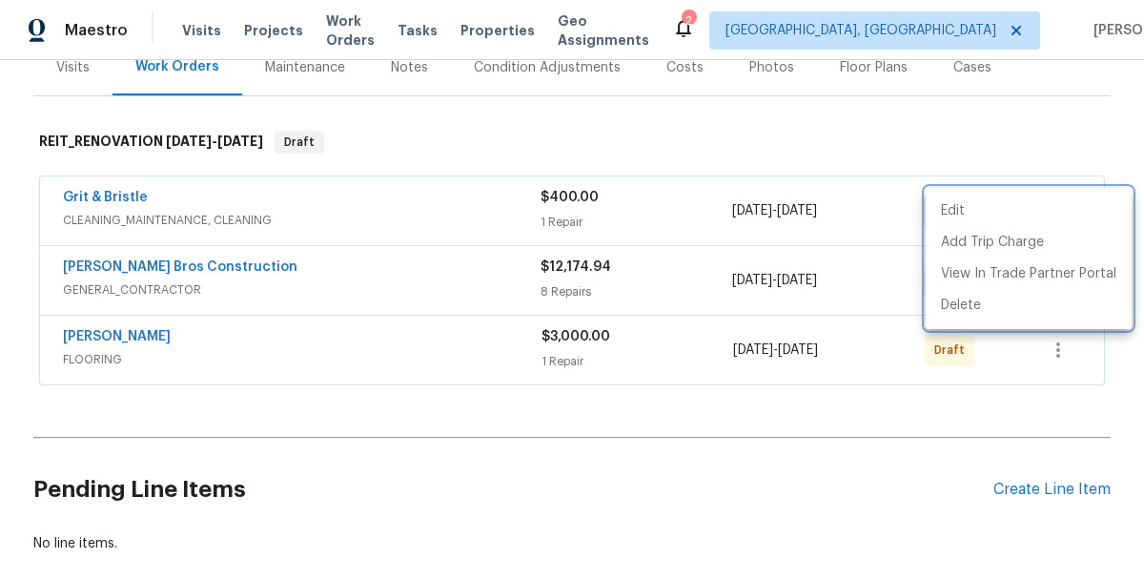
click at [926, 354] on div at bounding box center [572, 289] width 1144 height 579
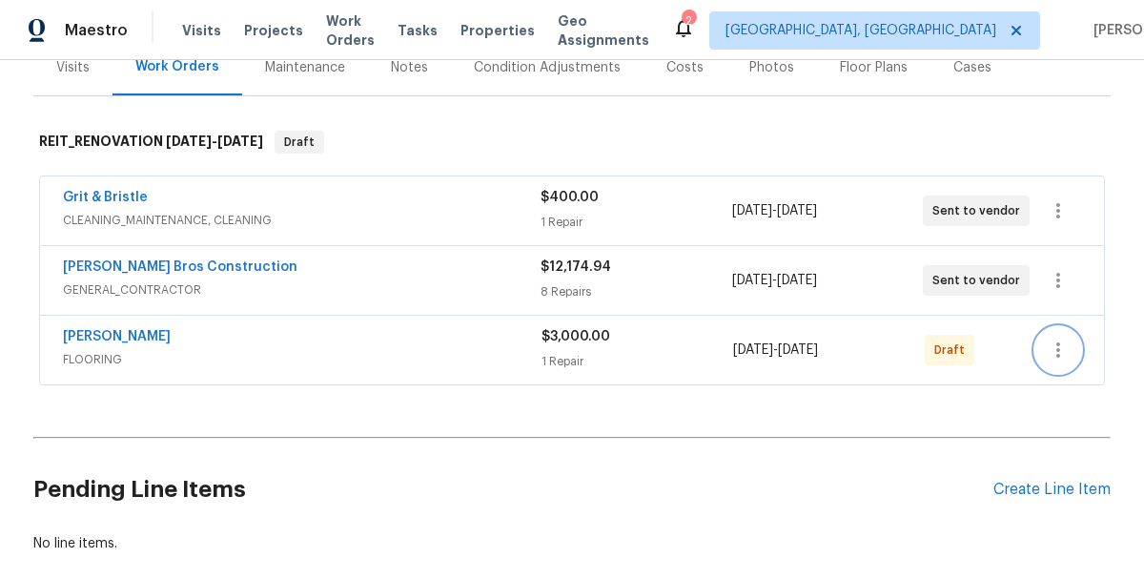
click at [1061, 356] on icon "button" at bounding box center [1058, 349] width 23 height 23
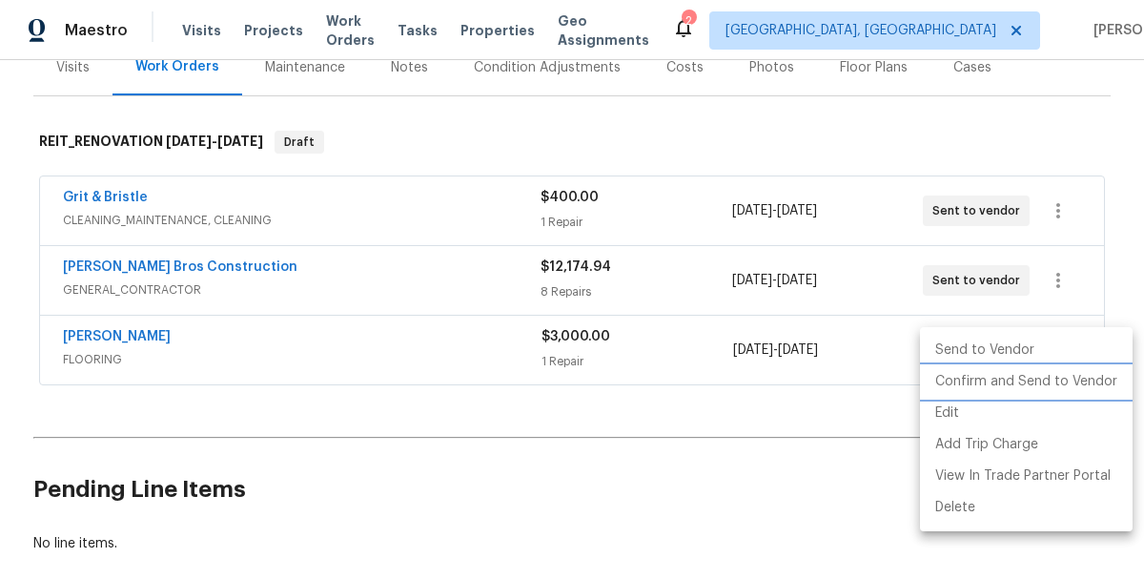
click at [952, 384] on li "Confirm and Send to Vendor" at bounding box center [1026, 381] width 213 height 31
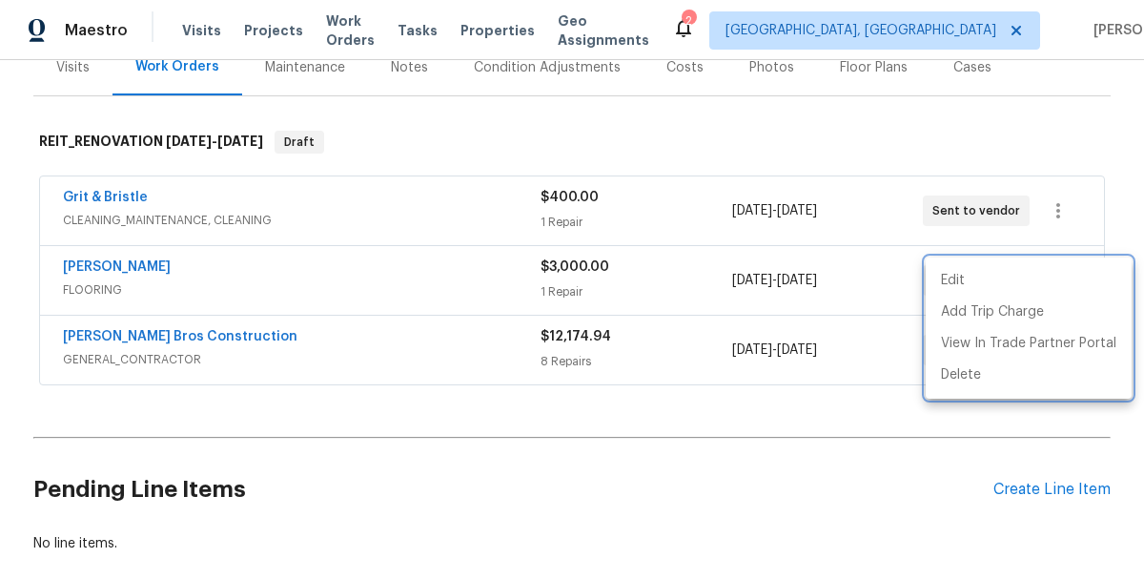
click at [562, 115] on div at bounding box center [572, 289] width 1144 height 579
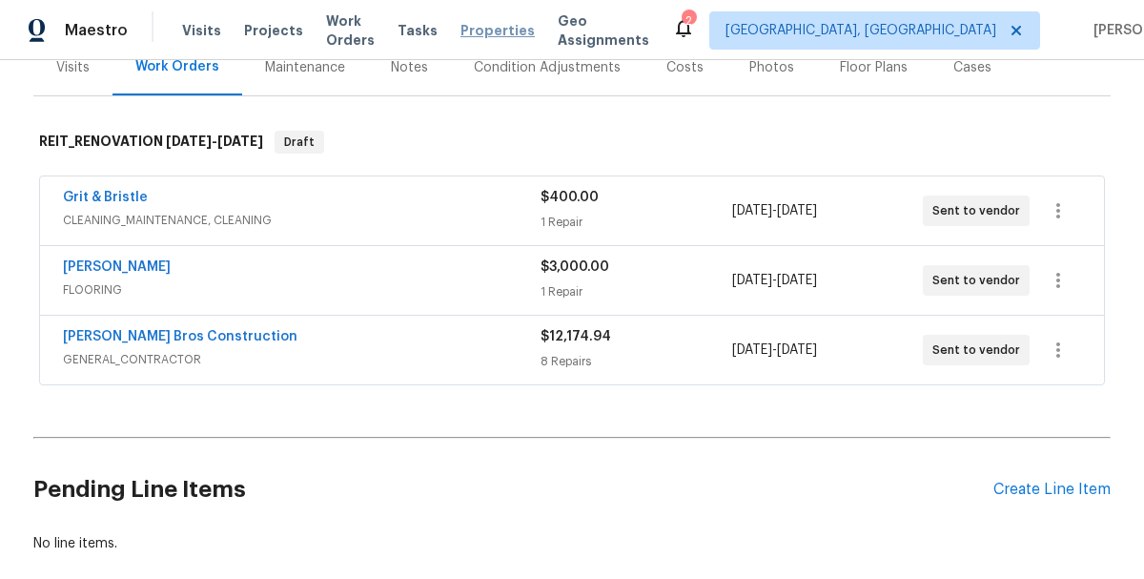
click at [492, 31] on span "Properties" at bounding box center [498, 30] width 74 height 19
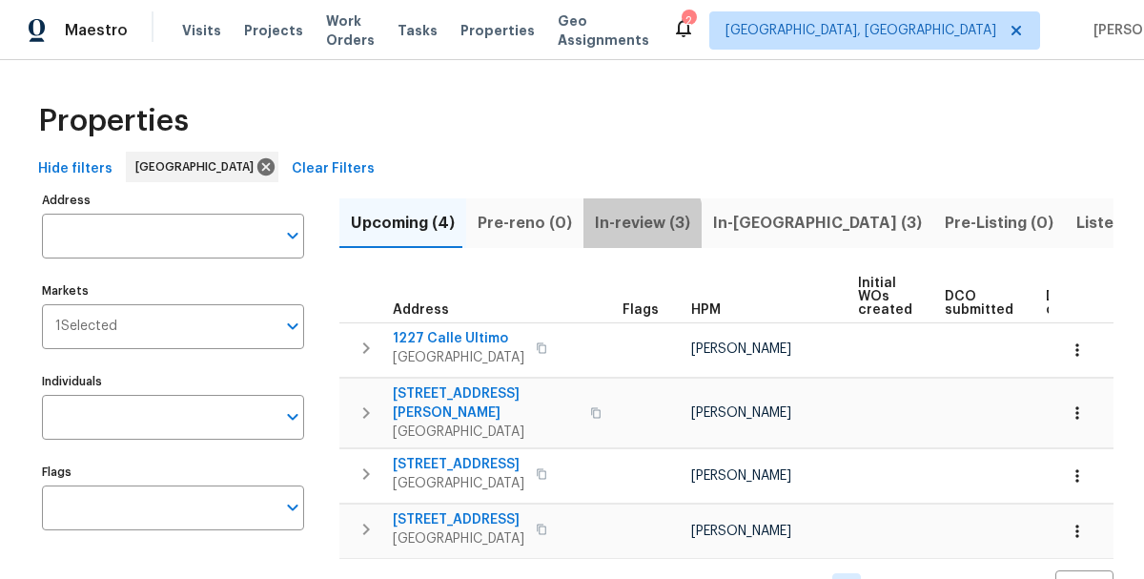
click at [604, 226] on span "In-review (3)" at bounding box center [642, 223] width 95 height 27
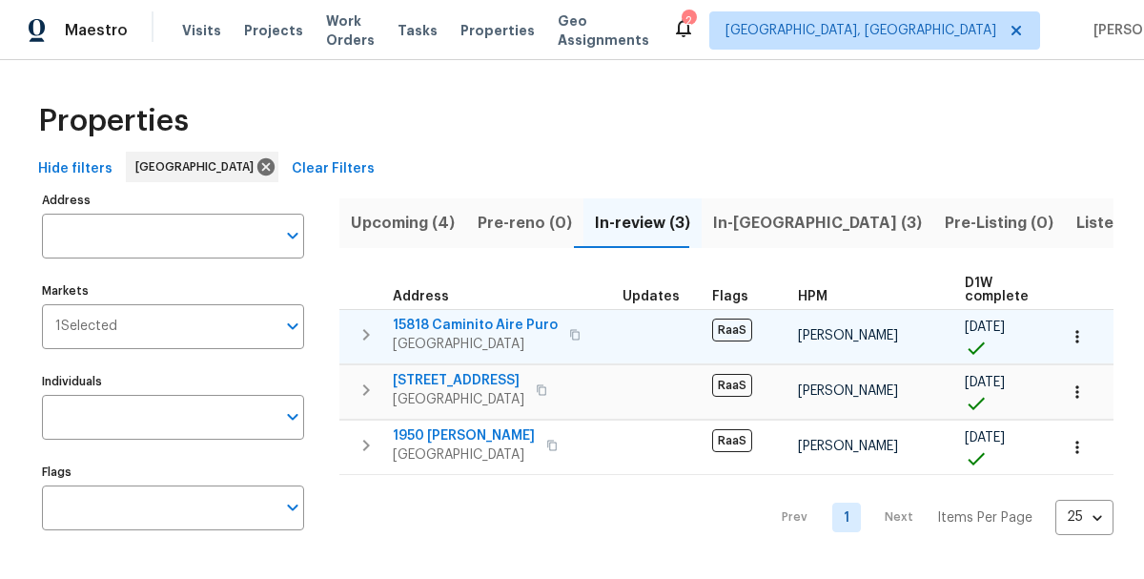
scroll to position [10, 0]
